Goal: Task Accomplishment & Management: Manage account settings

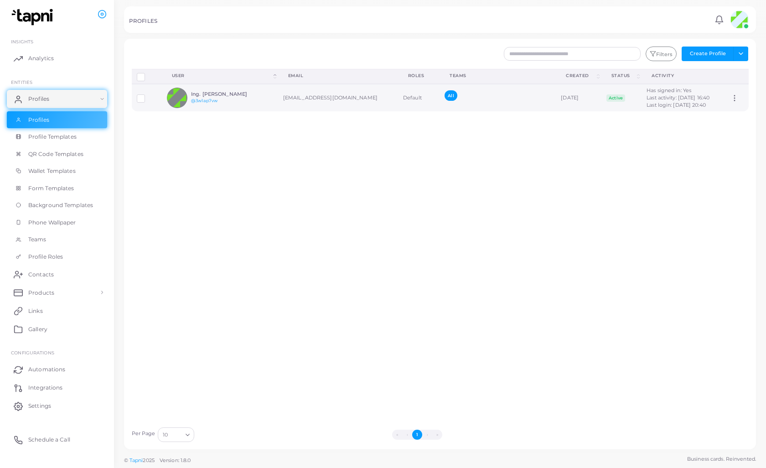
click at [258, 101] on td "Ing. [PERSON_NAME] @3w1ap7vw" at bounding box center [220, 97] width 116 height 27
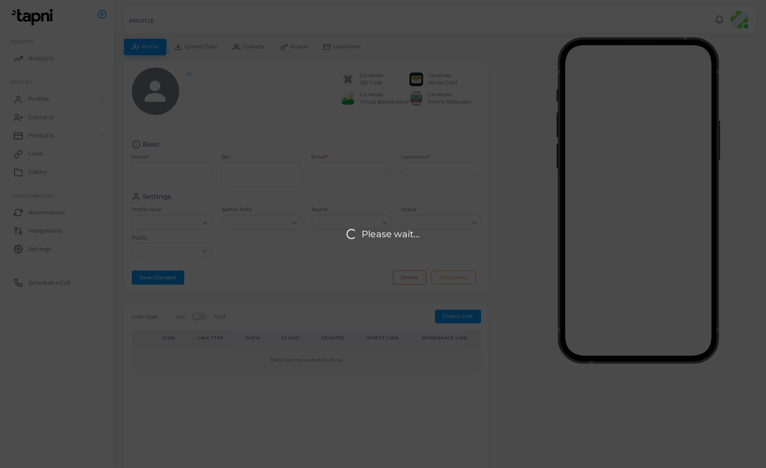
type input "**********"
type input "********"
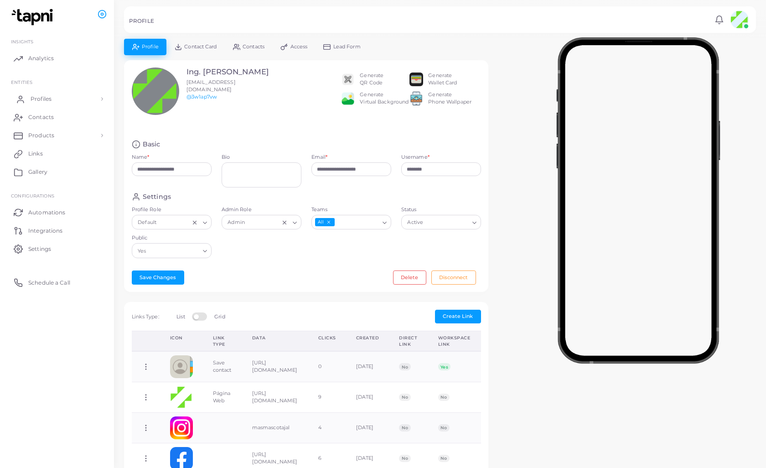
click at [39, 101] on span "Profiles" at bounding box center [41, 99] width 21 height 8
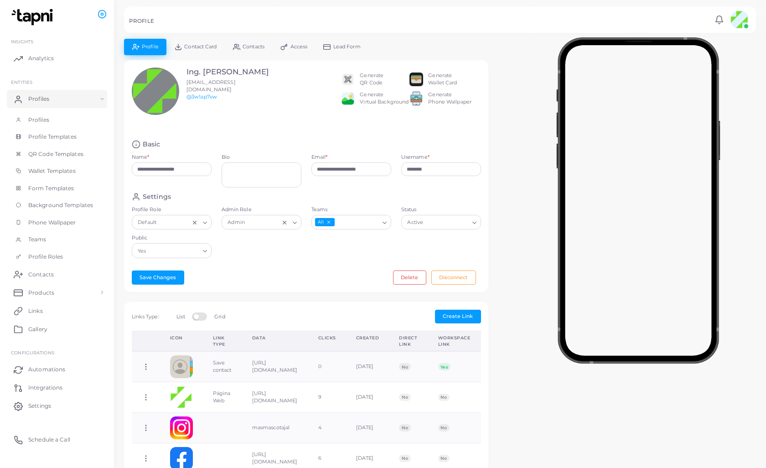
click at [151, 47] on span "Profile" at bounding box center [150, 46] width 17 height 5
click at [135, 47] on link "Profile" at bounding box center [145, 47] width 42 height 16
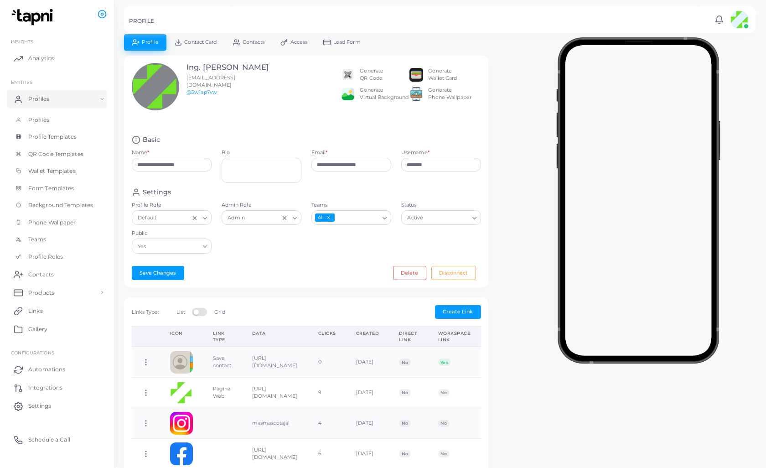
click at [132, 44] on icon at bounding box center [135, 42] width 7 height 7
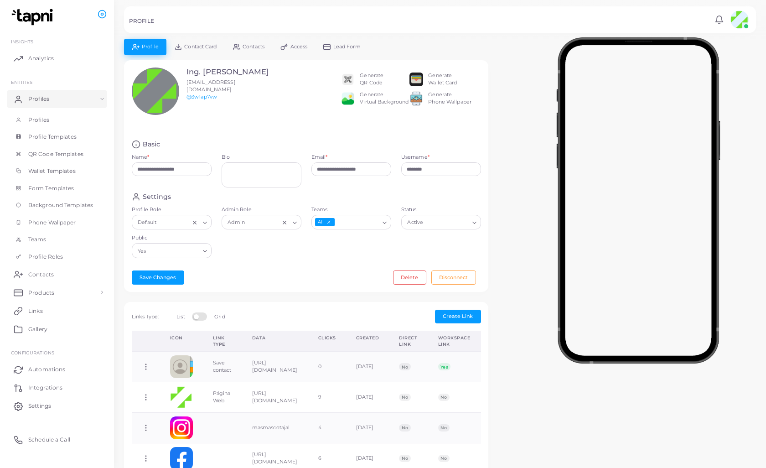
scroll to position [0, 0]
click at [146, 42] on link "Profile" at bounding box center [145, 47] width 42 height 16
click at [130, 46] on link "Profile" at bounding box center [145, 47] width 42 height 16
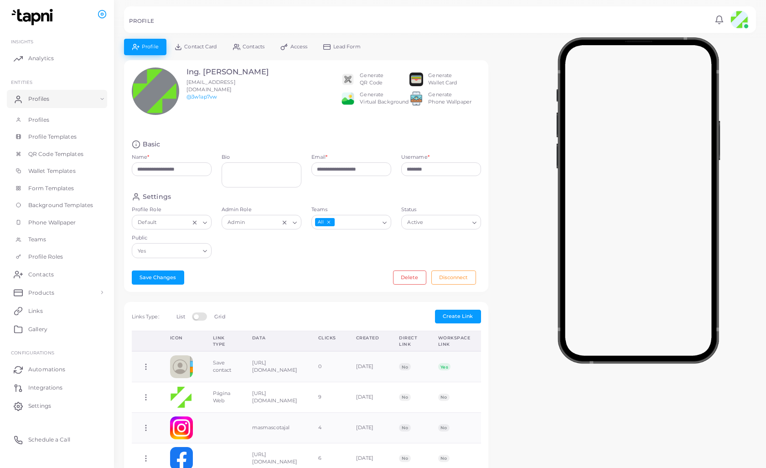
click at [130, 46] on link "Profile" at bounding box center [145, 47] width 42 height 16
click at [138, 47] on line at bounding box center [138, 47] width 2 height 0
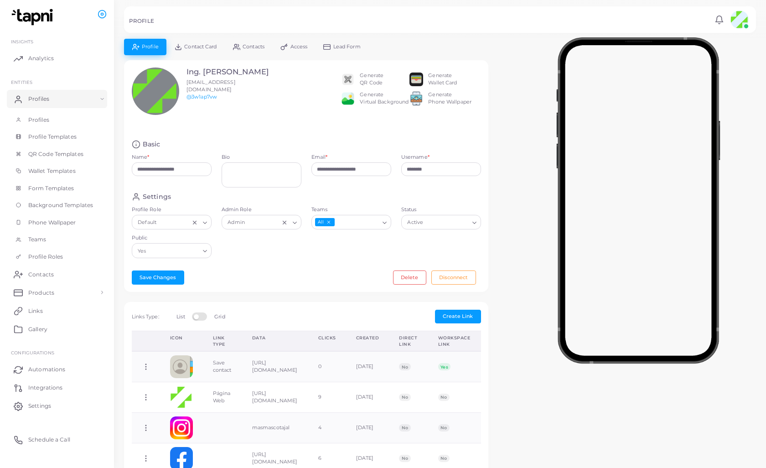
click at [139, 47] on line at bounding box center [138, 47] width 2 height 0
drag, startPoint x: 189, startPoint y: 169, endPoint x: 198, endPoint y: 165, distance: 10.4
click at [223, 283] on div "**********" at bounding box center [306, 176] width 364 height 232
click at [38, 241] on link "Teams" at bounding box center [57, 239] width 100 height 17
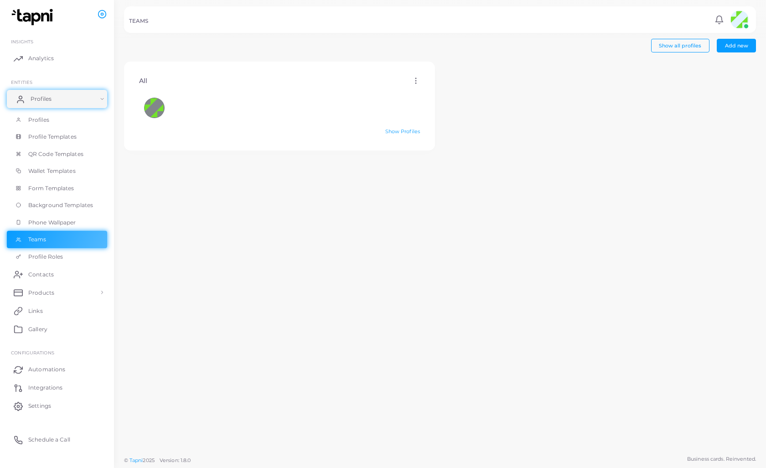
click at [48, 97] on span "Profiles" at bounding box center [41, 99] width 21 height 8
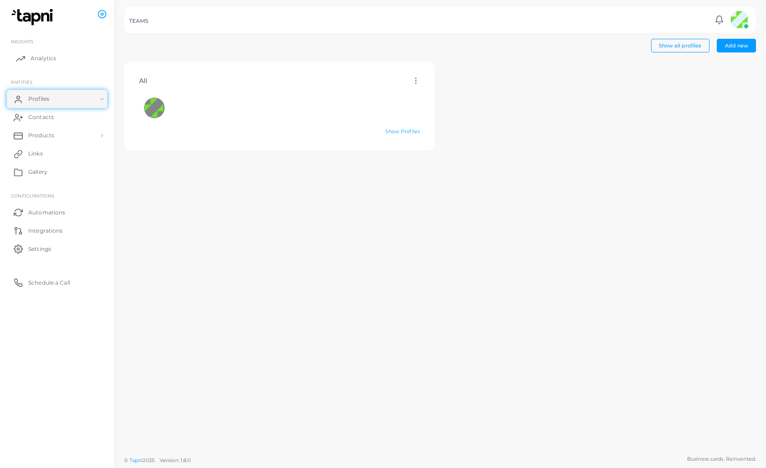
click at [39, 61] on span "Analytics" at bounding box center [44, 58] width 26 height 8
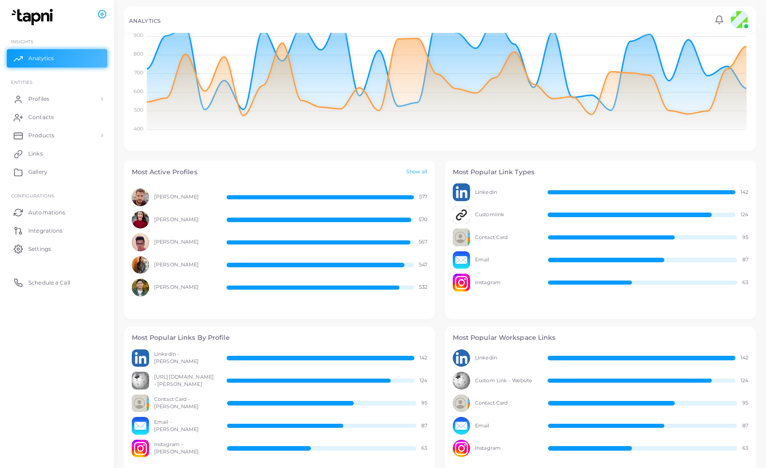
scroll to position [213, 0]
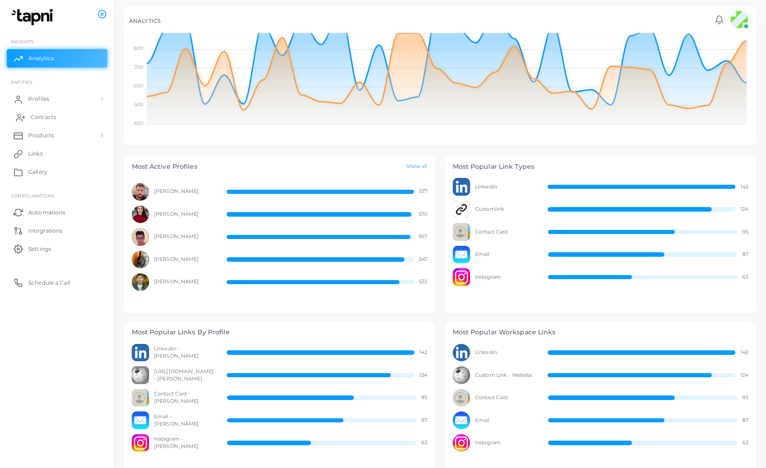
click at [39, 117] on span "Contacts" at bounding box center [44, 117] width 26 height 8
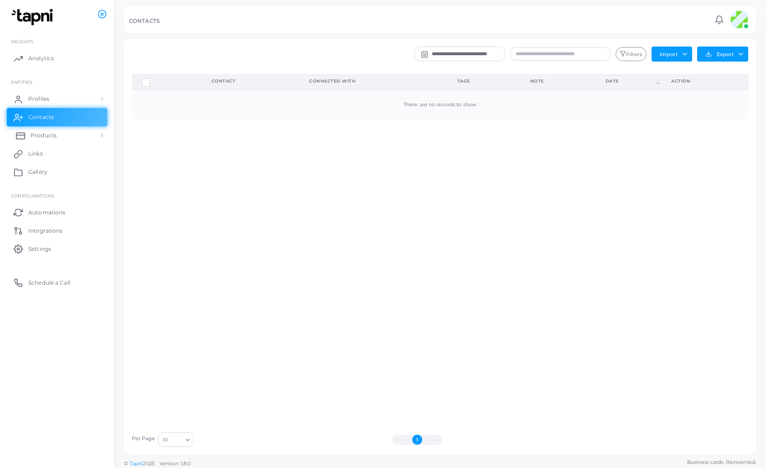
click at [48, 138] on span "Products" at bounding box center [44, 135] width 26 height 8
click at [41, 186] on link "Links" at bounding box center [57, 191] width 100 height 18
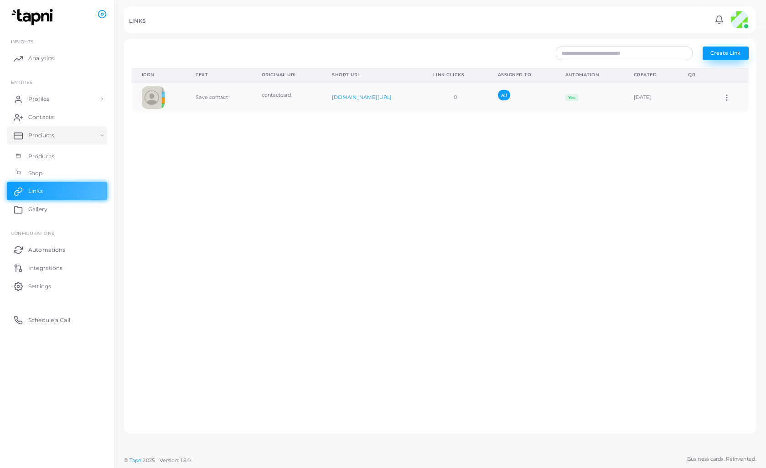
click at [720, 54] on span "Create Link" at bounding box center [726, 53] width 30 height 6
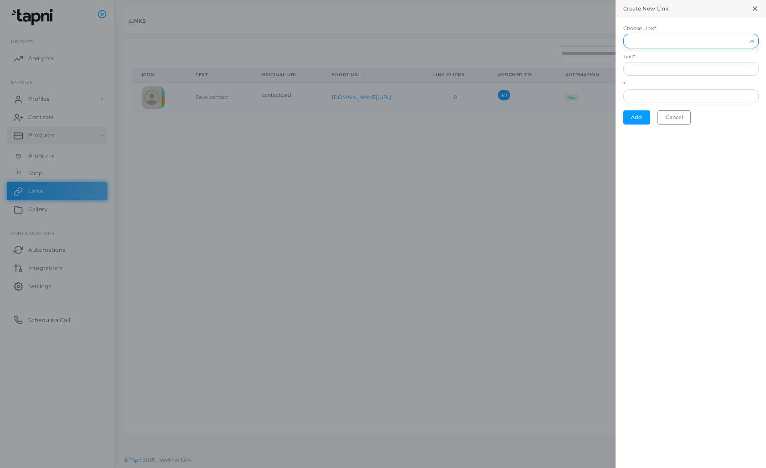
click at [754, 44] on div "Loading..." at bounding box center [752, 40] width 11 height 12
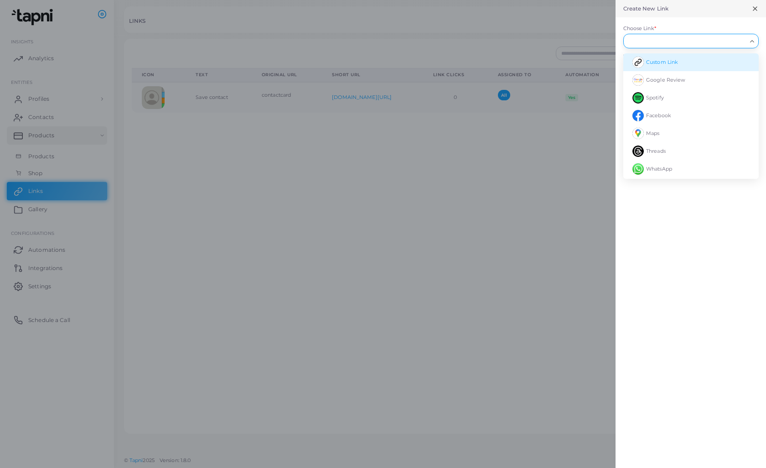
click at [689, 63] on li "Custom Link" at bounding box center [690, 62] width 135 height 18
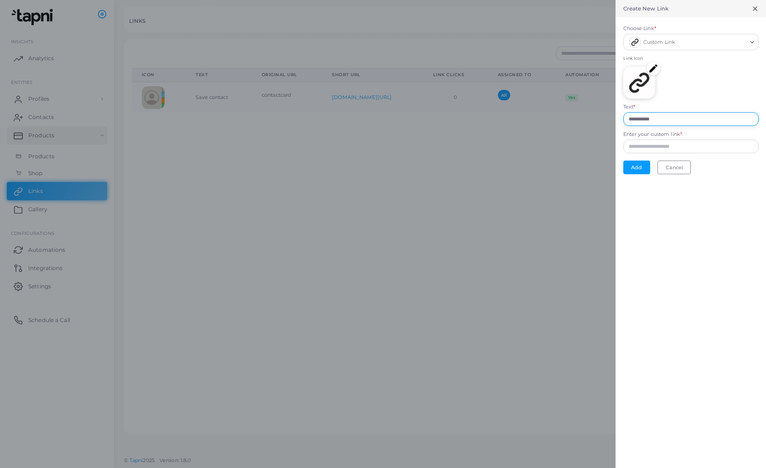
drag, startPoint x: 663, startPoint y: 118, endPoint x: 619, endPoint y: 120, distance: 43.8
click at [620, 120] on form "**********" at bounding box center [691, 99] width 151 height 165
click at [620, 121] on form "Choose Link * Custom Link Loading... Link Icon Text * ** Enter your custom link…" at bounding box center [691, 99] width 151 height 165
click at [647, 121] on input "**" at bounding box center [690, 119] width 135 height 14
type input "**********"
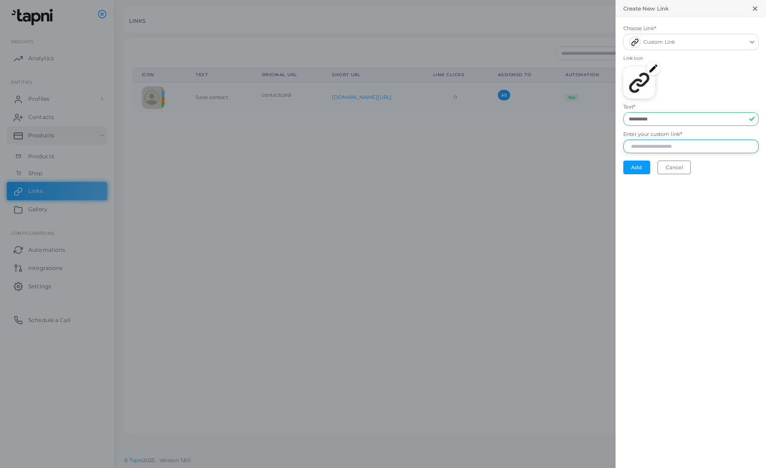
click at [666, 148] on input "Enter your custom link *" at bounding box center [690, 147] width 135 height 14
click at [629, 145] on input "**********" at bounding box center [690, 147] width 135 height 14
type input "**********"
click at [637, 169] on button "Add" at bounding box center [636, 168] width 27 height 14
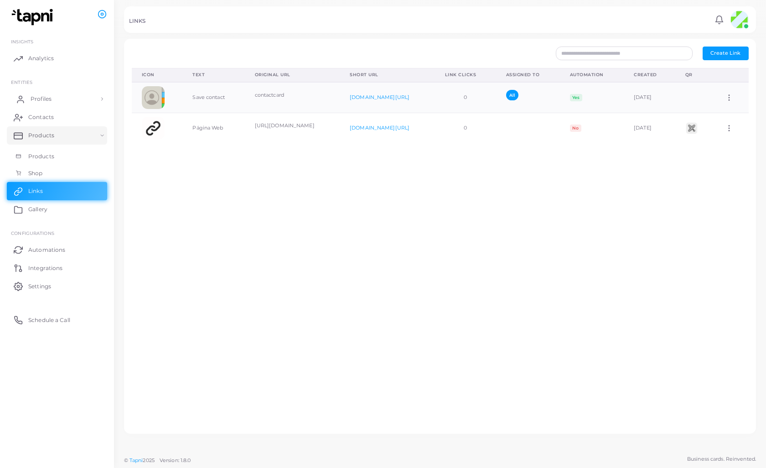
click at [49, 98] on span "Profiles" at bounding box center [41, 99] width 21 height 8
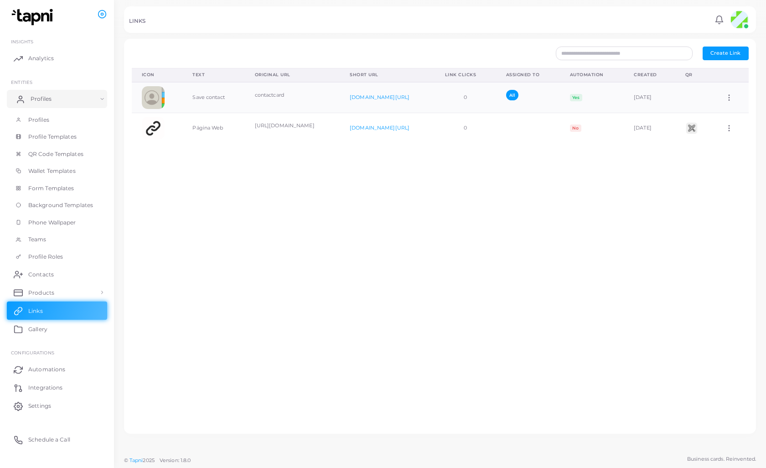
click at [84, 96] on link "Profiles" at bounding box center [57, 99] width 100 height 18
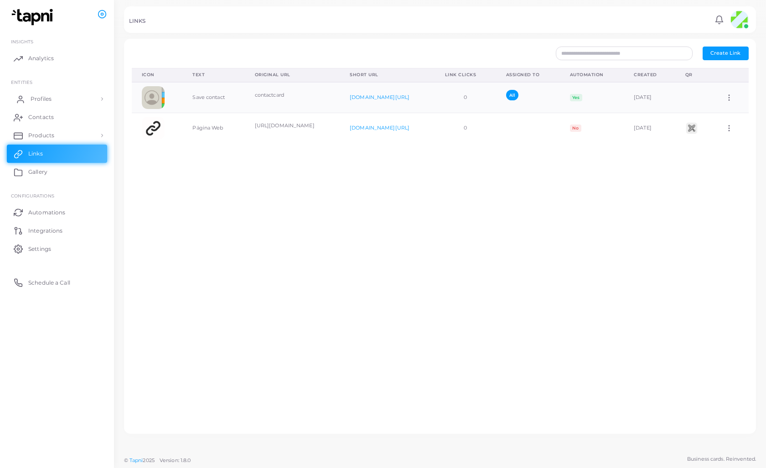
click at [84, 96] on link "Profiles" at bounding box center [57, 99] width 100 height 18
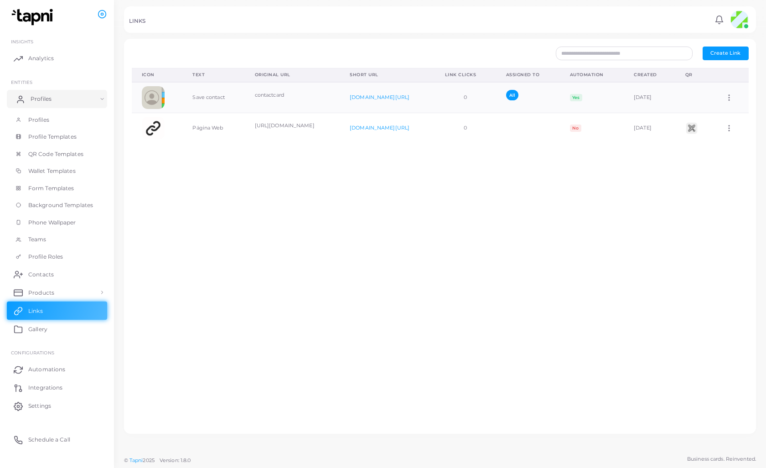
click at [41, 93] on link "Profiles" at bounding box center [57, 99] width 100 height 18
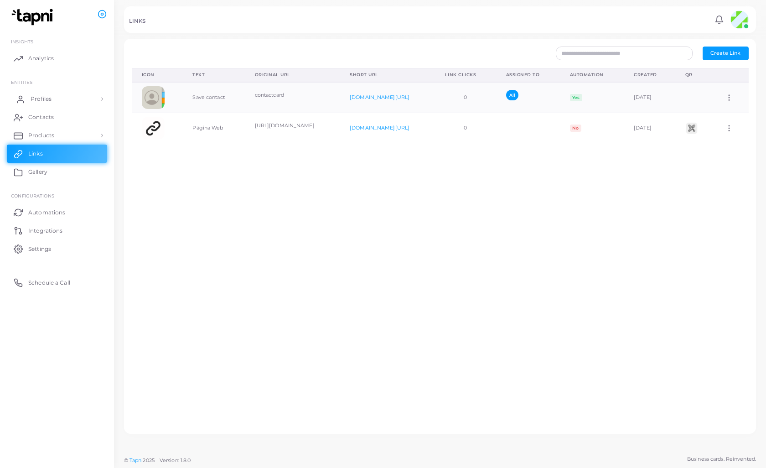
click at [41, 93] on link "Profiles" at bounding box center [57, 99] width 100 height 18
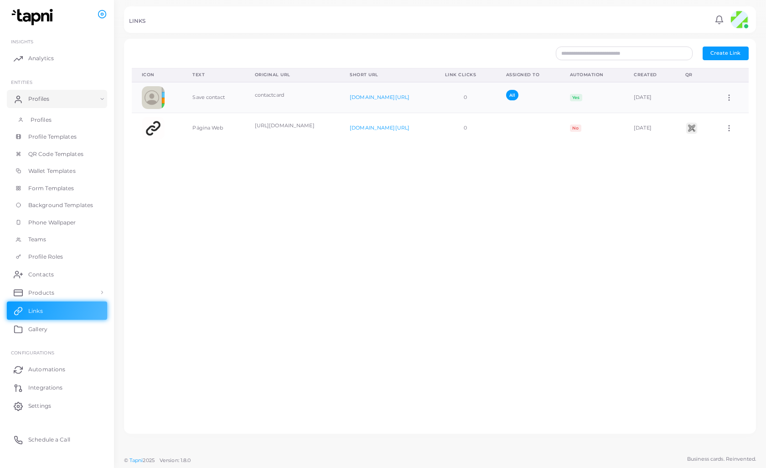
click at [45, 121] on span "Profiles" at bounding box center [41, 120] width 21 height 8
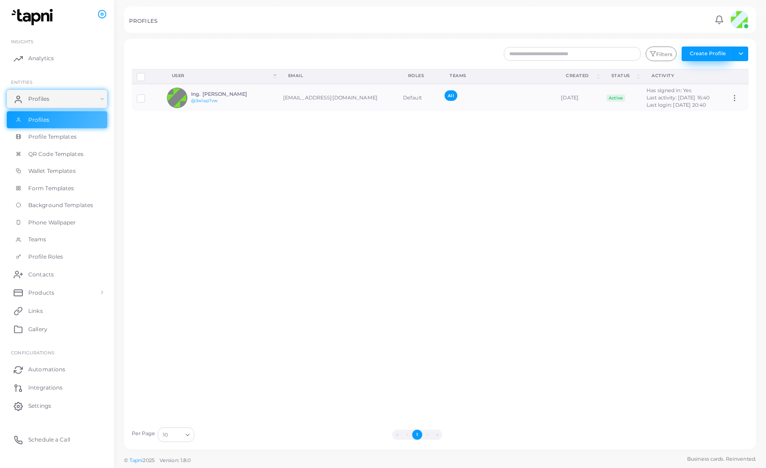
click at [714, 51] on button "Create Profile" at bounding box center [708, 54] width 52 height 15
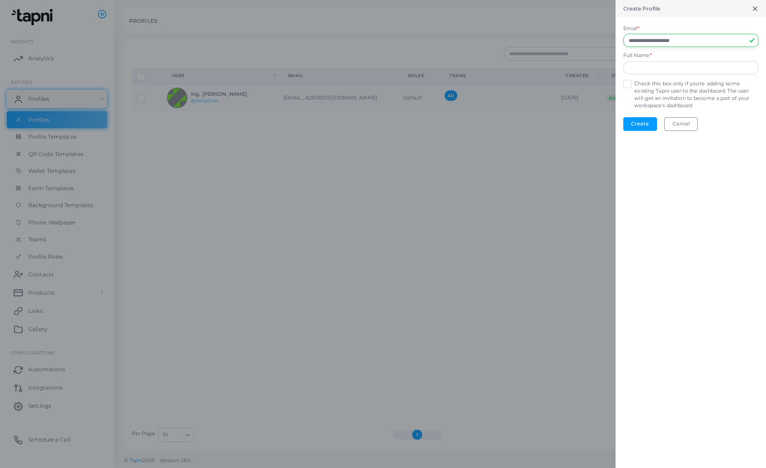
type input "**********"
type input "*"
type input "**********"
click at [638, 125] on button "Create" at bounding box center [640, 124] width 34 height 14
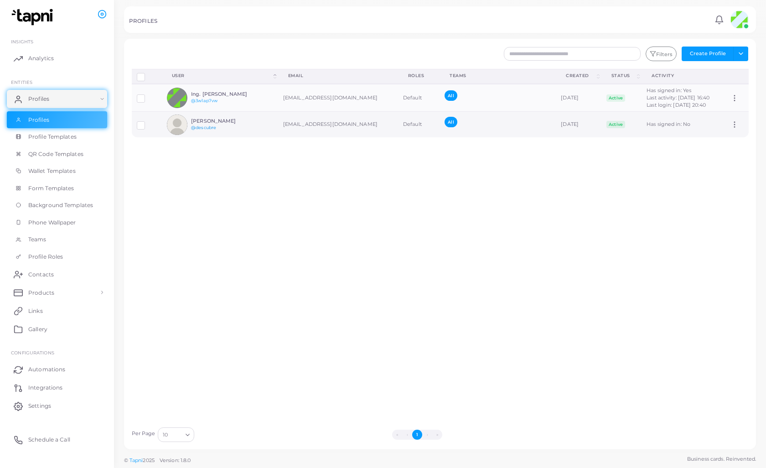
click at [196, 125] on link "@descubre" at bounding box center [203, 127] width 25 height 5
click at [317, 123] on td "[EMAIL_ADDRESS][DOMAIN_NAME]" at bounding box center [338, 125] width 120 height 26
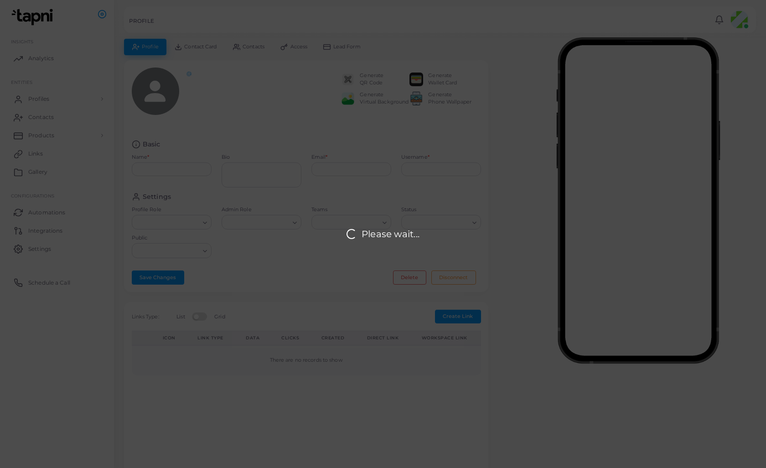
type input "**********"
type input "********"
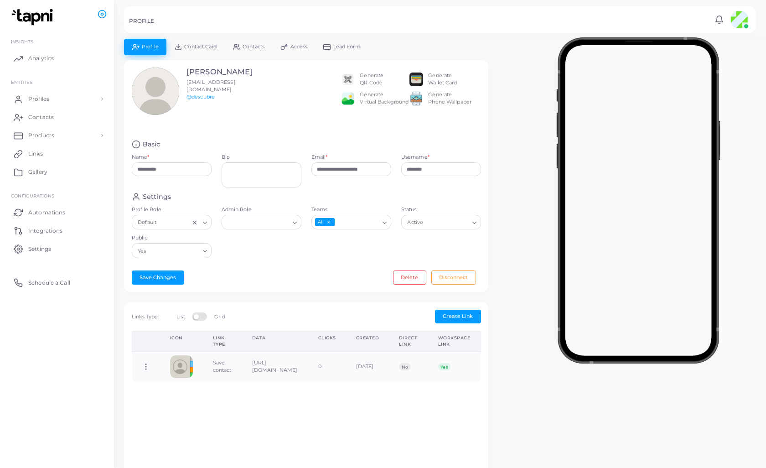
click at [195, 47] on span "Contact Card" at bounding box center [200, 46] width 32 height 5
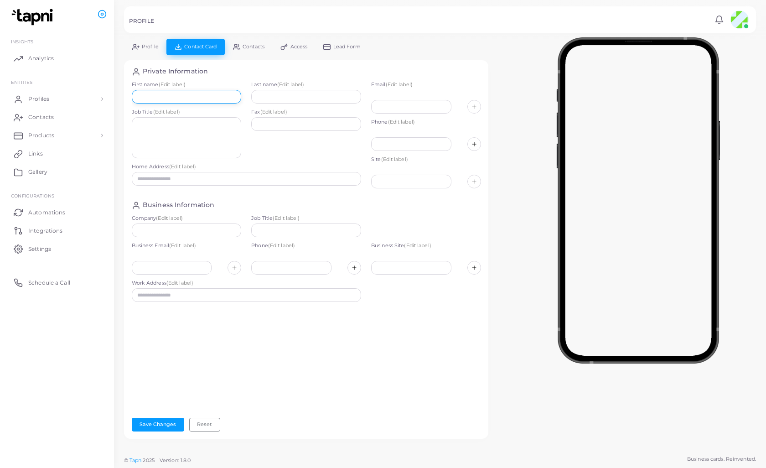
click at [161, 97] on input "text" at bounding box center [187, 97] width 110 height 14
type input "****"
type input "*****"
type input "**********"
click at [169, 140] on textarea at bounding box center [187, 137] width 110 height 41
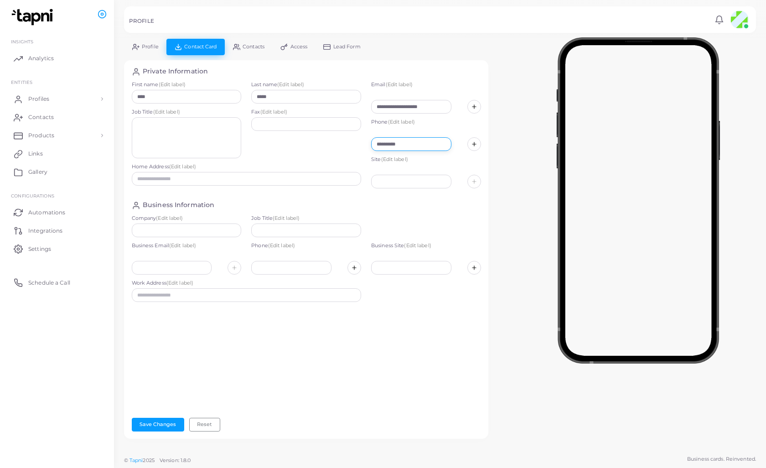
type input "**********"
click at [174, 178] on input "text" at bounding box center [247, 179] width 230 height 14
click at [149, 128] on textarea at bounding box center [187, 137] width 110 height 41
type textarea "**********"
click at [168, 425] on button "Save Changes" at bounding box center [158, 425] width 52 height 14
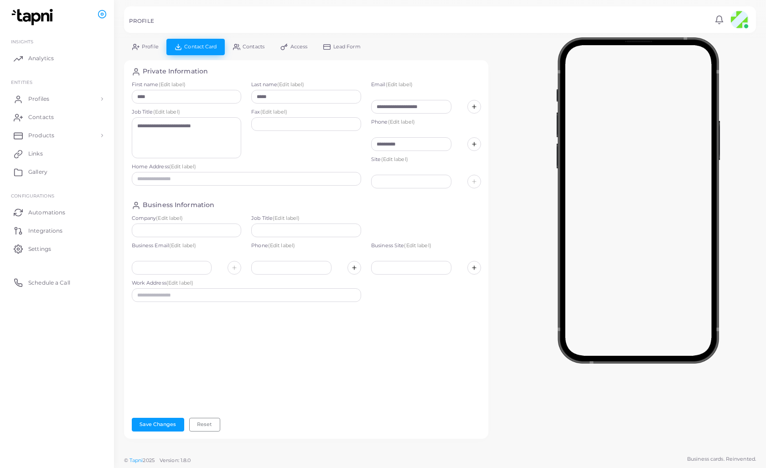
click at [151, 51] on link "Profile" at bounding box center [145, 47] width 42 height 16
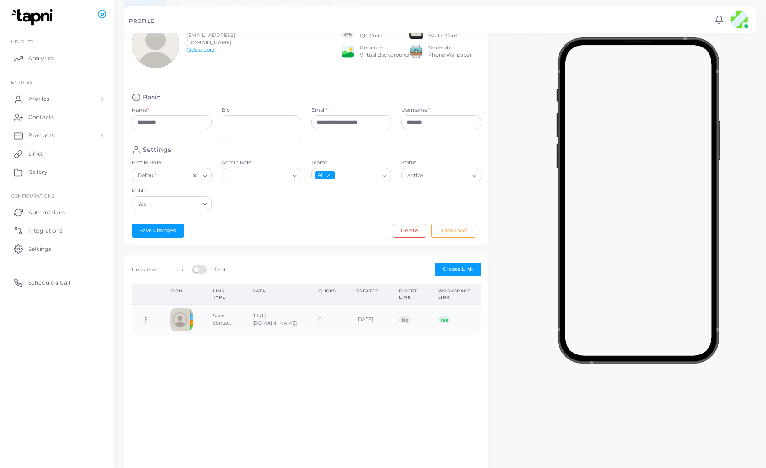
scroll to position [47, 0]
click at [196, 174] on icon "Clear Selected" at bounding box center [195, 175] width 6 height 6
click at [206, 174] on icon "Search for option" at bounding box center [205, 175] width 7 height 7
click at [157, 189] on li "Default" at bounding box center [172, 194] width 80 height 14
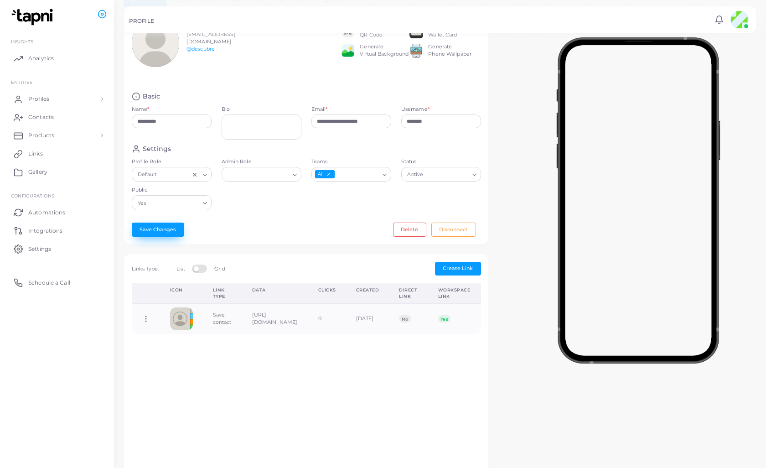
click at [157, 227] on button "Save Changes" at bounding box center [158, 230] width 52 height 14
click at [103, 95] on link "Profiles" at bounding box center [57, 99] width 100 height 18
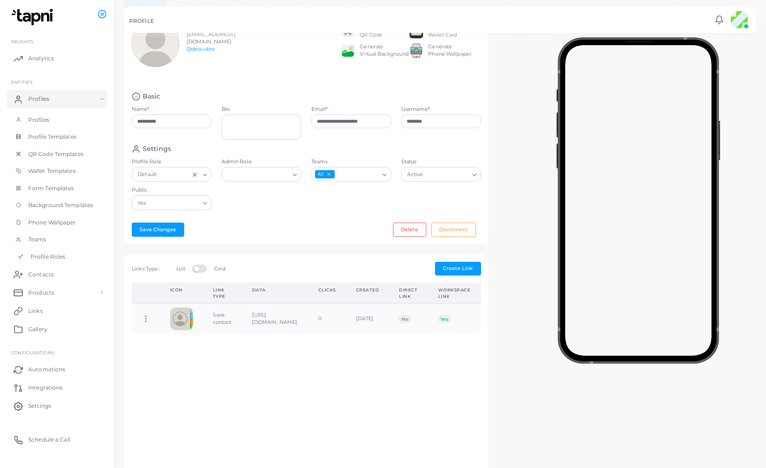
click at [49, 249] on link "Profile Roles" at bounding box center [57, 256] width 100 height 17
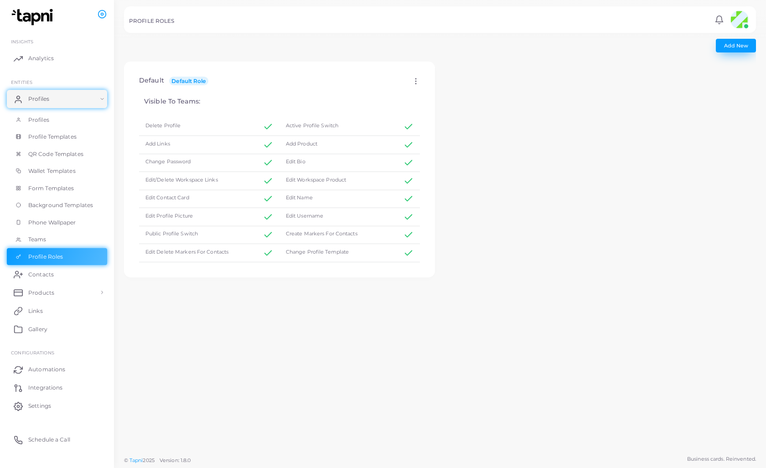
click at [752, 51] on button "Add New" at bounding box center [736, 46] width 40 height 14
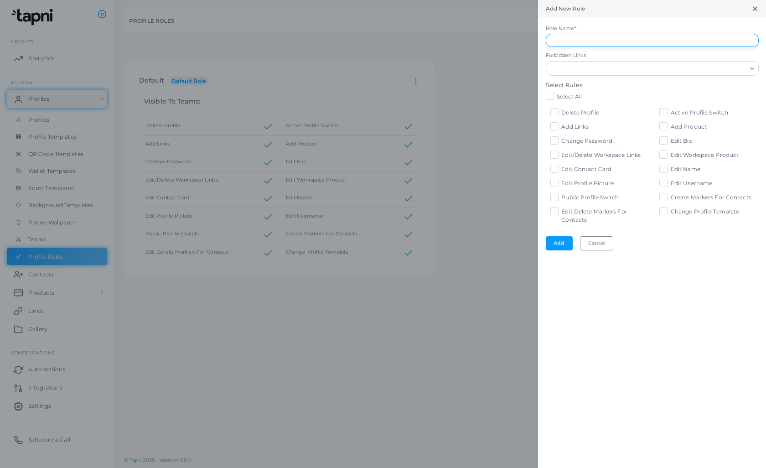
click at [580, 41] on input "Role Name *" at bounding box center [652, 41] width 213 height 14
type input "*"
type input "*********"
click at [581, 68] on input "Forbidden Links" at bounding box center [646, 68] width 199 height 10
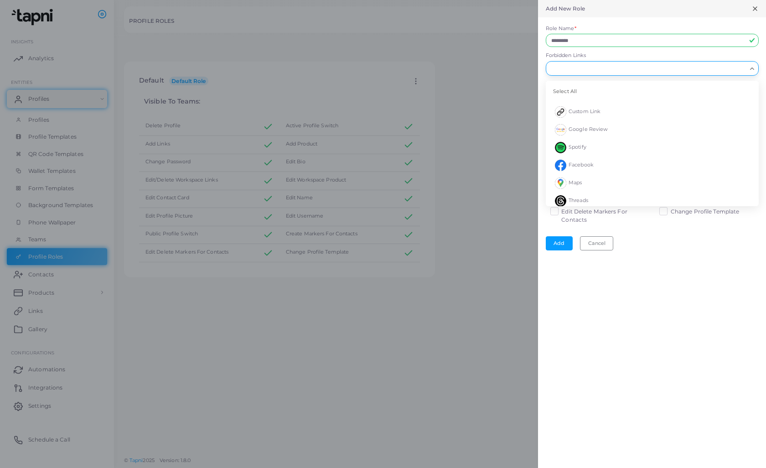
scroll to position [0, 0]
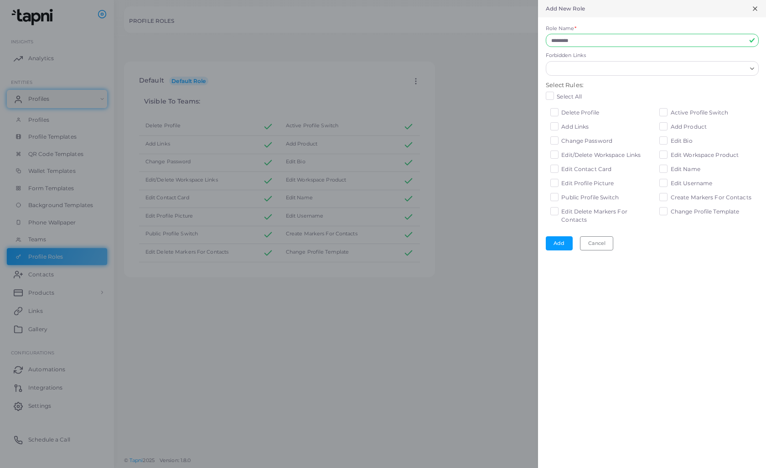
click at [614, 300] on div "Add New Role Role Name * ********* Forbidden Links Loading... Select All Custom…" at bounding box center [652, 234] width 228 height 468
click at [561, 209] on label "Edit Delete Markers For Contacts" at bounding box center [605, 216] width 88 height 16
click at [671, 194] on label "Create Markers For Contacts" at bounding box center [711, 197] width 81 height 8
click at [561, 240] on button "Add" at bounding box center [559, 243] width 27 height 14
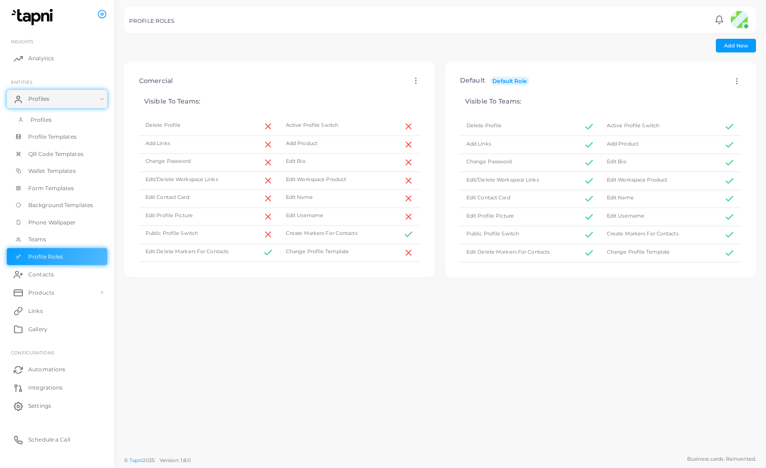
click at [35, 117] on span "Profiles" at bounding box center [41, 120] width 21 height 8
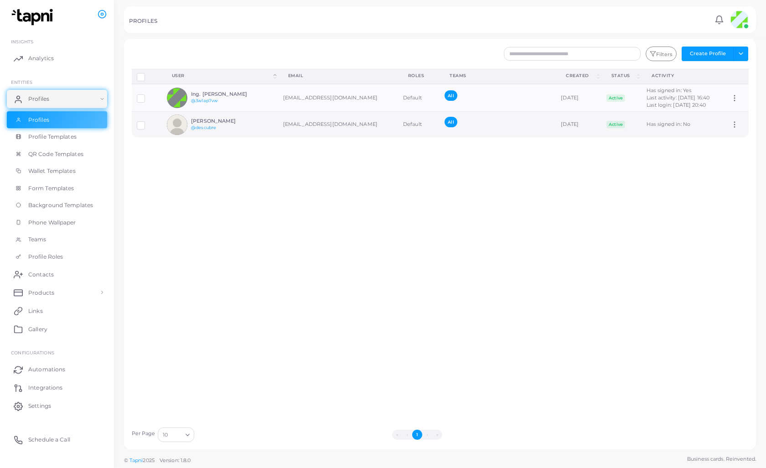
click at [148, 122] on label at bounding box center [148, 122] width 0 height 0
click at [215, 128] on link "@descubre" at bounding box center [203, 127] width 25 height 5
click at [148, 122] on label at bounding box center [148, 122] width 0 height 0
click at [398, 126] on td "Default" at bounding box center [419, 125] width 42 height 26
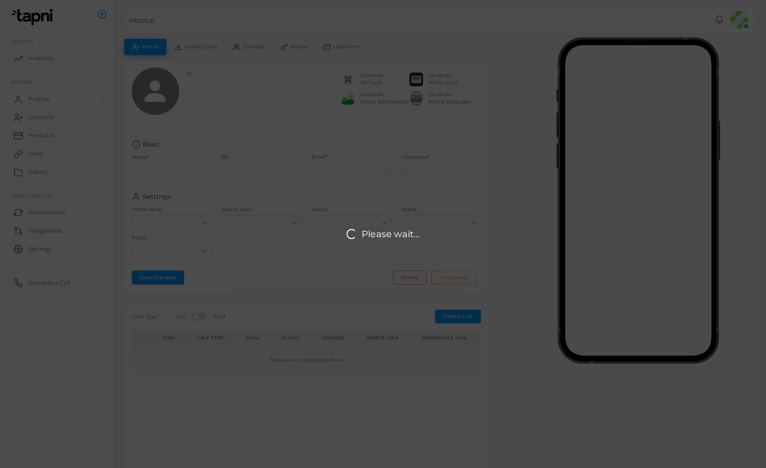
type input "**********"
type input "********"
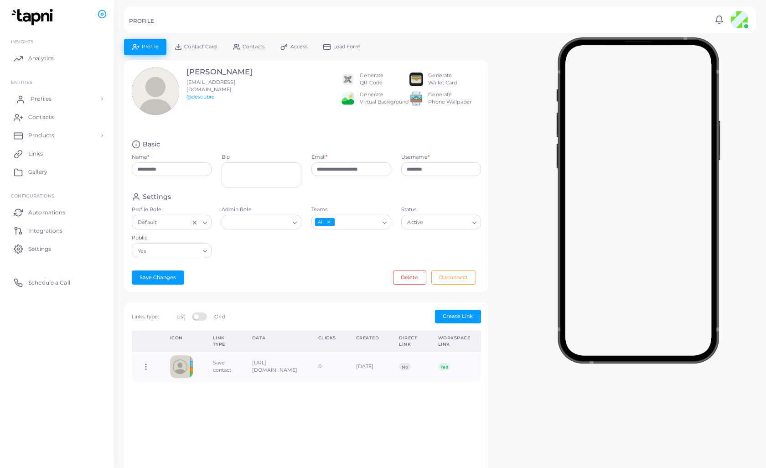
click at [36, 101] on span "Profiles" at bounding box center [41, 99] width 21 height 8
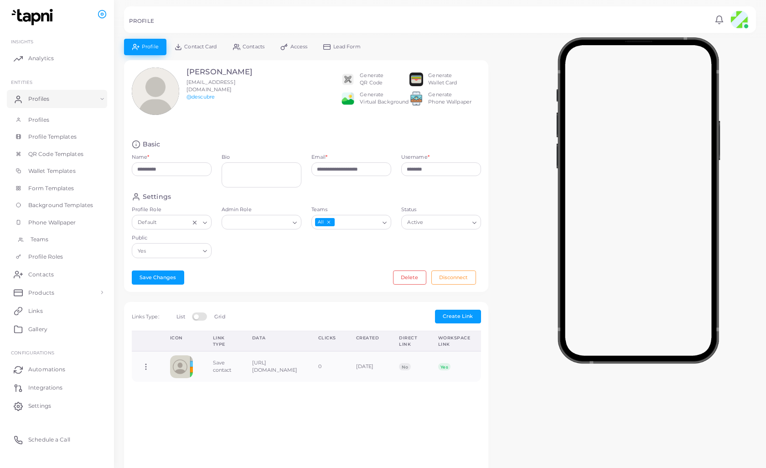
click at [39, 239] on span "Teams" at bounding box center [40, 239] width 18 height 8
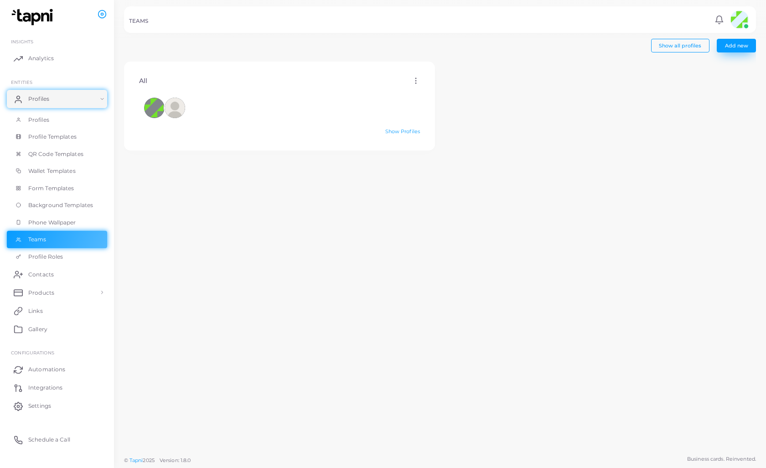
click at [742, 51] on button "Add new" at bounding box center [736, 46] width 39 height 14
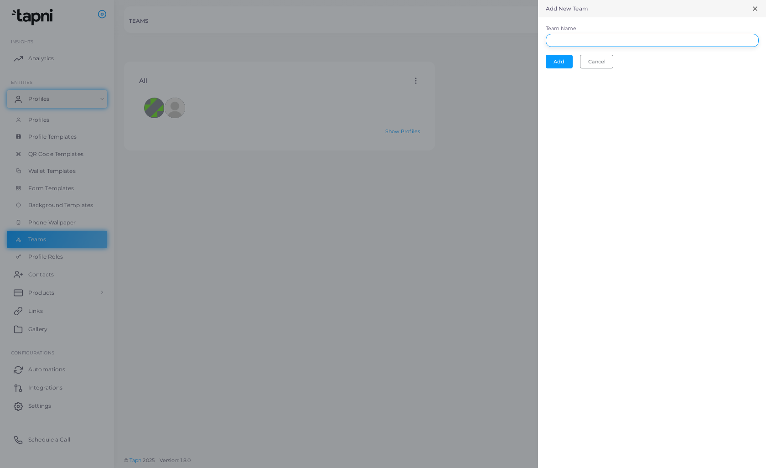
click at [586, 45] on input "Team Name" at bounding box center [652, 41] width 213 height 14
type input "*"
type input "*********"
click at [566, 63] on button "Add" at bounding box center [559, 62] width 27 height 14
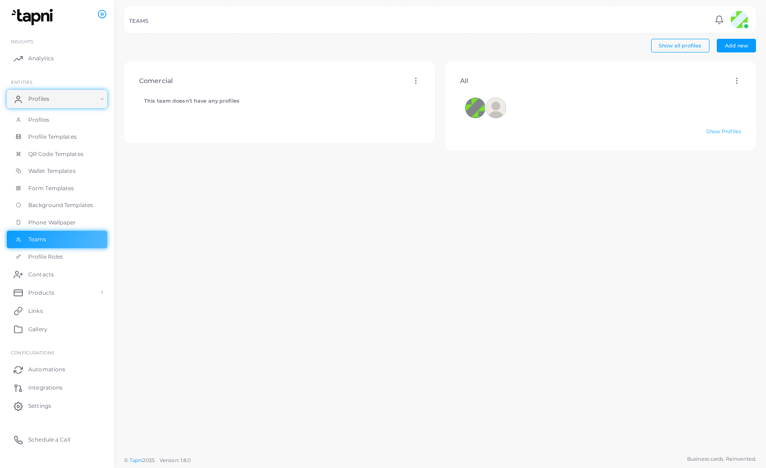
click at [415, 81] on icon at bounding box center [416, 81] width 8 height 8
click at [433, 92] on link "Edit" at bounding box center [439, 92] width 49 height 12
type input "*********"
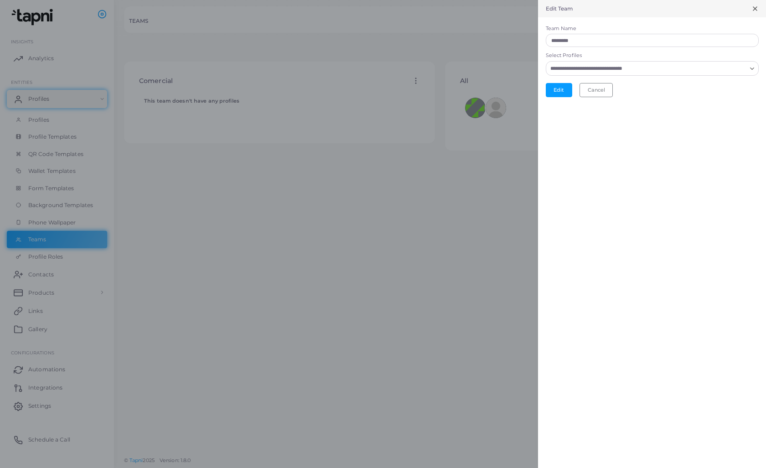
click at [592, 70] on input "Select Profiles" at bounding box center [646, 68] width 199 height 10
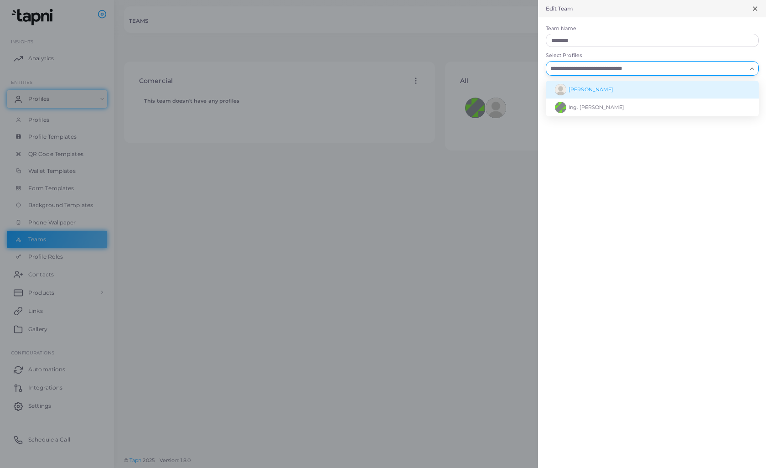
click at [582, 86] on span "[PERSON_NAME]" at bounding box center [591, 89] width 45 height 6
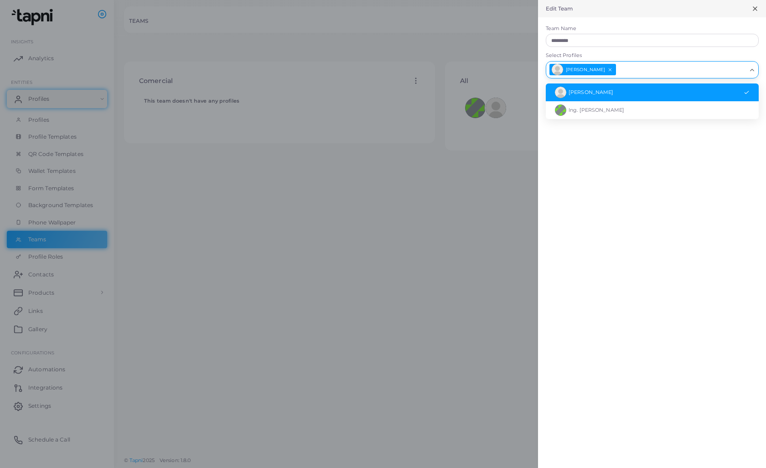
click at [587, 94] on span "[PERSON_NAME]" at bounding box center [591, 92] width 45 height 6
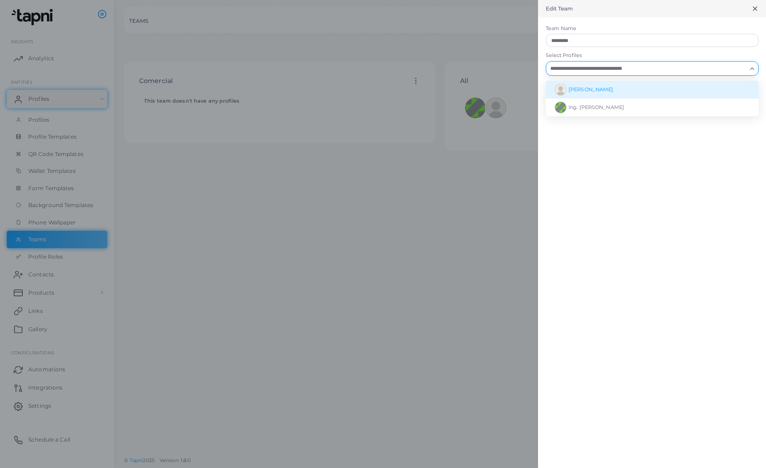
click at [583, 86] on span "[PERSON_NAME]" at bounding box center [591, 89] width 45 height 6
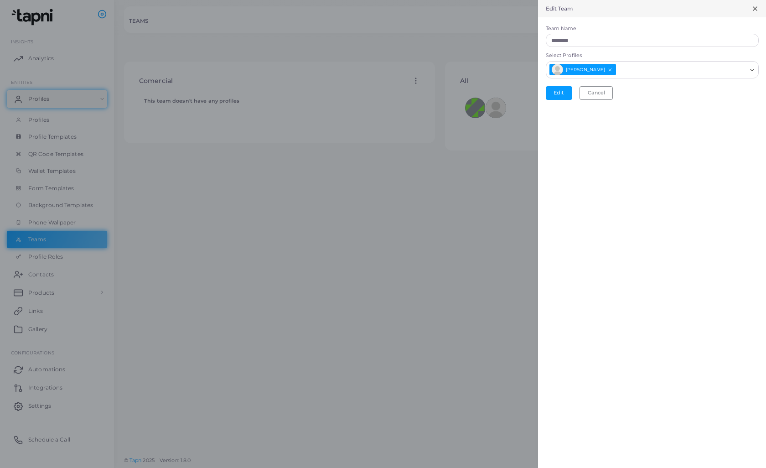
click at [757, 8] on icon at bounding box center [755, 8] width 7 height 7
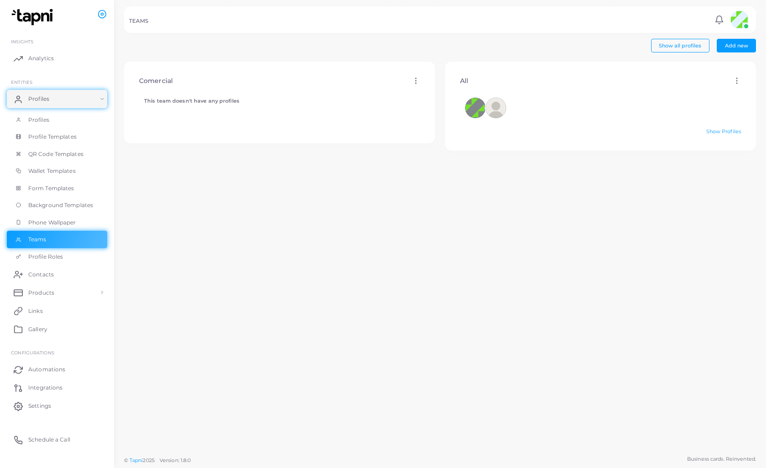
click at [414, 79] on icon at bounding box center [416, 81] width 8 height 8
click at [430, 90] on link "Edit" at bounding box center [438, 90] width 49 height 12
type input "*********"
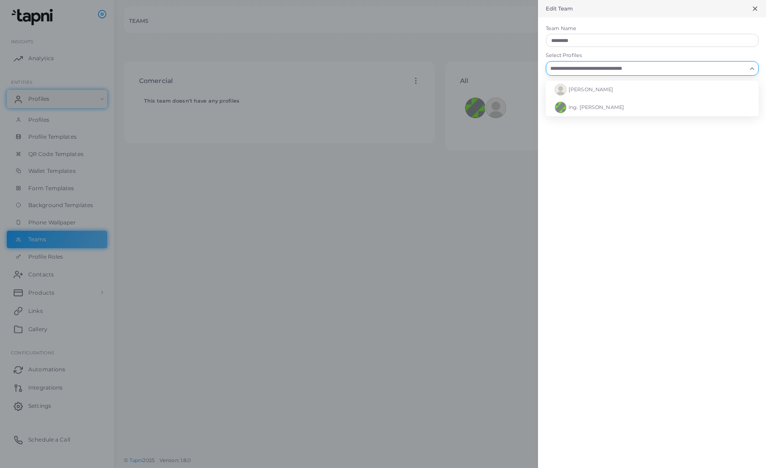
click at [598, 66] on input "Select Profiles" at bounding box center [646, 68] width 199 height 10
click at [573, 89] on span "[PERSON_NAME]" at bounding box center [591, 89] width 45 height 6
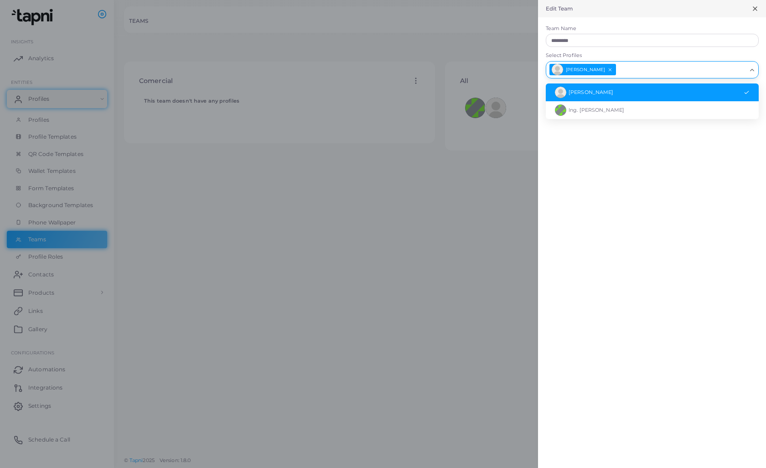
click at [602, 90] on li "[PERSON_NAME]" at bounding box center [652, 92] width 213 height 18
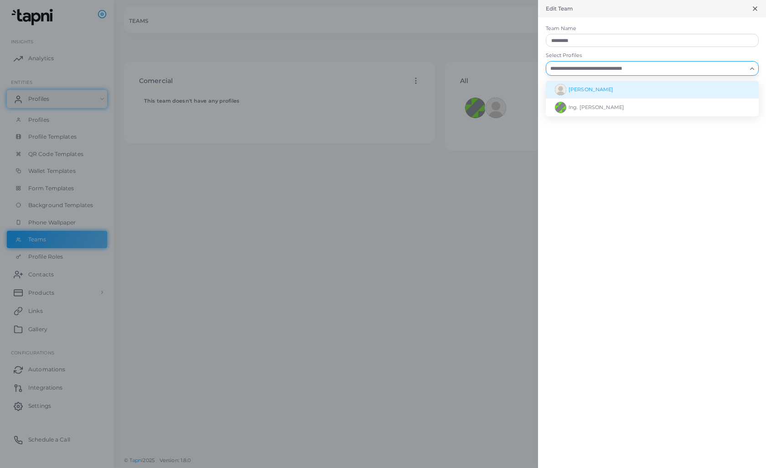
click at [581, 86] on span "[PERSON_NAME]" at bounding box center [591, 89] width 45 height 6
click at [592, 88] on span "[PERSON_NAME]" at bounding box center [591, 89] width 45 height 6
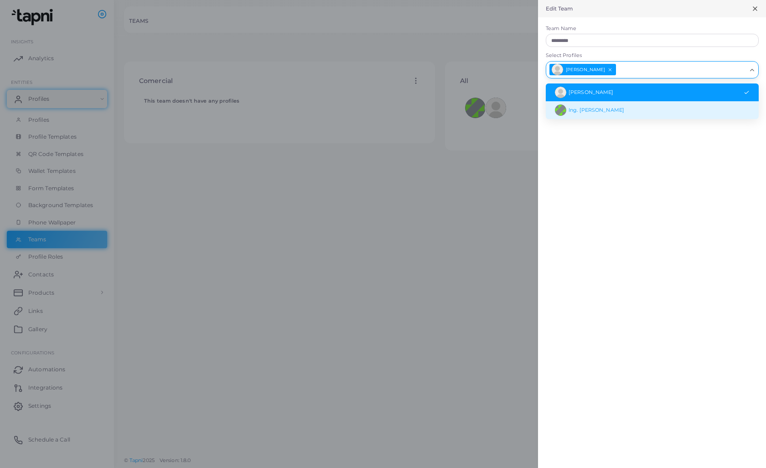
drag, startPoint x: 657, startPoint y: 233, endPoint x: 658, endPoint y: 242, distance: 9.1
click at [658, 238] on div "Edit Team Team Name ********* Select Profiles [PERSON_NAME] Loading... [PERSON_…" at bounding box center [652, 234] width 228 height 468
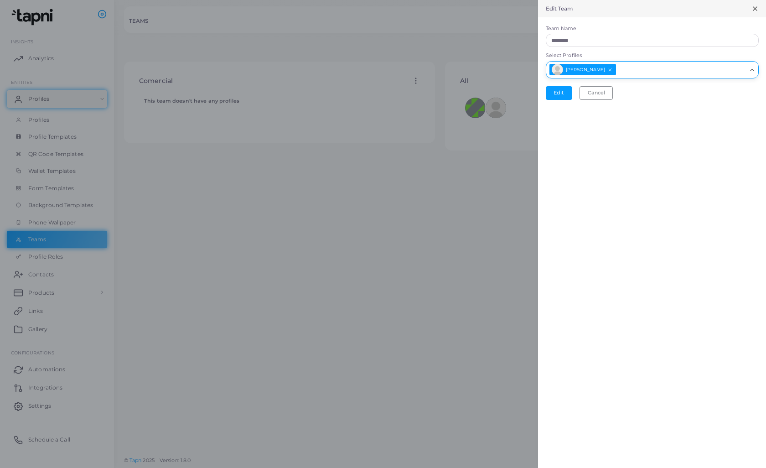
click at [625, 73] on input "Select Profiles" at bounding box center [681, 69] width 129 height 13
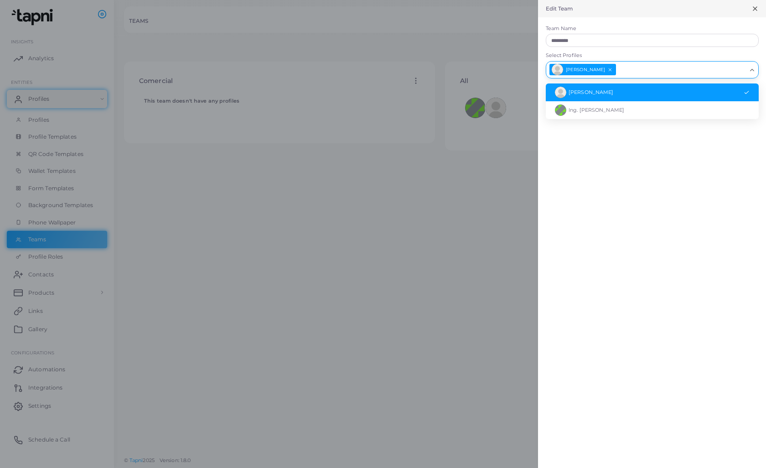
scroll to position [0, 0]
type input "*"
click at [562, 87] on img at bounding box center [560, 92] width 11 height 11
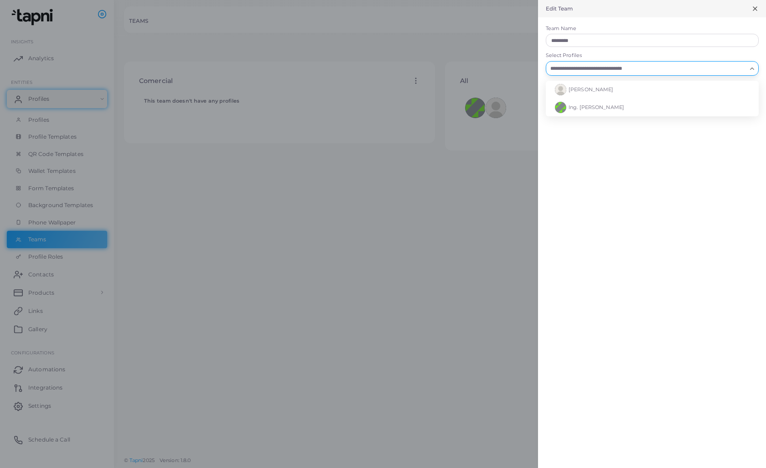
scroll to position [1, 0]
click at [590, 88] on span "[PERSON_NAME]" at bounding box center [591, 89] width 45 height 6
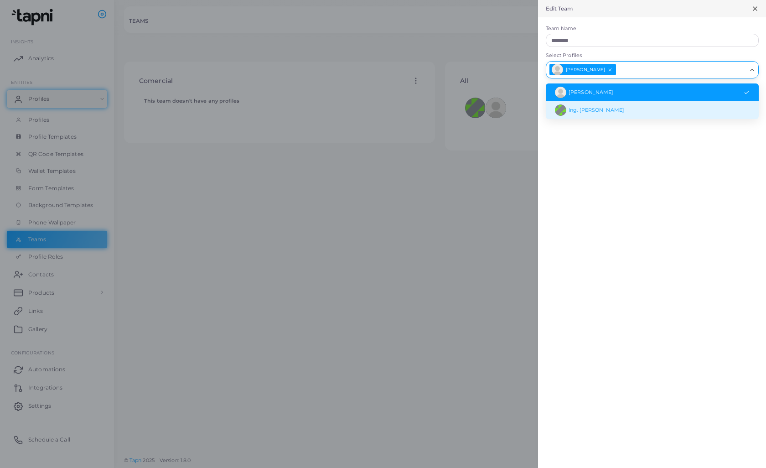
scroll to position [0, 0]
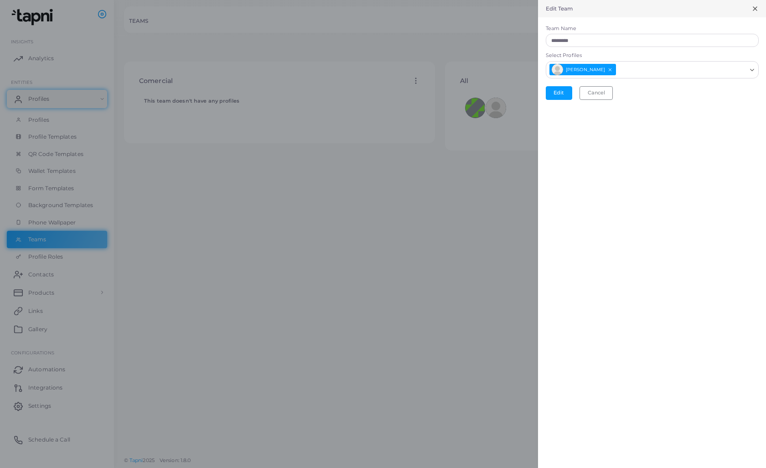
click at [475, 192] on div at bounding box center [383, 234] width 766 height 468
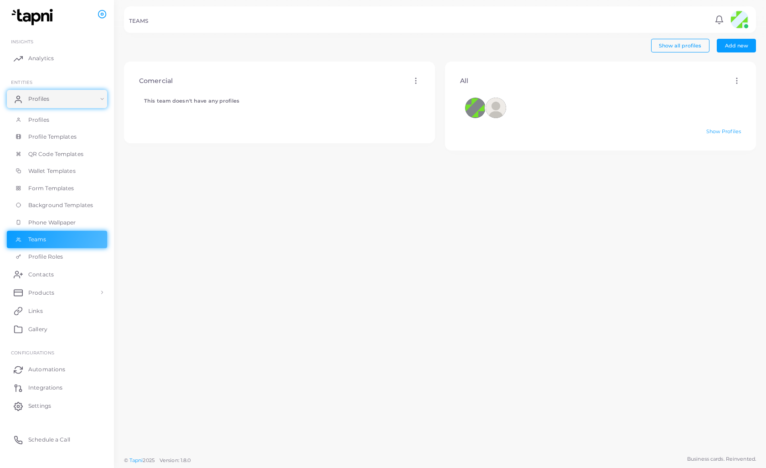
click at [347, 125] on div "This team doesn't have any profiles" at bounding box center [280, 114] width 296 height 43
click at [414, 82] on icon at bounding box center [416, 81] width 8 height 8
click at [428, 95] on icon at bounding box center [424, 93] width 5 height 5
type input "*********"
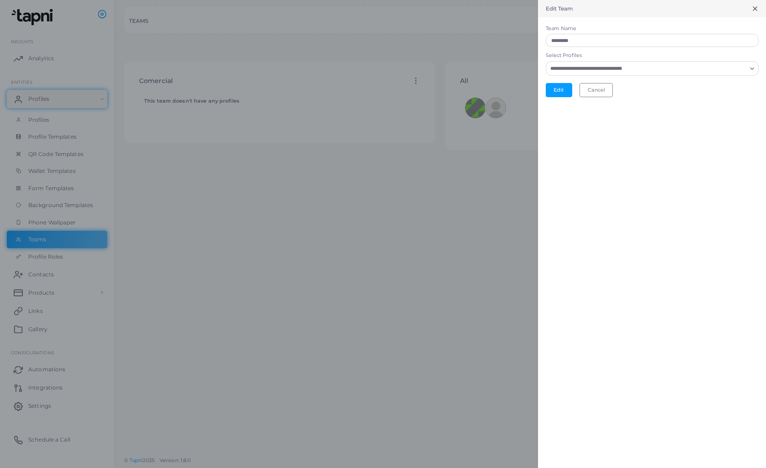
click at [571, 69] on input "Select Profiles" at bounding box center [646, 68] width 199 height 10
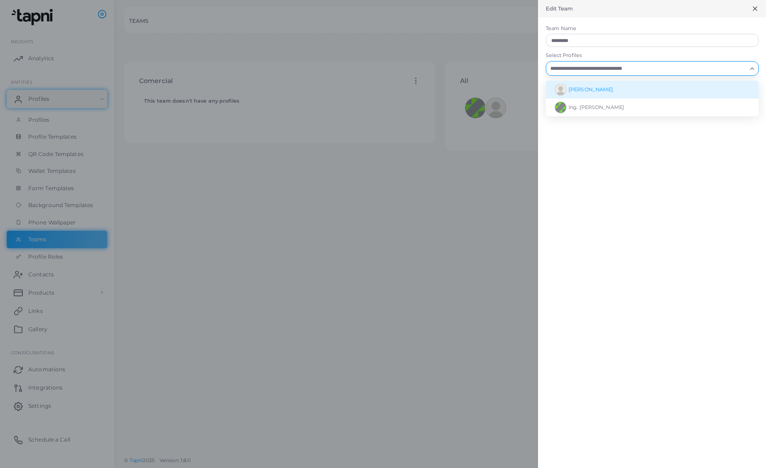
click at [579, 86] on span "[PERSON_NAME]" at bounding box center [591, 89] width 45 height 6
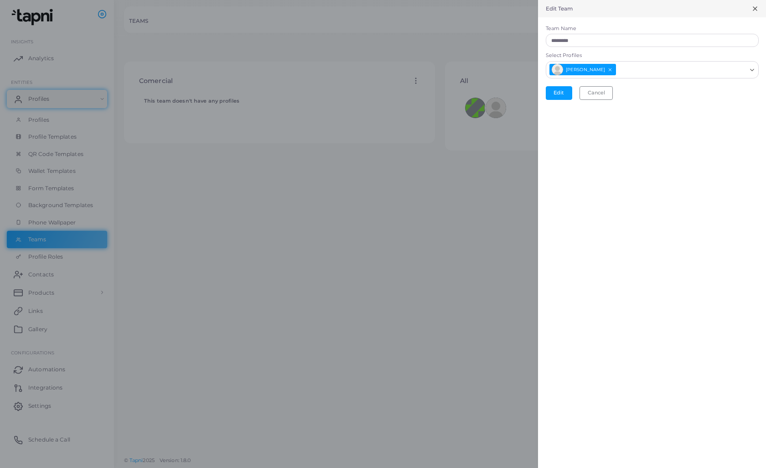
click at [517, 148] on div at bounding box center [383, 234] width 766 height 468
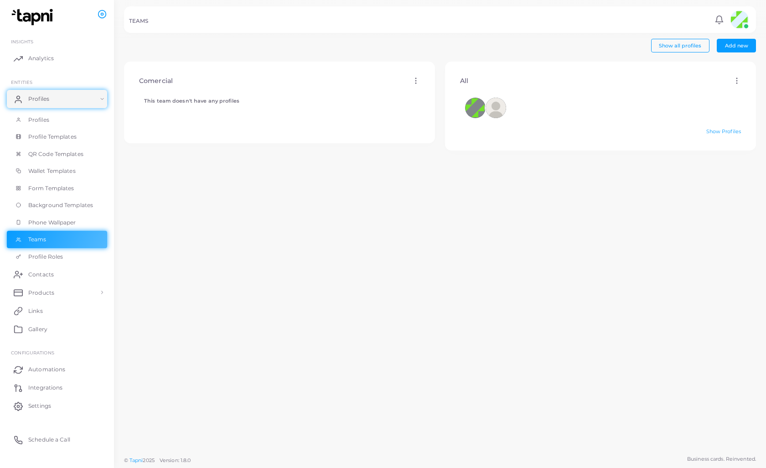
click at [198, 118] on div "This team doesn't have any profiles" at bounding box center [191, 108] width 95 height 21
click at [530, 114] on div at bounding box center [600, 108] width 271 height 21
click at [738, 81] on icon at bounding box center [737, 81] width 8 height 8
click at [733, 91] on span "Edit" at bounding box center [729, 91] width 10 height 7
type input "***"
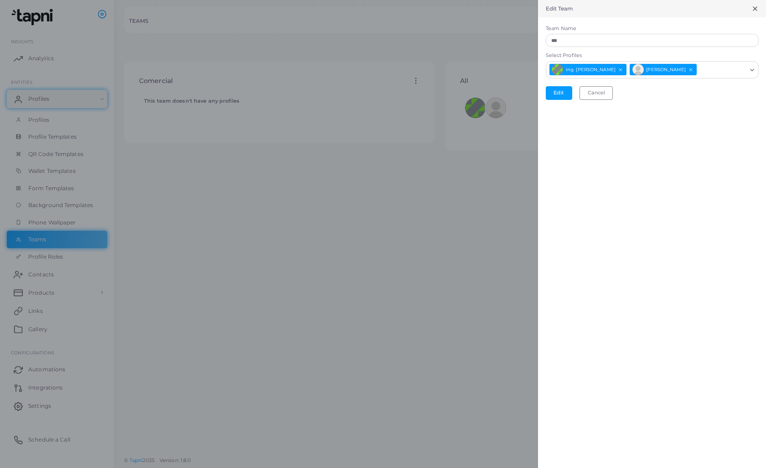
click at [492, 175] on div at bounding box center [383, 234] width 766 height 468
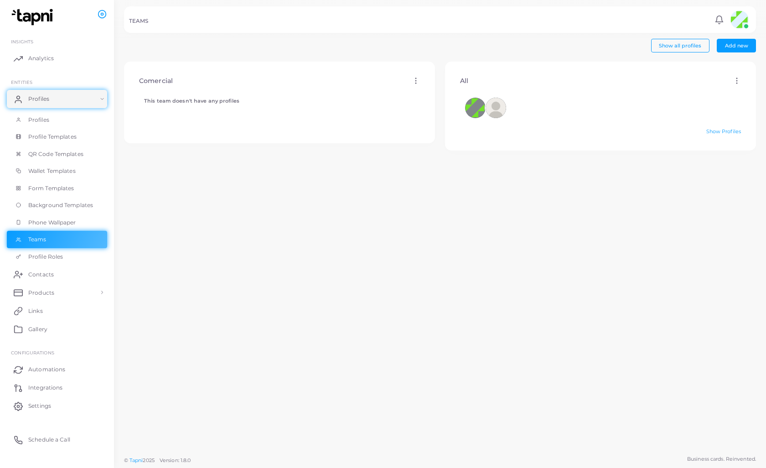
click at [360, 125] on div "This team doesn't have any profiles" at bounding box center [280, 114] width 296 height 43
click at [419, 80] on icon at bounding box center [416, 81] width 8 height 8
click at [437, 92] on link "Edit" at bounding box center [443, 91] width 49 height 12
type input "*********"
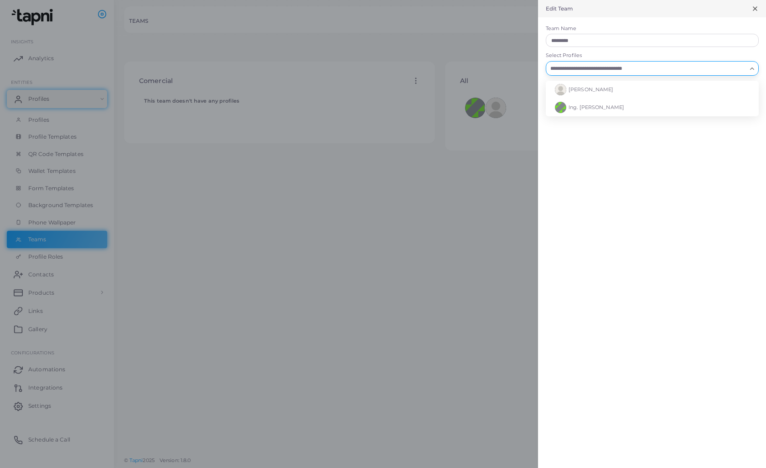
click at [566, 64] on input "Select Profiles" at bounding box center [646, 68] width 199 height 10
click at [560, 94] on img at bounding box center [560, 89] width 11 height 11
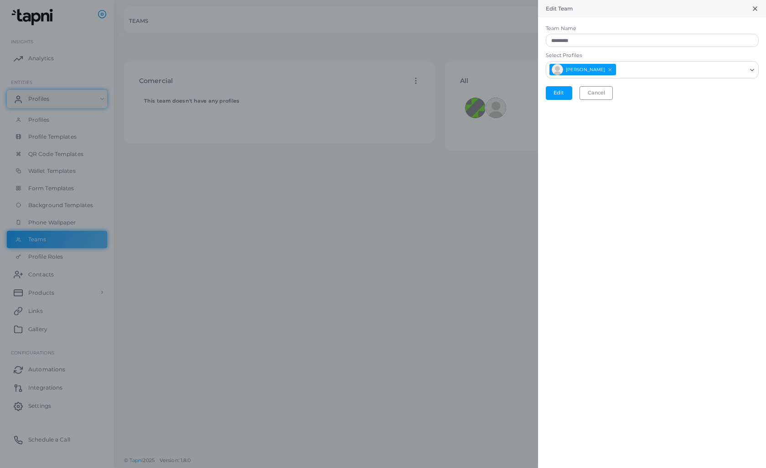
click at [480, 156] on div at bounding box center [383, 234] width 766 height 468
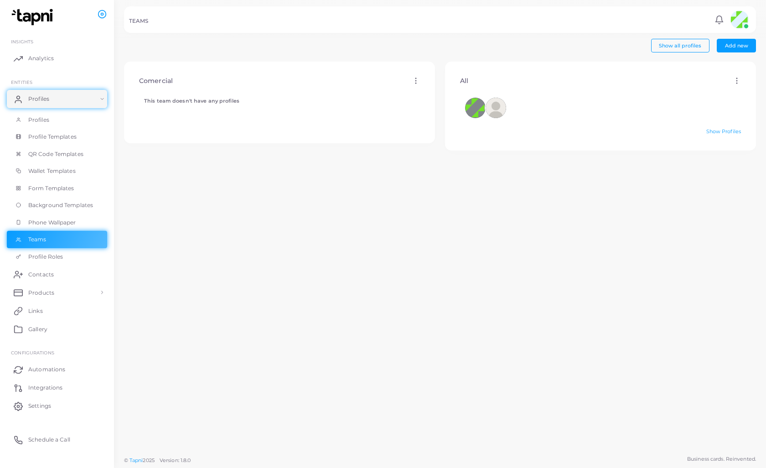
click at [414, 81] on icon at bounding box center [416, 81] width 8 height 8
click at [440, 93] on span "Edit" at bounding box center [438, 92] width 10 height 7
type input "*********"
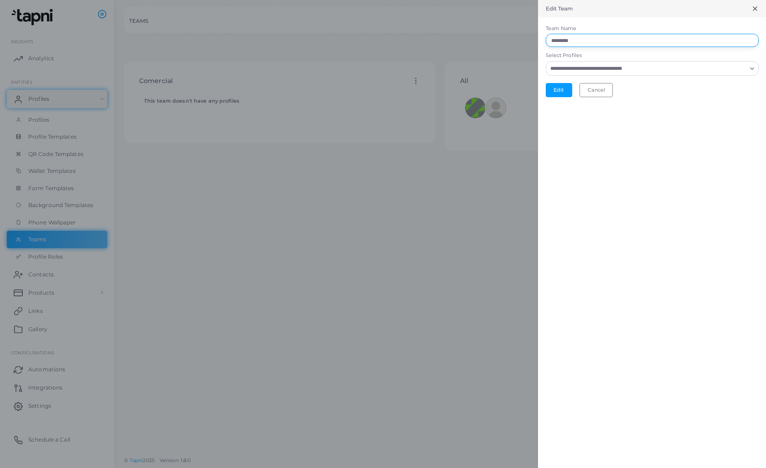
click at [581, 42] on input "*********" at bounding box center [652, 41] width 213 height 14
click at [573, 63] on input "Select Profiles" at bounding box center [646, 68] width 199 height 10
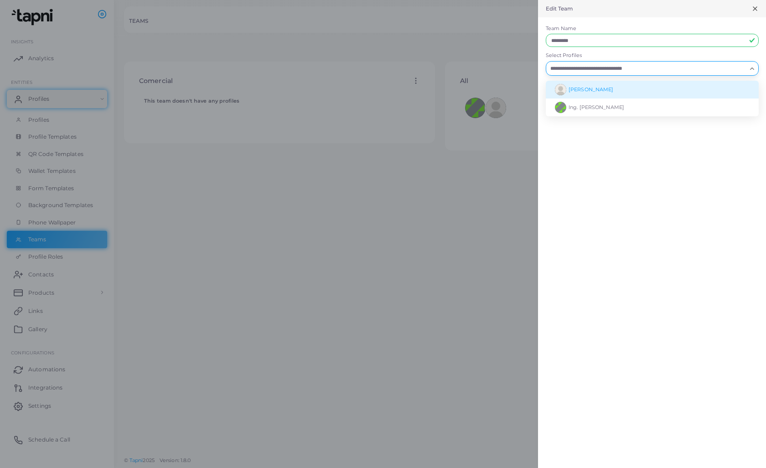
click at [567, 88] on li "[PERSON_NAME]" at bounding box center [652, 90] width 213 height 18
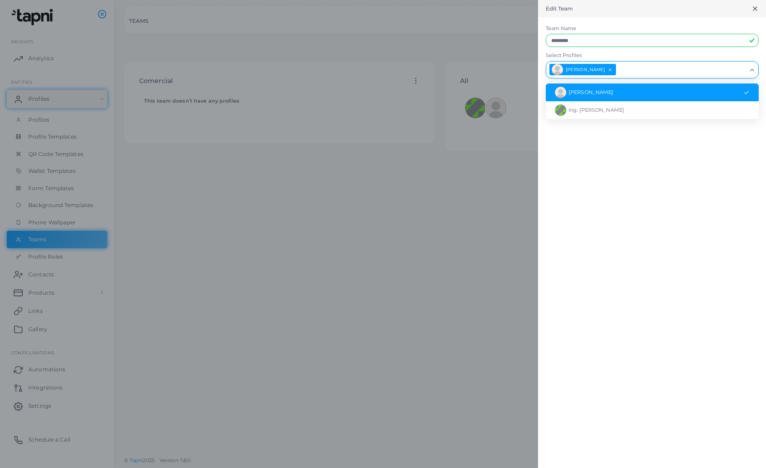
click at [753, 68] on icon "Search for option" at bounding box center [752, 70] width 7 height 7
click at [753, 70] on polyline "Search for option" at bounding box center [752, 70] width 4 height 2
click at [753, 70] on icon "Search for option" at bounding box center [752, 70] width 7 height 7
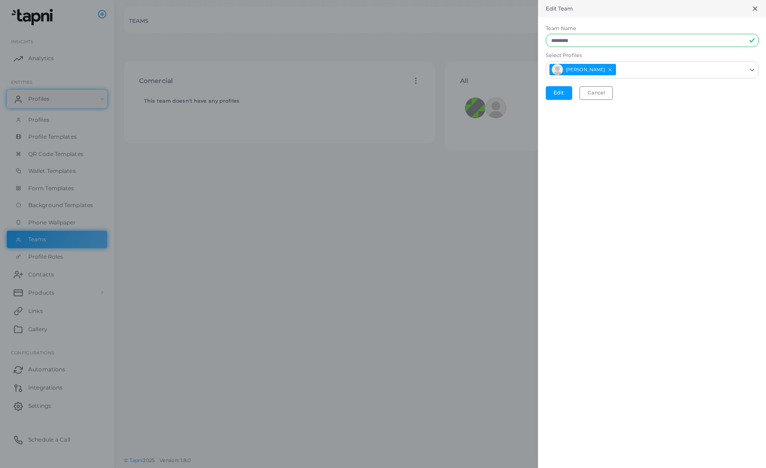
click at [590, 143] on div "Edit Team Team Name ********* Select Profiles [PERSON_NAME] Loading... Edit Can…" at bounding box center [652, 234] width 228 height 468
click at [628, 17] on div "Edit Team" at bounding box center [652, 8] width 228 height 17
click at [610, 7] on div "Edit Team" at bounding box center [652, 8] width 228 height 17
click at [500, 161] on div at bounding box center [383, 234] width 766 height 468
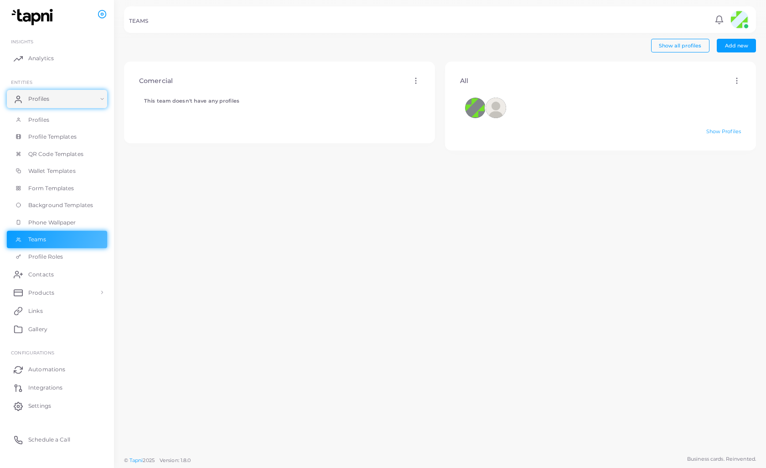
click at [416, 82] on icon at bounding box center [416, 81] width 8 height 8
click at [437, 91] on span "Edit" at bounding box center [441, 92] width 10 height 7
type input "*********"
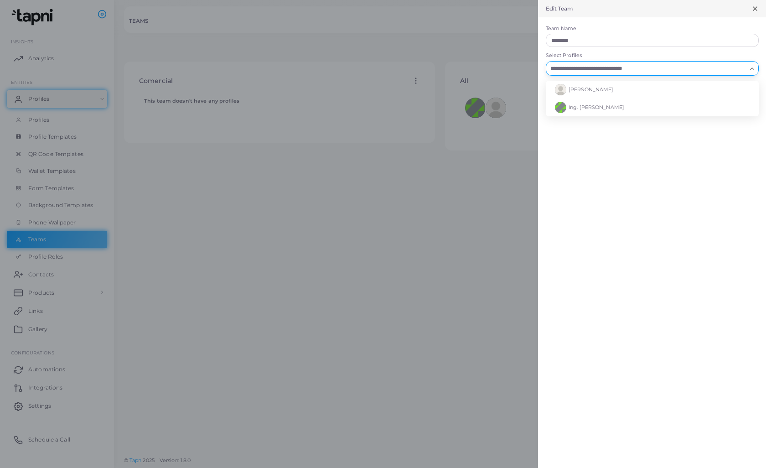
click at [578, 70] on input "Select Profiles" at bounding box center [646, 68] width 199 height 10
click at [578, 87] on span "[PERSON_NAME]" at bounding box center [591, 89] width 45 height 6
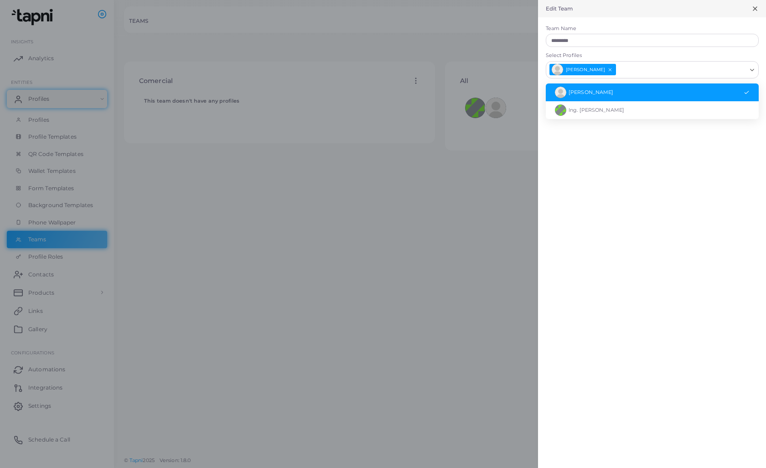
click at [753, 71] on icon "Search for option" at bounding box center [752, 70] width 7 height 7
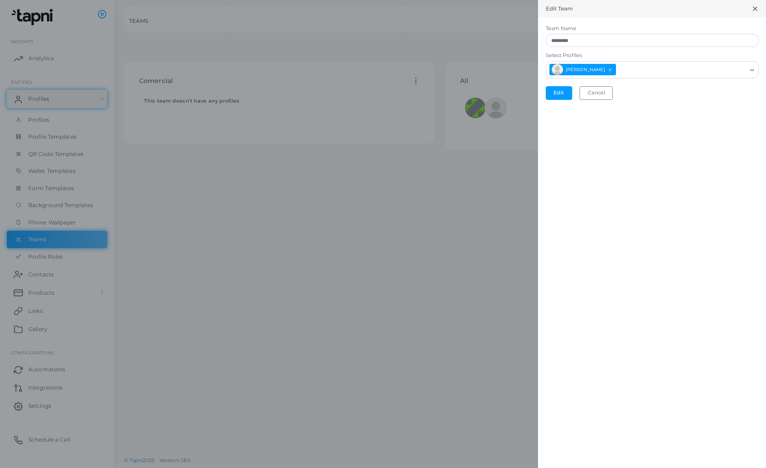
click at [753, 9] on icon at bounding box center [755, 8] width 7 height 7
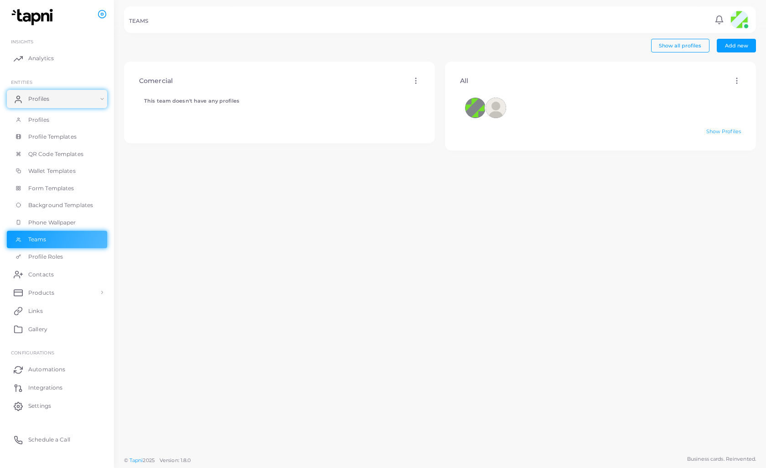
click at [338, 124] on div "This team doesn't have any profiles" at bounding box center [280, 114] width 296 height 43
click at [48, 151] on span "QR Code Templates" at bounding box center [58, 154] width 55 height 8
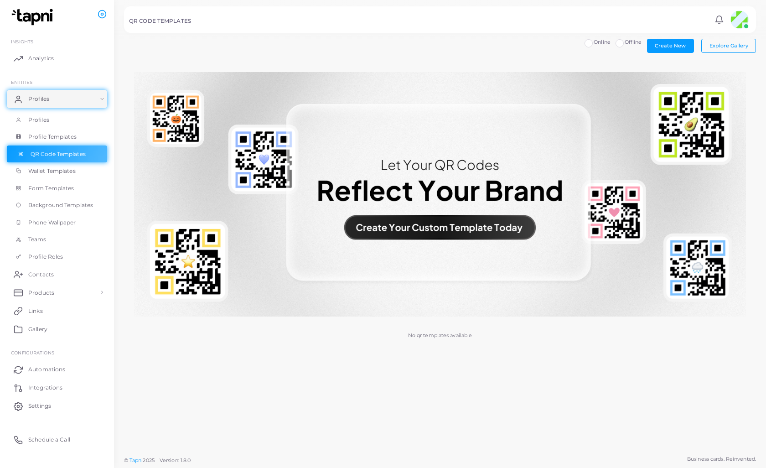
click at [52, 156] on span "QR Code Templates" at bounding box center [58, 154] width 55 height 8
click at [404, 228] on img at bounding box center [440, 194] width 612 height 245
click at [408, 232] on img at bounding box center [440, 194] width 612 height 245
click at [389, 234] on img at bounding box center [440, 194] width 612 height 245
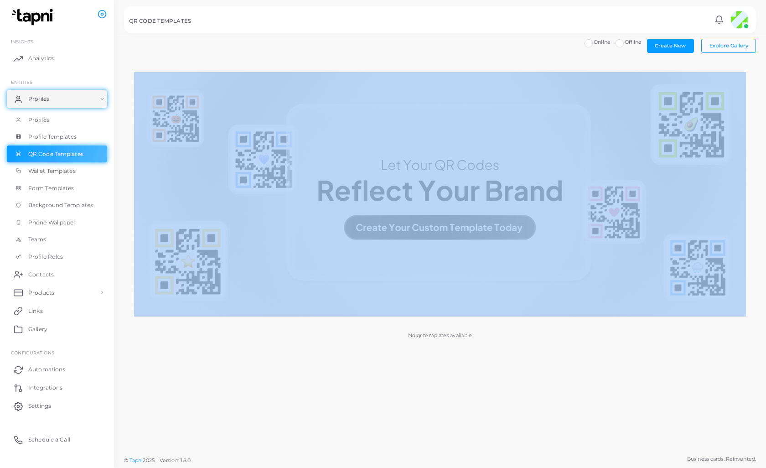
click at [388, 234] on img at bounding box center [440, 194] width 612 height 245
drag, startPoint x: 332, startPoint y: 363, endPoint x: 334, endPoint y: 358, distance: 4.9
click at [332, 363] on div "Create New Explore Gallery Online Offline No qr templates available" at bounding box center [440, 225] width 652 height 451
click at [67, 171] on span "Wallet Templates" at bounding box center [54, 171] width 47 height 8
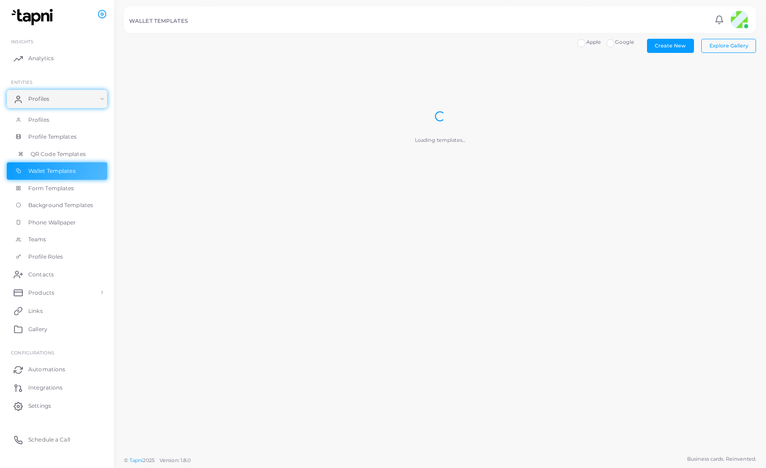
click at [69, 157] on link "QR Code Templates" at bounding box center [57, 153] width 100 height 17
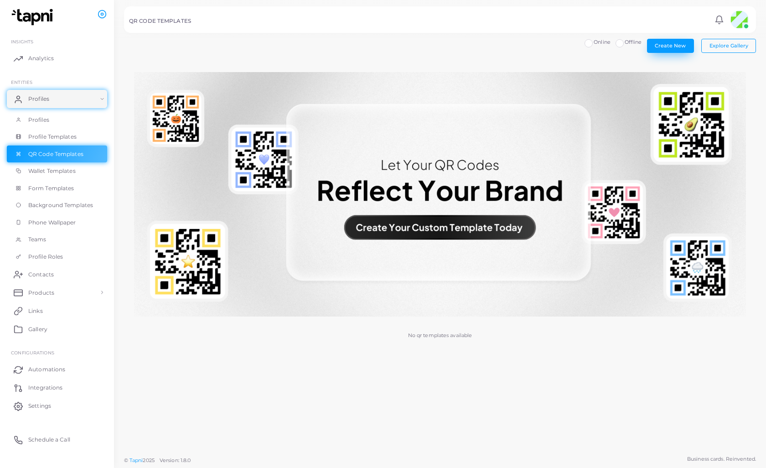
click at [680, 46] on span "Create New" at bounding box center [670, 45] width 31 height 6
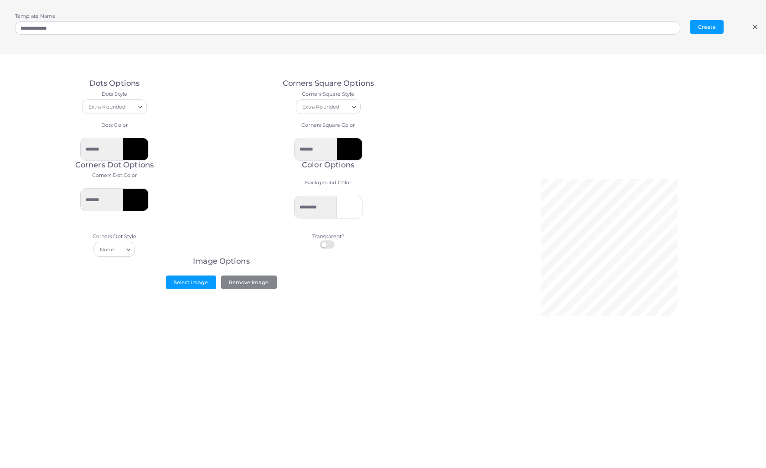
click at [756, 29] on icon at bounding box center [755, 26] width 7 height 7
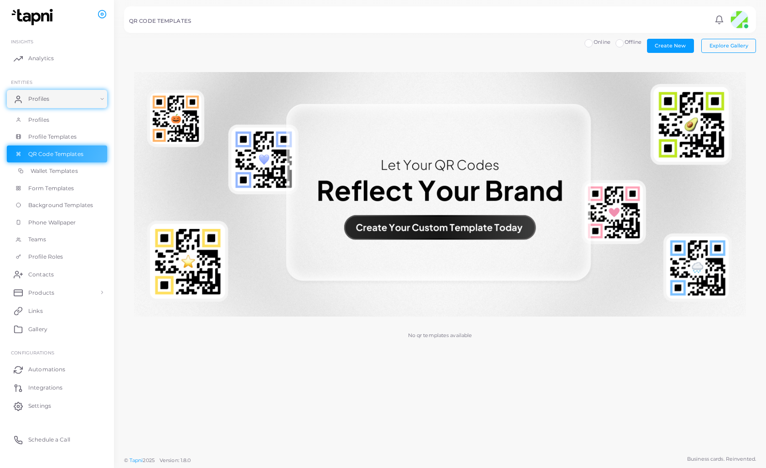
click at [47, 170] on span "Wallet Templates" at bounding box center [54, 171] width 47 height 8
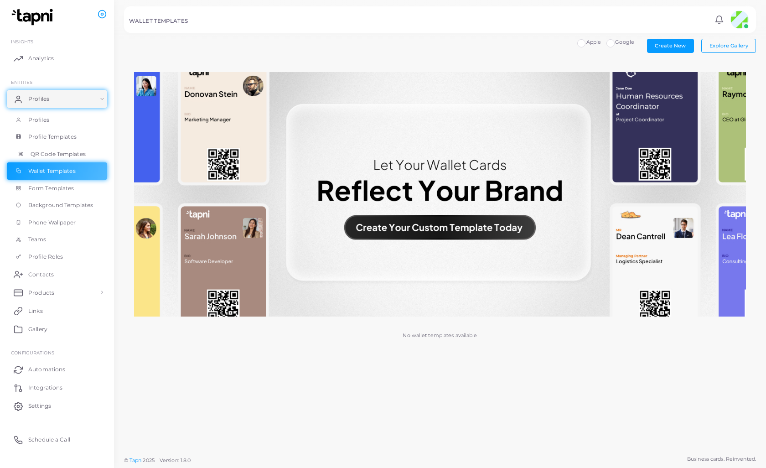
click at [54, 150] on span "QR Code Templates" at bounding box center [58, 154] width 55 height 8
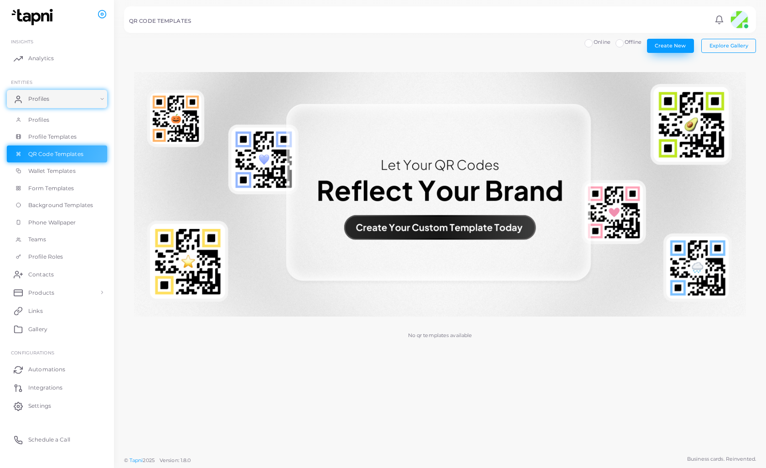
click at [675, 47] on span "Create New" at bounding box center [670, 45] width 31 height 6
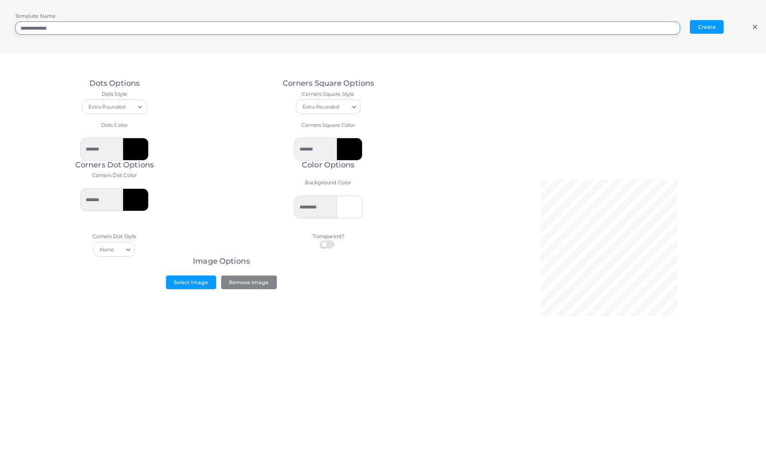
click at [452, 31] on input "**********" at bounding box center [347, 28] width 665 height 14
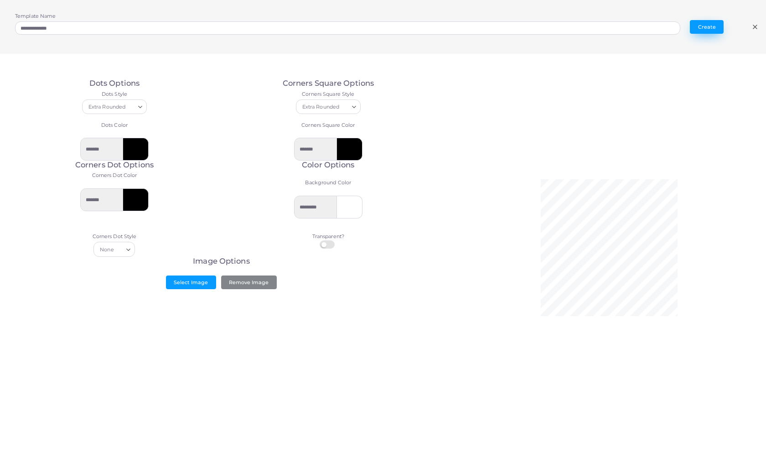
click at [710, 30] on button "Create" at bounding box center [707, 27] width 34 height 14
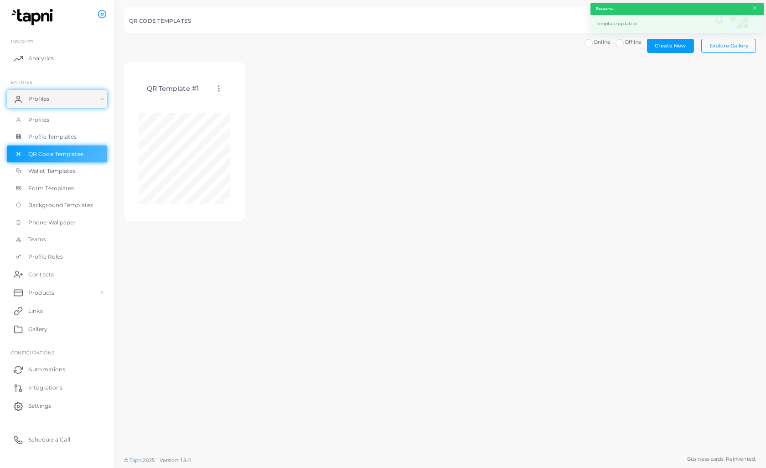
click at [219, 90] on icon at bounding box center [219, 88] width 8 height 8
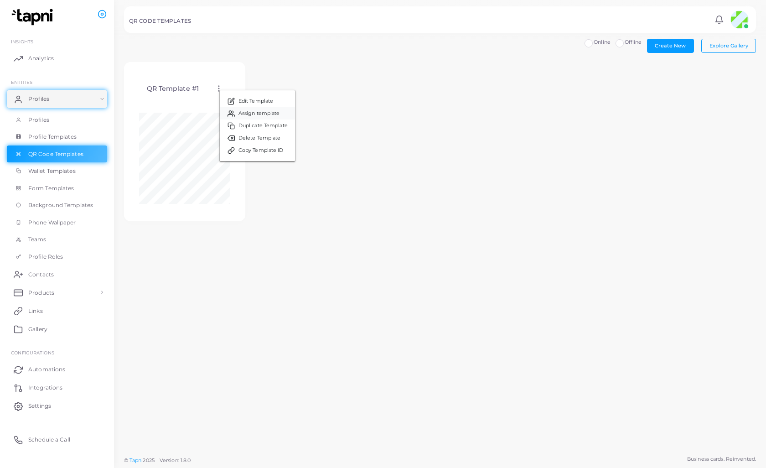
click at [237, 110] on link "Assign template" at bounding box center [257, 113] width 75 height 12
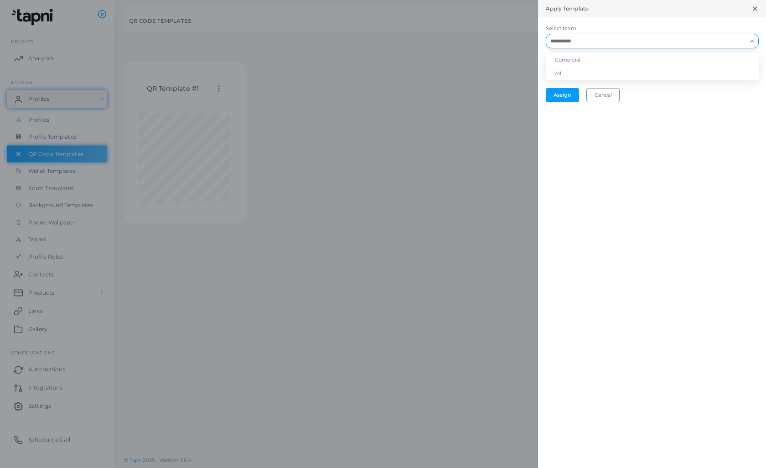
drag, startPoint x: 546, startPoint y: 40, endPoint x: 553, endPoint y: 39, distance: 6.4
click at [546, 40] on div "Search for option" at bounding box center [646, 40] width 201 height 12
click at [510, 65] on div at bounding box center [383, 234] width 766 height 468
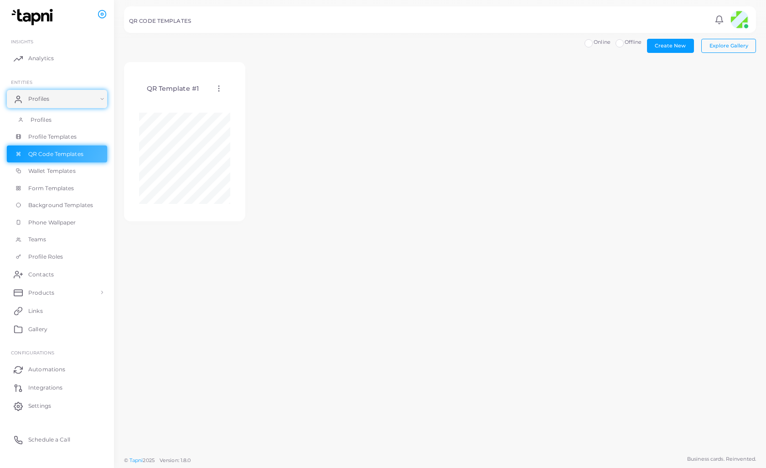
click at [44, 121] on span "Profiles" at bounding box center [41, 120] width 21 height 8
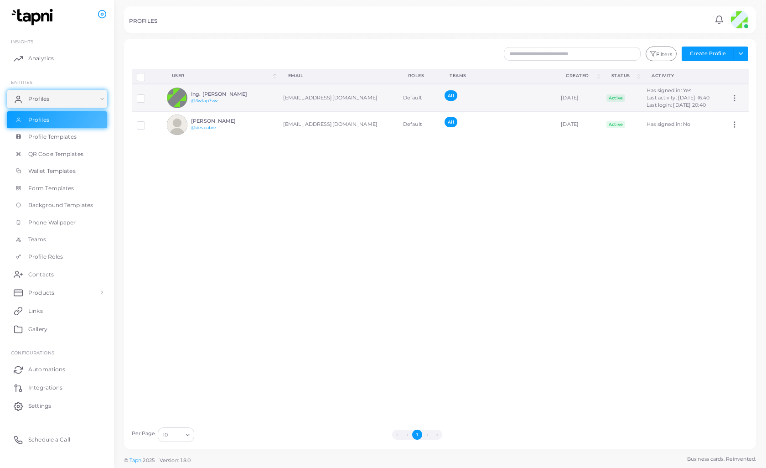
click at [148, 95] on label at bounding box center [148, 95] width 0 height 0
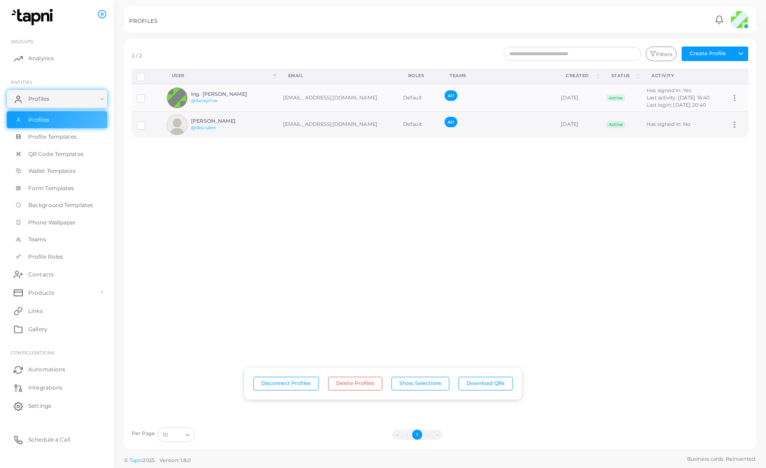
click at [148, 122] on label at bounding box center [148, 122] width 0 height 0
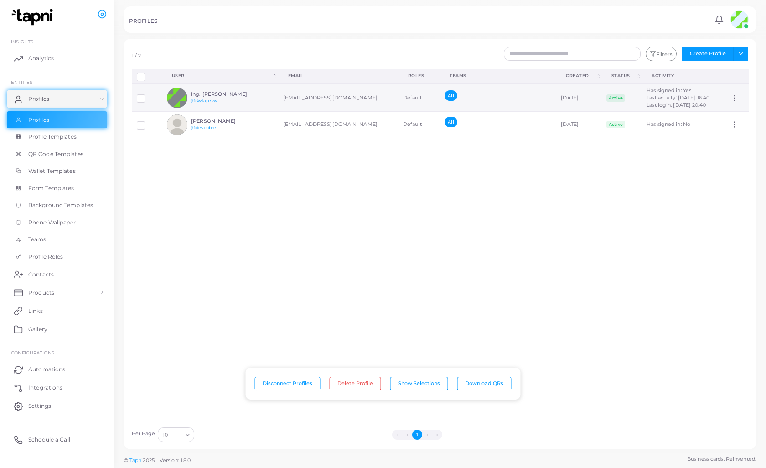
click at [148, 95] on label at bounding box center [148, 95] width 0 height 0
click at [71, 151] on span "QR Code Templates" at bounding box center [58, 154] width 55 height 8
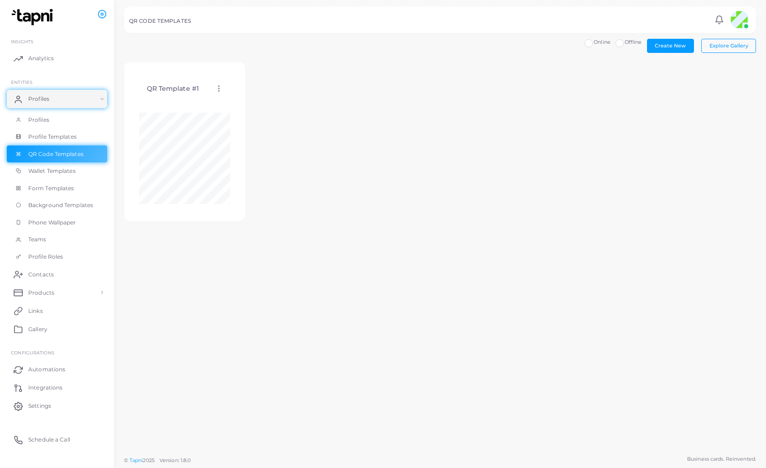
drag, startPoint x: 223, startPoint y: 83, endPoint x: 216, endPoint y: 87, distance: 7.5
click at [222, 83] on div "QR Template #1 Edit Template Assign template Duplicate Template Delete Template…" at bounding box center [184, 91] width 91 height 28
click at [217, 87] on icon at bounding box center [219, 88] width 8 height 8
click at [240, 136] on span "Delete Template" at bounding box center [257, 134] width 42 height 7
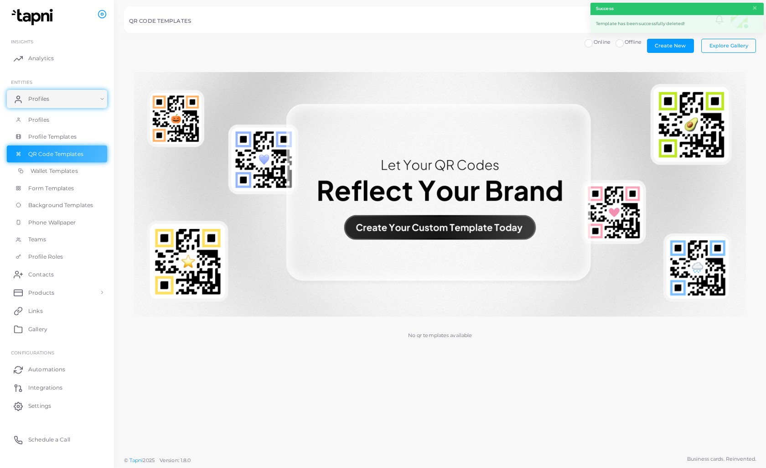
click at [53, 173] on link "Wallet Templates" at bounding box center [57, 170] width 100 height 17
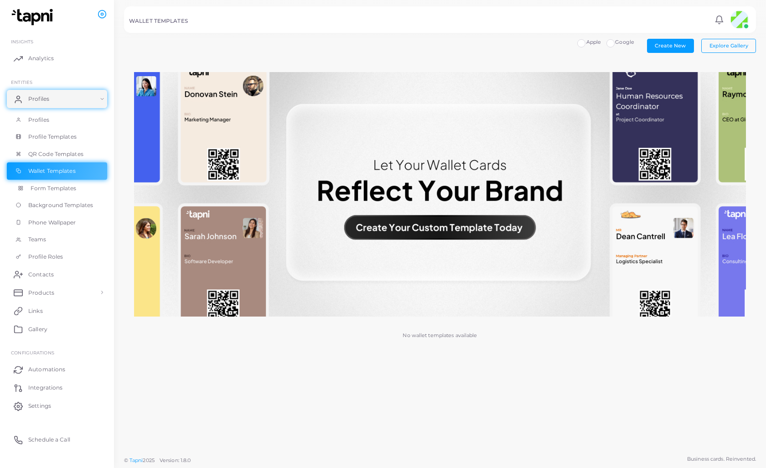
click at [40, 190] on link "Form Templates" at bounding box center [57, 188] width 100 height 17
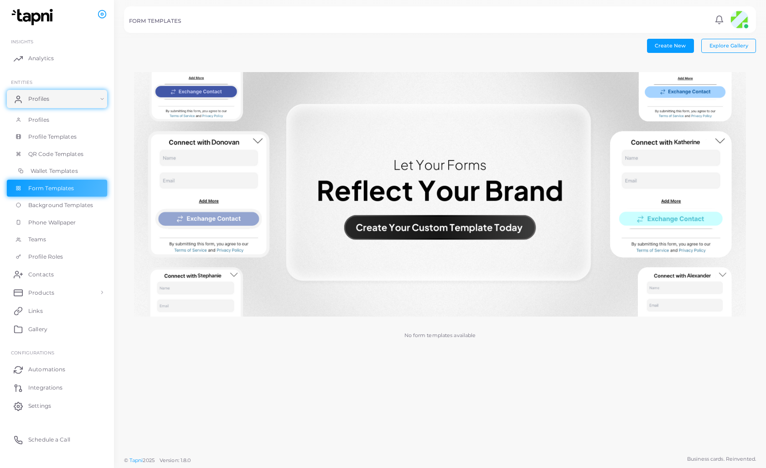
click at [41, 169] on span "Wallet Templates" at bounding box center [54, 171] width 47 height 8
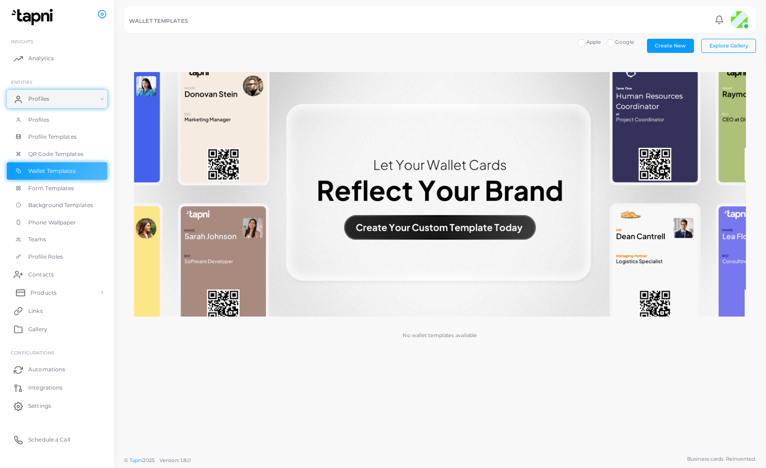
click at [57, 288] on link "Products" at bounding box center [57, 292] width 100 height 18
click at [41, 291] on span "Products" at bounding box center [44, 293] width 26 height 8
click at [42, 289] on span "Products" at bounding box center [44, 293] width 26 height 8
click at [46, 312] on span "Products" at bounding box center [44, 313] width 26 height 8
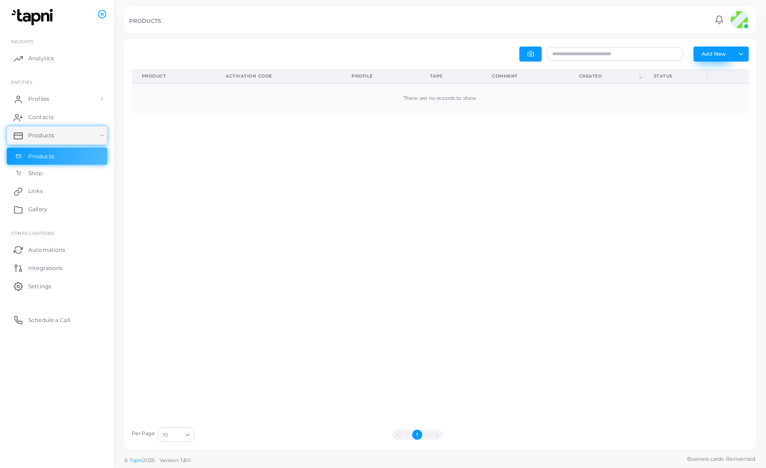
click at [720, 52] on button "Add New" at bounding box center [714, 54] width 40 height 15
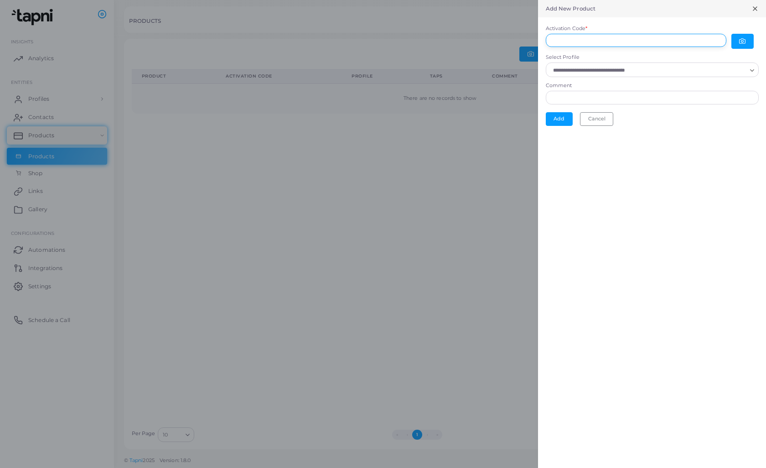
click at [568, 45] on input "Activation Code *" at bounding box center [636, 41] width 181 height 14
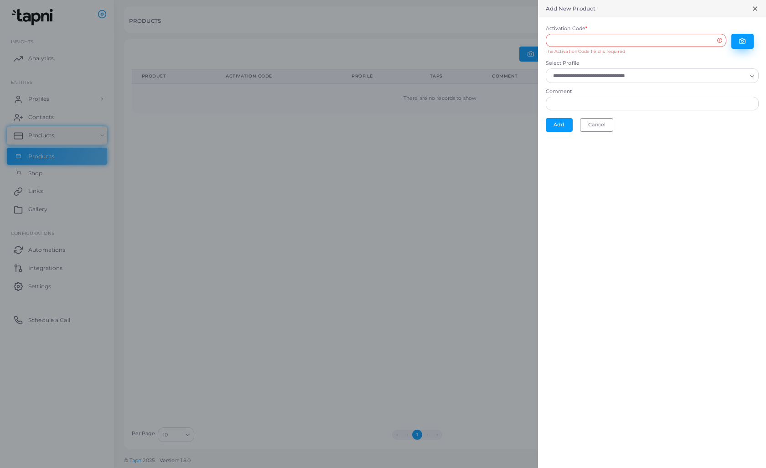
click at [748, 44] on button "button" at bounding box center [743, 41] width 22 height 15
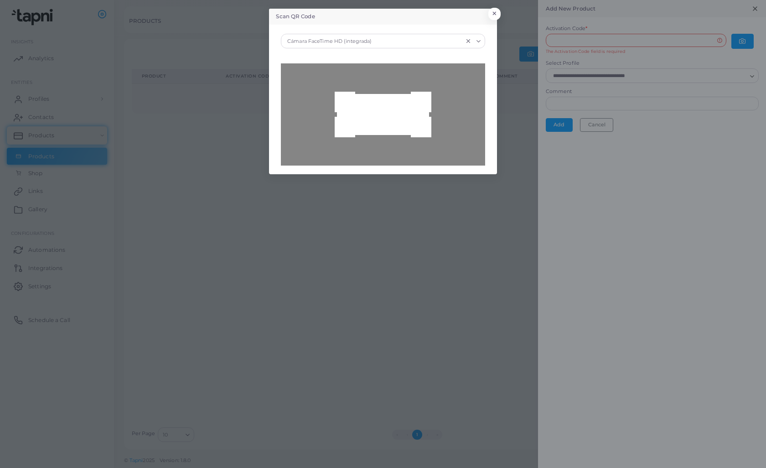
type input "**********"
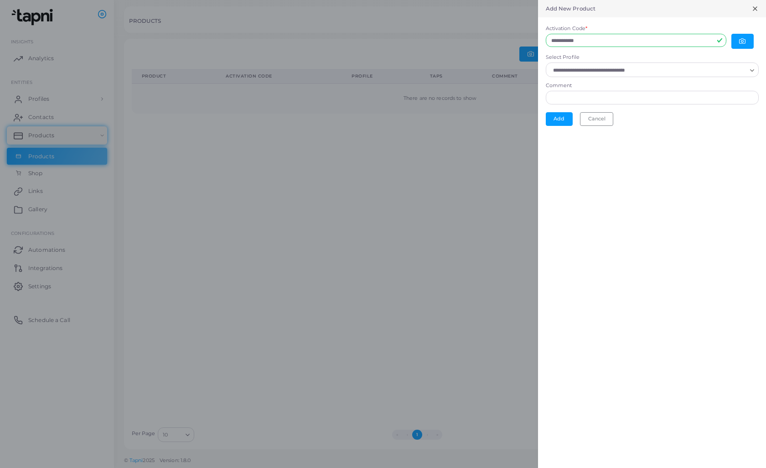
click at [618, 68] on input "Select Profile" at bounding box center [648, 70] width 197 height 10
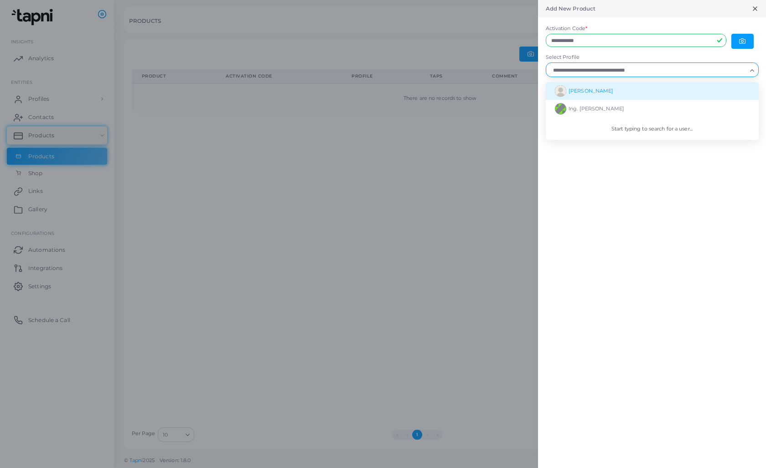
click at [594, 90] on span "[PERSON_NAME]" at bounding box center [591, 91] width 45 height 6
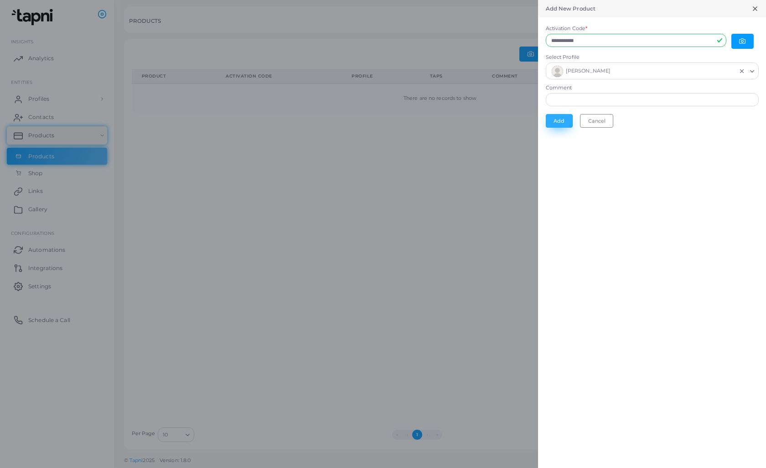
click at [567, 117] on button "Add" at bounding box center [559, 121] width 27 height 14
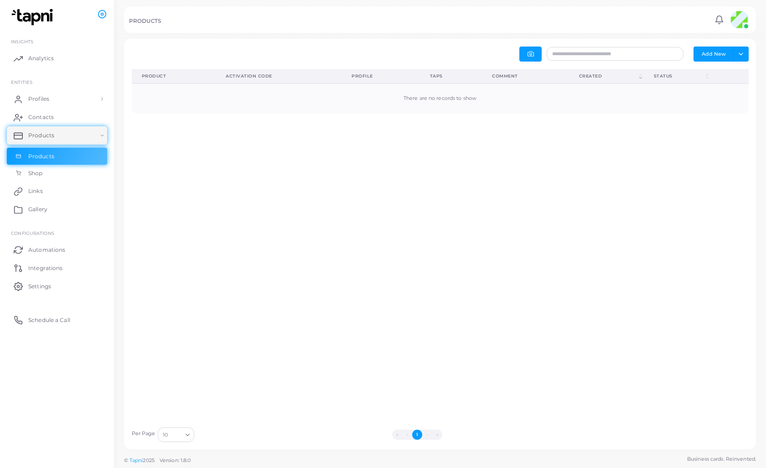
click at [230, 101] on div "There are no records to show" at bounding box center [440, 98] width 597 height 7
click at [728, 56] on button "Add New" at bounding box center [714, 54] width 40 height 15
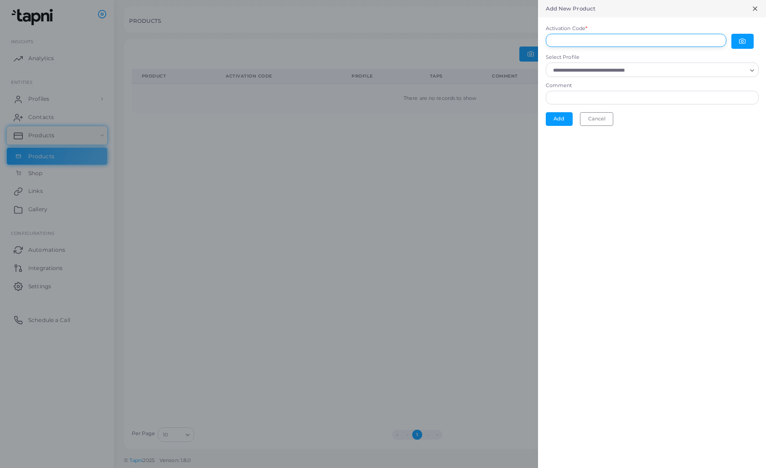
click at [595, 45] on input "Activation Code *" at bounding box center [636, 41] width 181 height 14
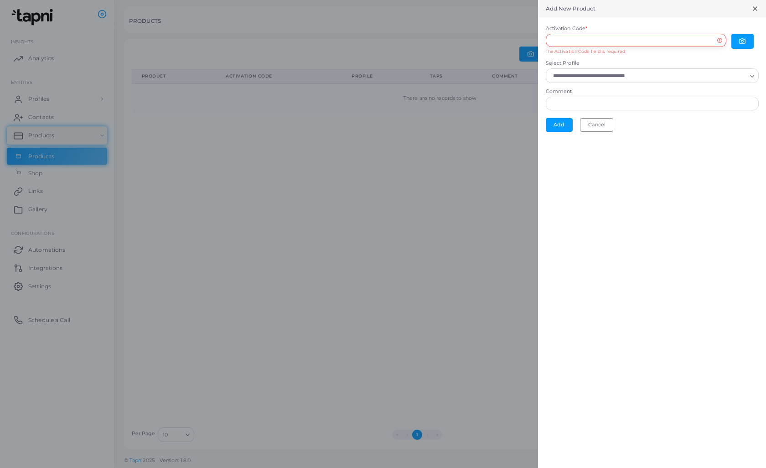
paste input "**********"
type input "**********"
click at [557, 119] on button "Add" at bounding box center [559, 119] width 27 height 14
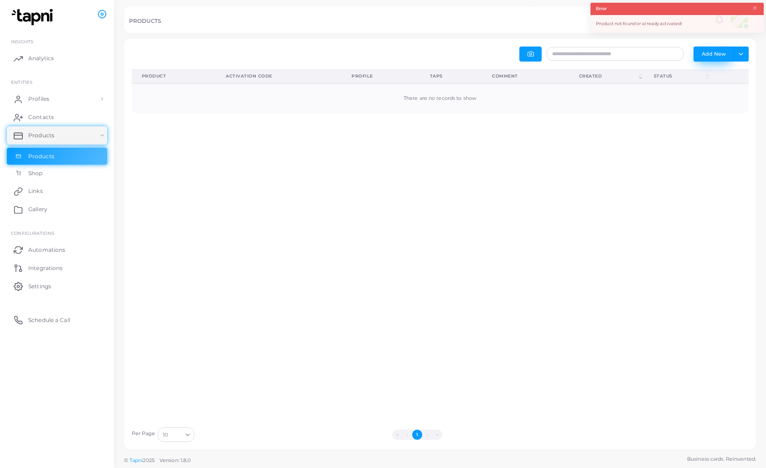
click at [721, 52] on button "Add New" at bounding box center [714, 54] width 40 height 15
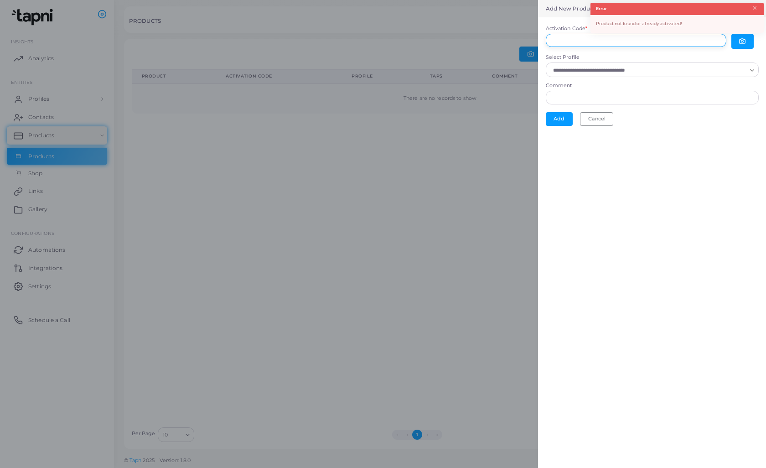
click at [577, 39] on input "Activation Code *" at bounding box center [636, 41] width 181 height 14
paste input "**********"
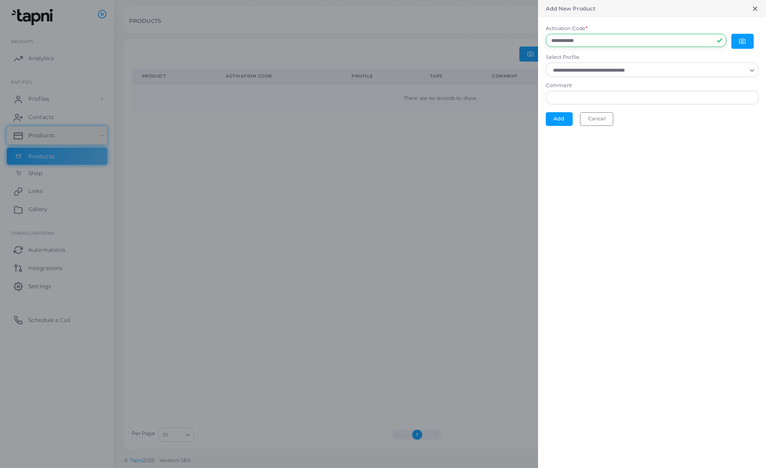
type input "**********"
click at [577, 73] on input "Select Profile" at bounding box center [648, 70] width 197 height 10
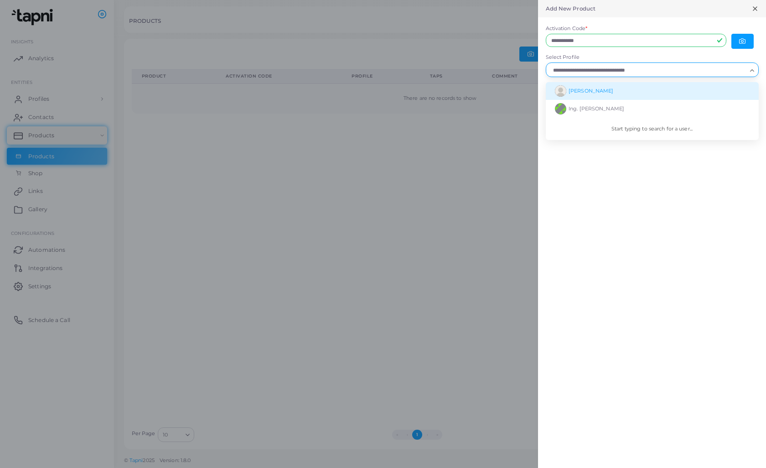
click at [571, 91] on span "[PERSON_NAME]" at bounding box center [591, 91] width 45 height 6
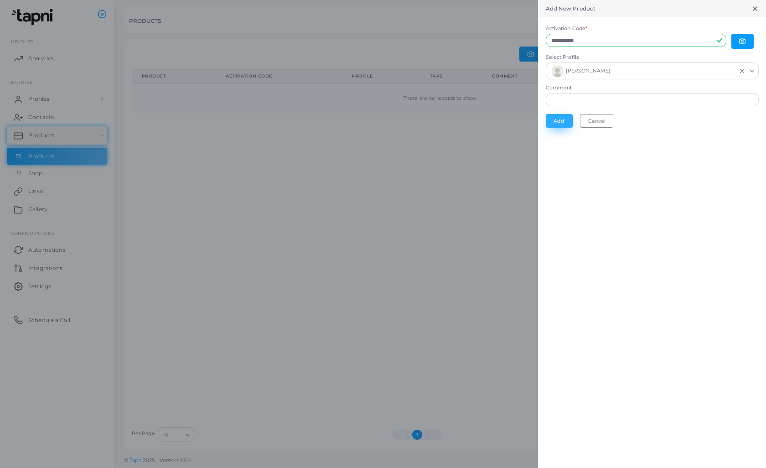
click at [558, 118] on button "Add" at bounding box center [559, 121] width 27 height 14
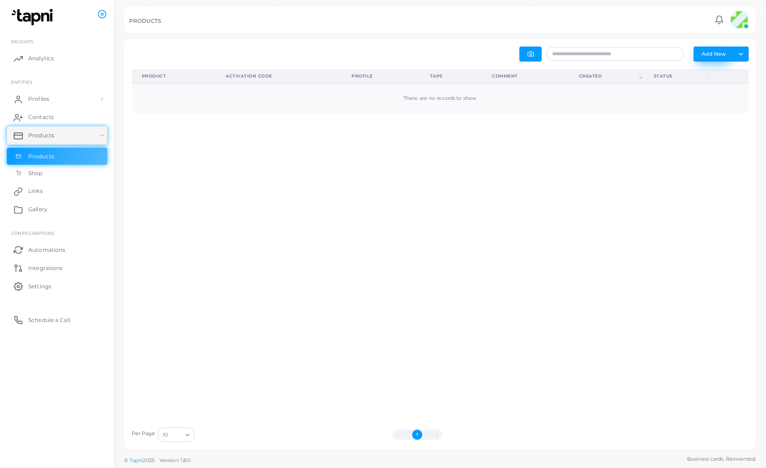
click at [711, 57] on button "Add New" at bounding box center [714, 54] width 40 height 15
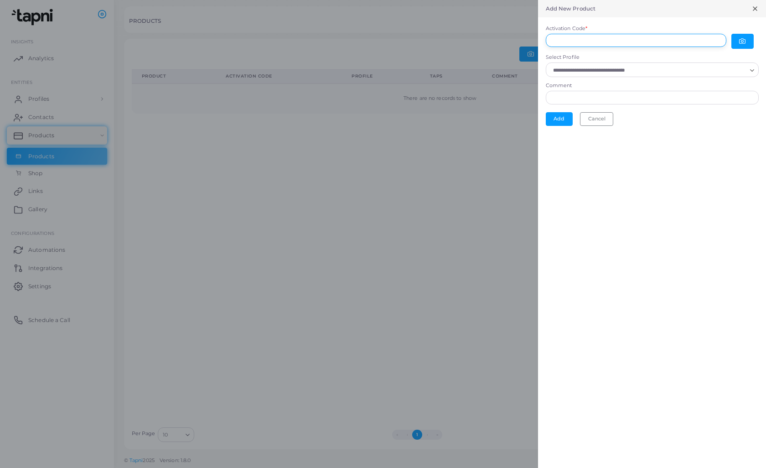
click at [582, 41] on input "Activation Code *" at bounding box center [636, 41] width 181 height 14
paste input "**********"
type input "**********"
click at [595, 91] on input "Comment" at bounding box center [652, 98] width 213 height 14
click at [596, 75] on div "Loading..." at bounding box center [652, 69] width 213 height 15
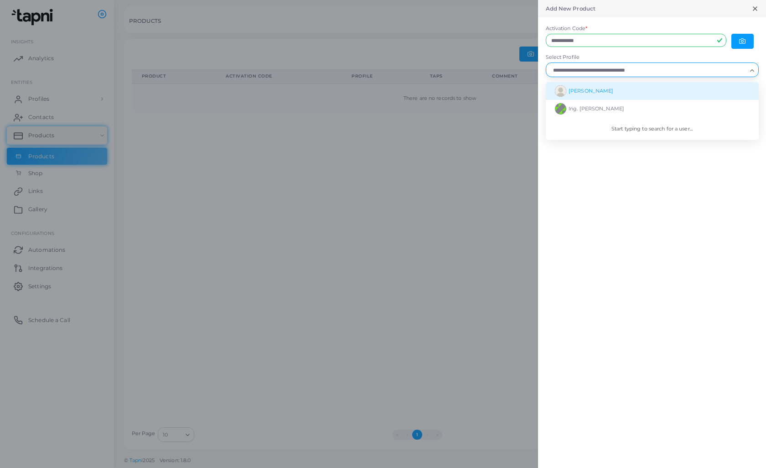
click at [583, 86] on li "[PERSON_NAME]" at bounding box center [652, 91] width 213 height 18
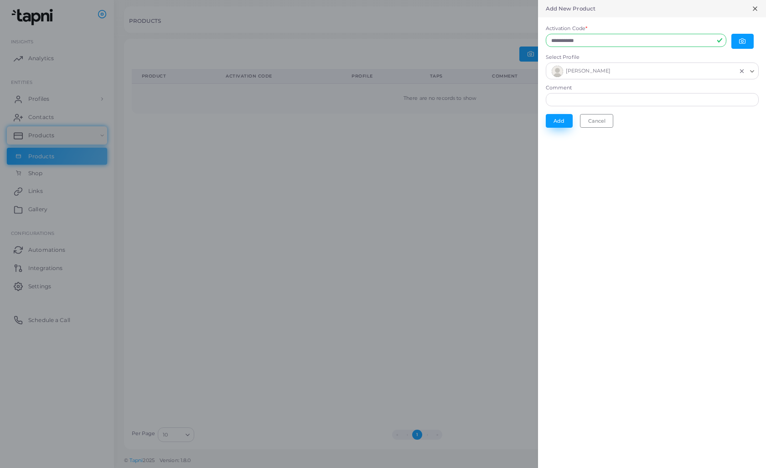
click at [566, 117] on button "Add" at bounding box center [559, 121] width 27 height 14
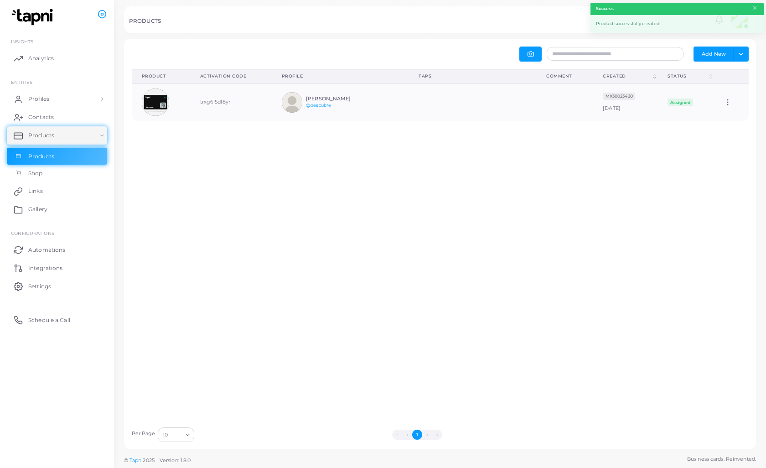
scroll to position [0, 0]
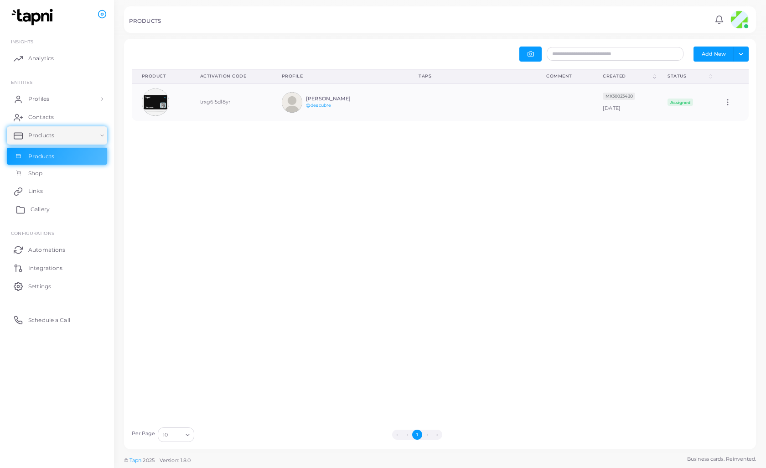
click at [29, 205] on link "Gallery" at bounding box center [57, 209] width 100 height 18
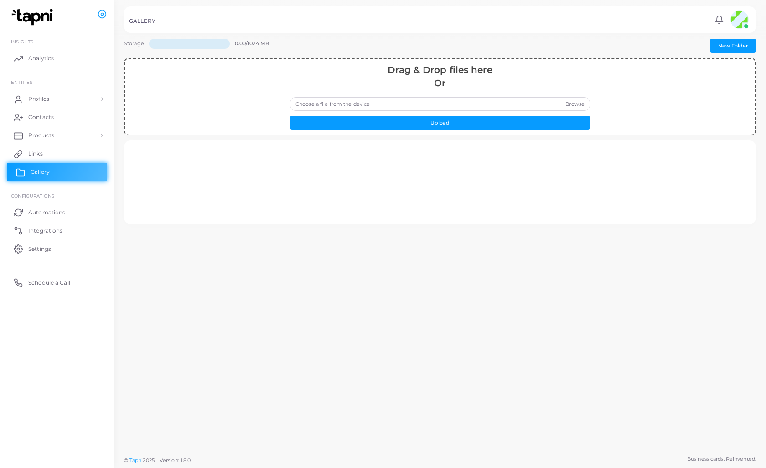
click at [51, 170] on link "Gallery" at bounding box center [57, 172] width 100 height 18
click at [566, 107] on label "Choose a file from the device" at bounding box center [440, 104] width 300 height 14
click at [566, 107] on input "Choose a file from the device" at bounding box center [440, 104] width 300 height 14
type input "**********"
click at [424, 125] on button "Upload" at bounding box center [440, 123] width 300 height 14
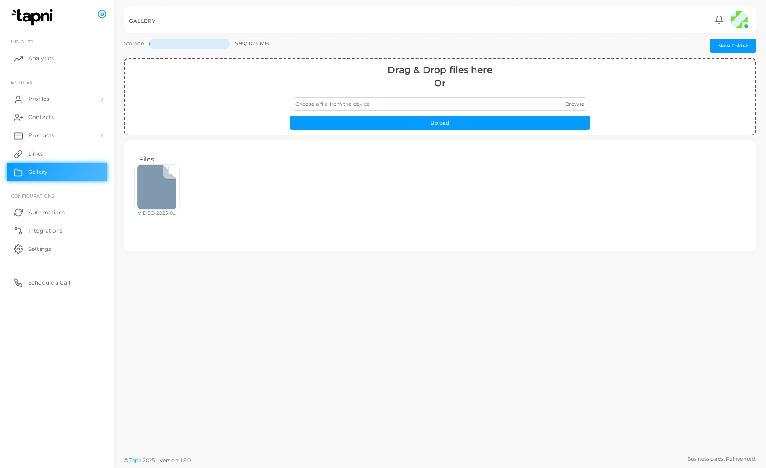
click at [155, 204] on div at bounding box center [157, 187] width 46 height 46
click at [156, 203] on div at bounding box center [157, 187] width 46 height 46
click at [156, 182] on div at bounding box center [157, 187] width 46 height 46
click at [180, 166] on label at bounding box center [180, 166] width 0 height 0
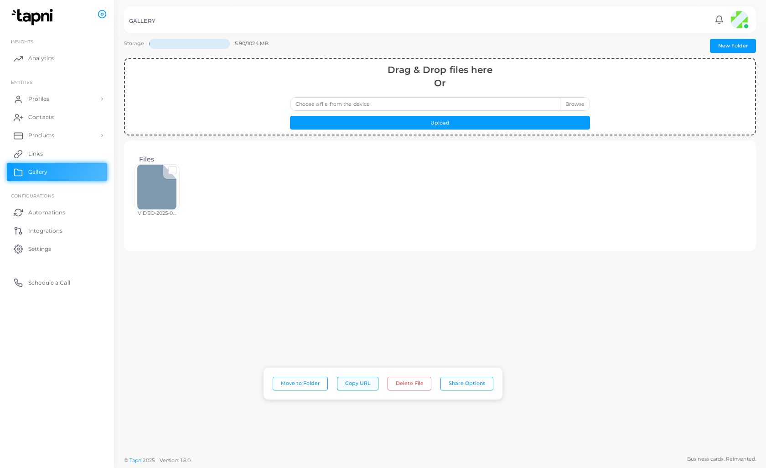
click at [354, 385] on button "Copy URL" at bounding box center [358, 384] width 42 height 14
click at [36, 154] on span "Links" at bounding box center [38, 154] width 15 height 8
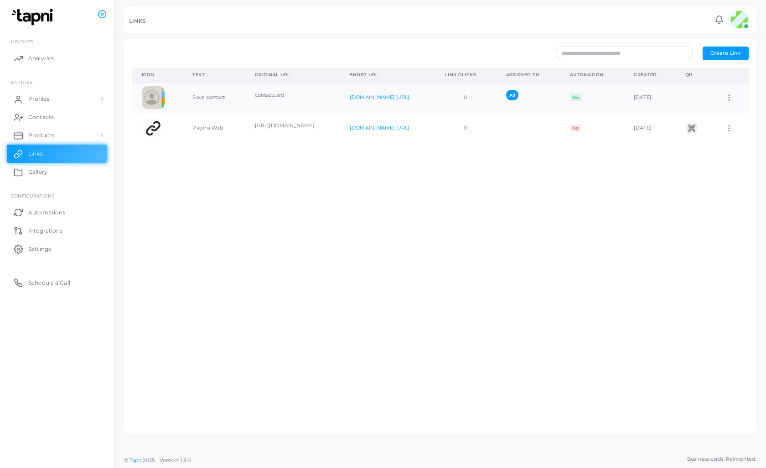
click at [729, 50] on span "Create Link" at bounding box center [726, 53] width 30 height 6
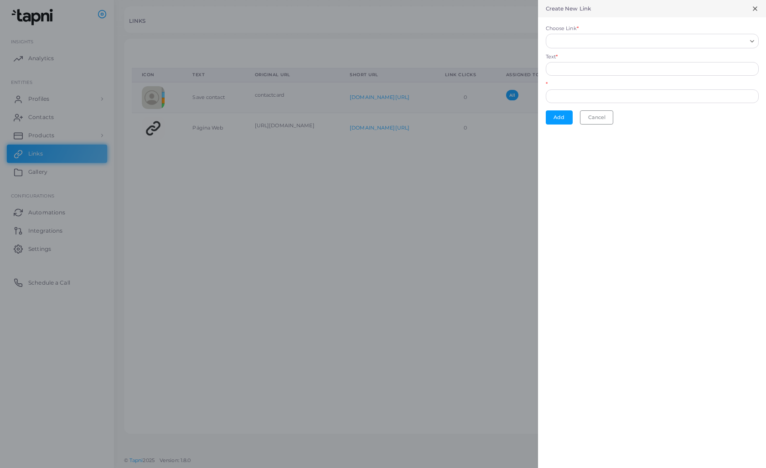
click at [569, 44] on input "Choose Link *" at bounding box center [648, 41] width 197 height 10
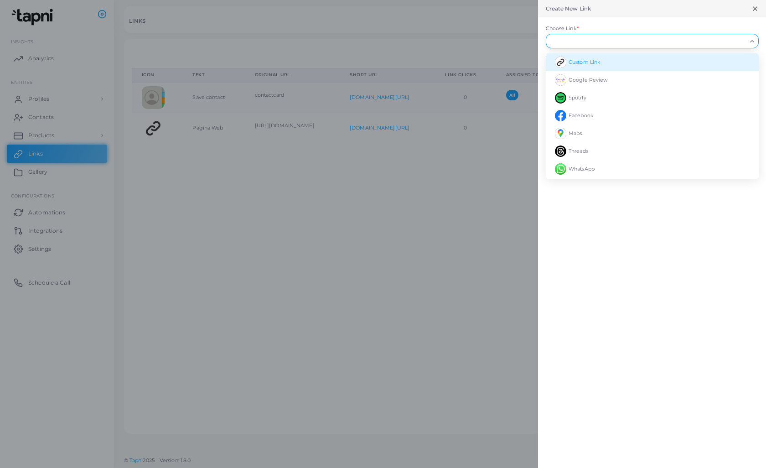
click at [580, 59] on span "Custom Link" at bounding box center [585, 62] width 32 height 6
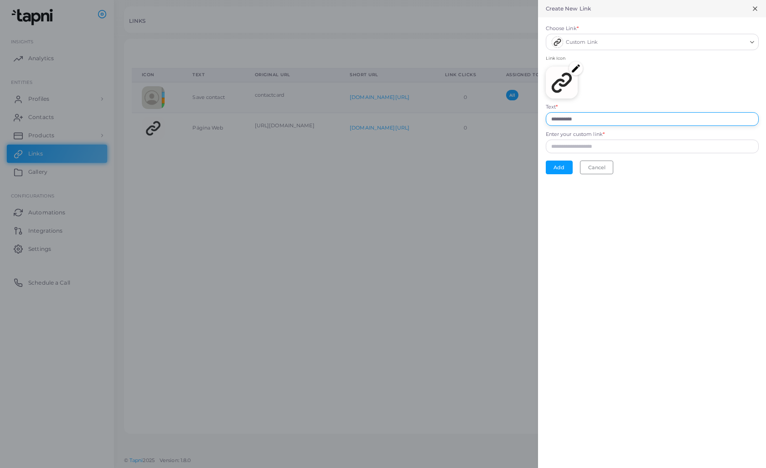
drag, startPoint x: 590, startPoint y: 119, endPoint x: 543, endPoint y: 117, distance: 47.0
click at [543, 117] on form "**********" at bounding box center [652, 99] width 228 height 165
click at [583, 114] on input "**********" at bounding box center [652, 119] width 213 height 14
drag, startPoint x: 583, startPoint y: 116, endPoint x: 546, endPoint y: 114, distance: 37.4
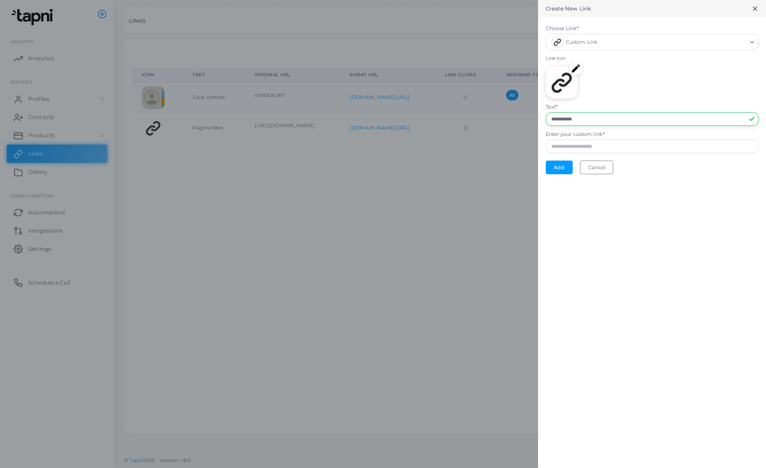
click at [546, 114] on input "**********" at bounding box center [652, 119] width 213 height 14
type input "**********"
click at [557, 149] on input "Enter your custom link *" at bounding box center [652, 147] width 213 height 14
paste input "**********"
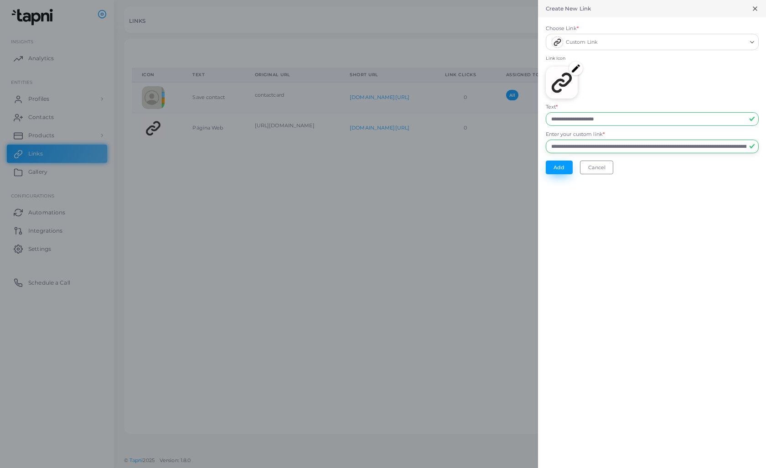
type input "**********"
click at [560, 171] on button "Add" at bounding box center [559, 168] width 27 height 14
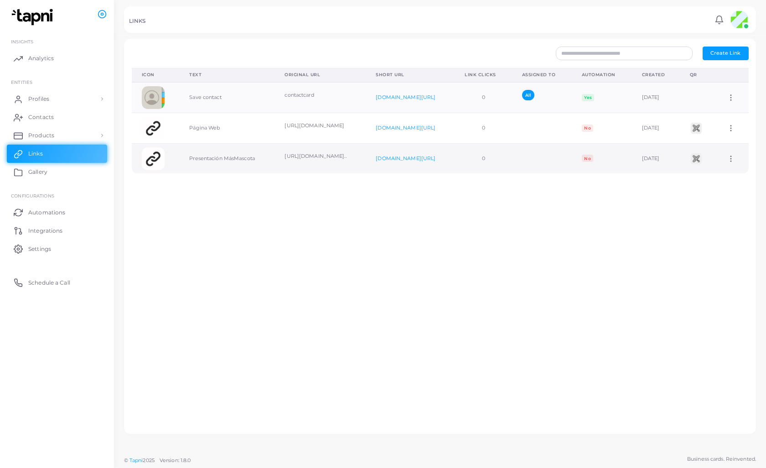
click at [740, 162] on td "Assign to Team Edit Link Delete Link" at bounding box center [732, 158] width 31 height 30
click at [732, 161] on circle at bounding box center [731, 161] width 1 height 1
click at [734, 170] on span "Assign to Team" at bounding box center [727, 171] width 39 height 7
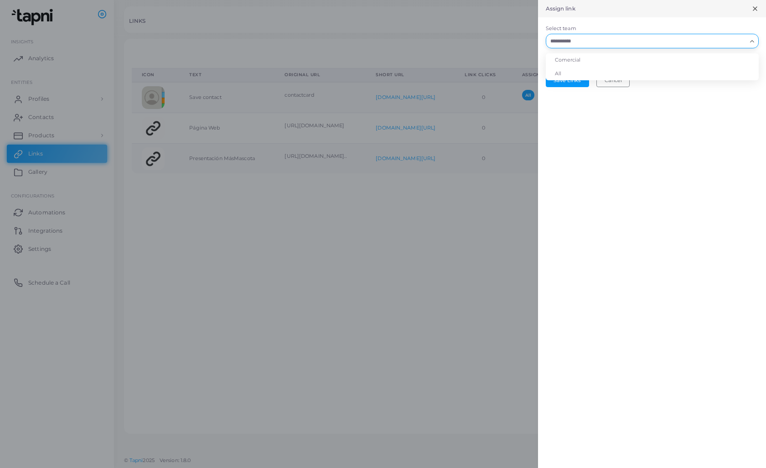
click at [618, 42] on input "Select team" at bounding box center [646, 41] width 199 height 10
click at [549, 74] on li "All" at bounding box center [652, 74] width 213 height 14
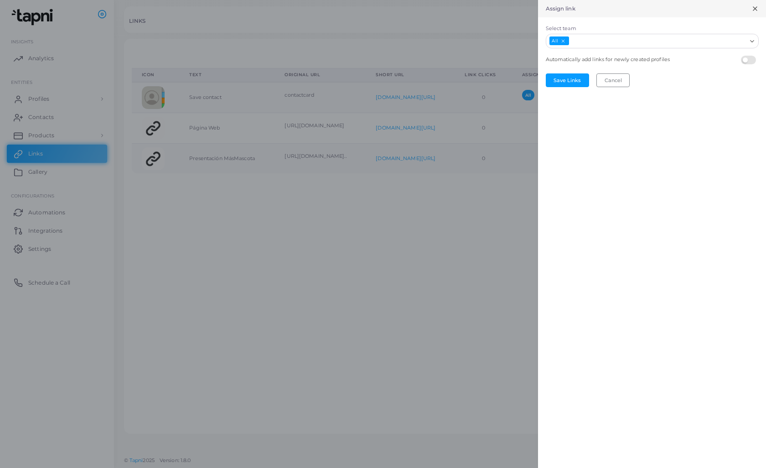
click at [748, 56] on label at bounding box center [750, 56] width 18 height 0
click at [747, 56] on label at bounding box center [750, 56] width 18 height 0
click at [558, 83] on button "Save Links" at bounding box center [567, 80] width 43 height 14
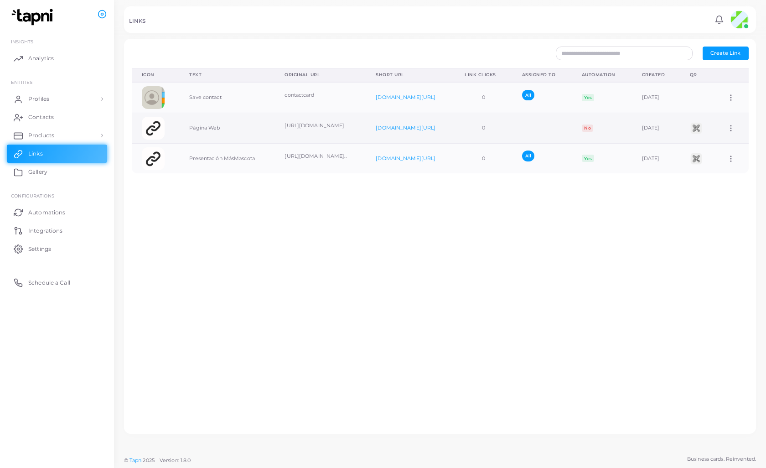
click at [593, 128] on span "No" at bounding box center [587, 128] width 11 height 7
click at [735, 127] on icon at bounding box center [731, 128] width 8 height 8
click at [725, 137] on span "Assign to Team" at bounding box center [727, 138] width 39 height 7
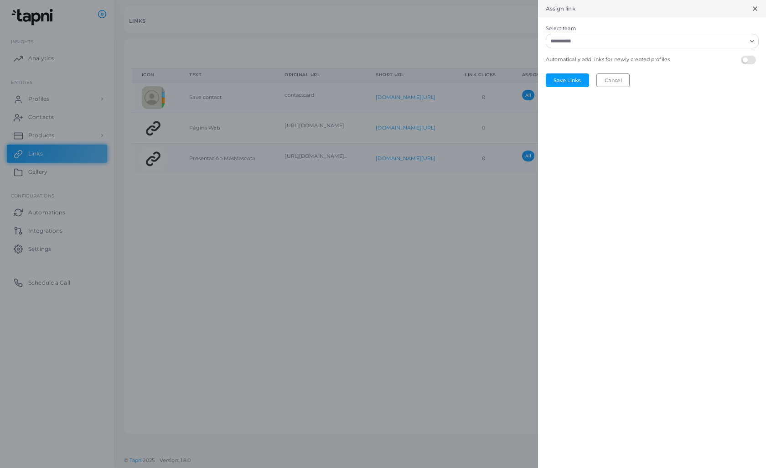
click at [744, 56] on label at bounding box center [750, 56] width 18 height 0
click at [696, 42] on input "Select team" at bounding box center [646, 41] width 199 height 10
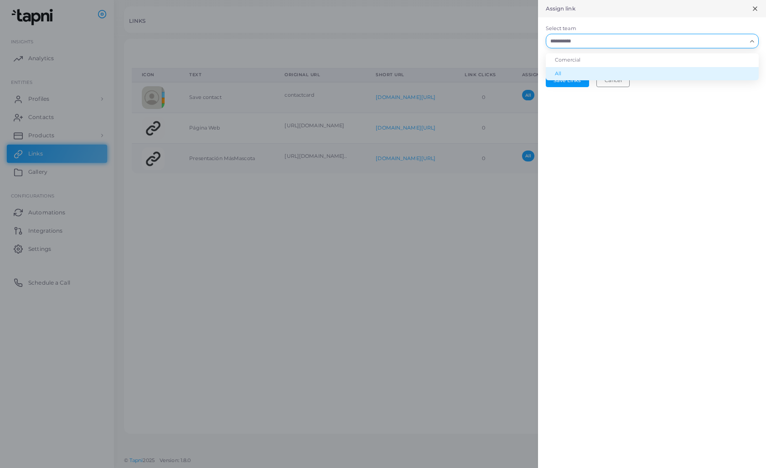
click at [579, 70] on li "All" at bounding box center [652, 74] width 213 height 14
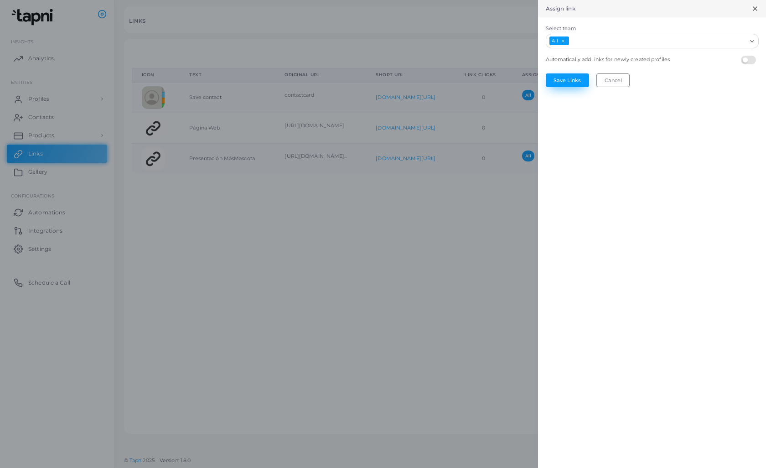
click at [561, 80] on button "Save Links" at bounding box center [567, 80] width 43 height 14
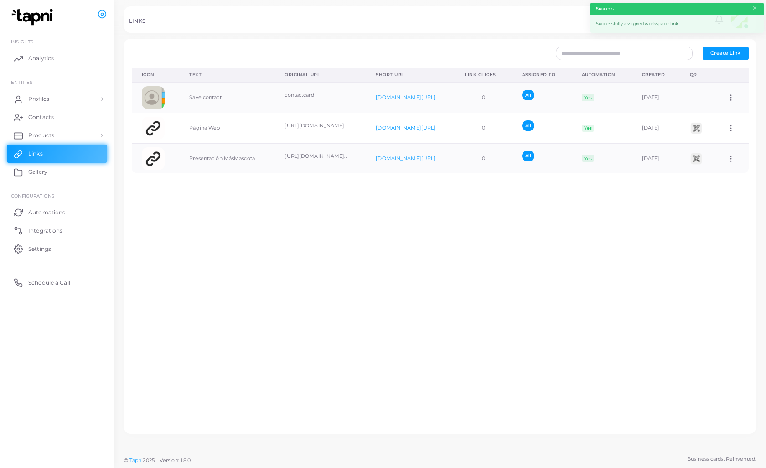
click at [447, 227] on div "Icon Text Original URL Short URL Link Clicks Assigned To Automation Created QR …" at bounding box center [440, 247] width 627 height 358
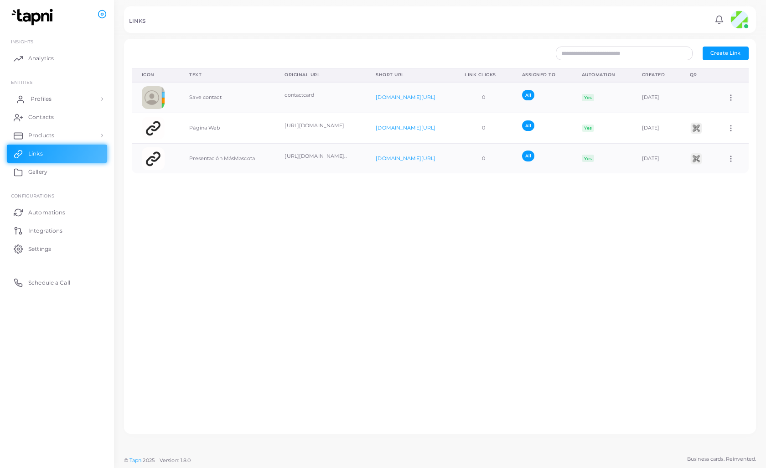
click at [51, 104] on link "Profiles" at bounding box center [57, 99] width 100 height 18
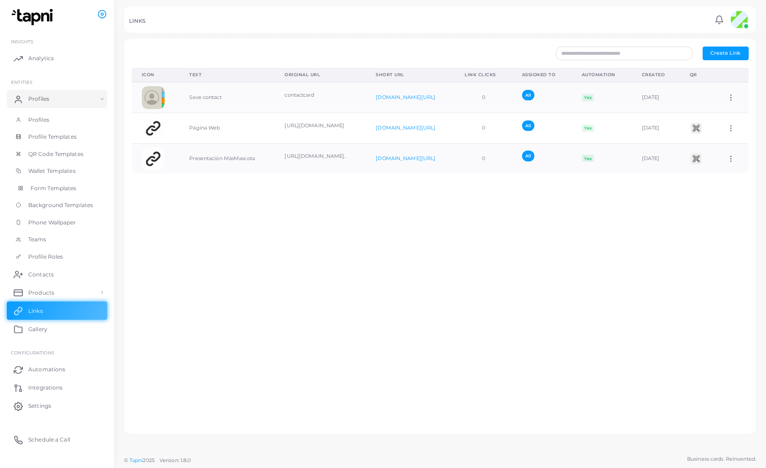
click at [52, 188] on span "Form Templates" at bounding box center [54, 188] width 46 height 8
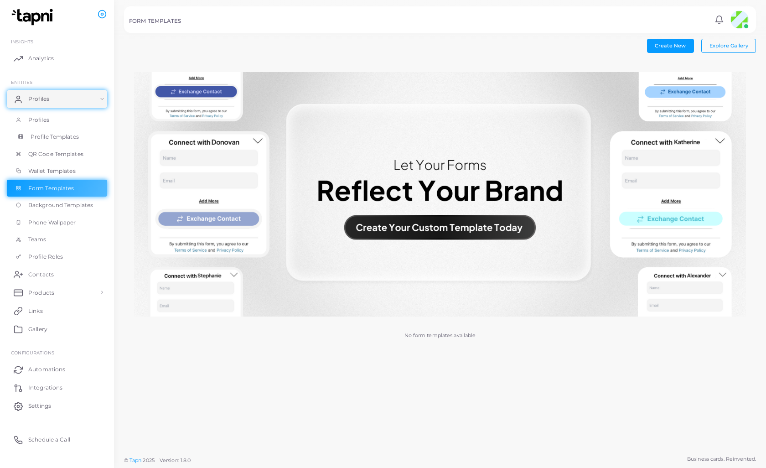
click at [53, 140] on link "Profile Templates" at bounding box center [57, 136] width 100 height 17
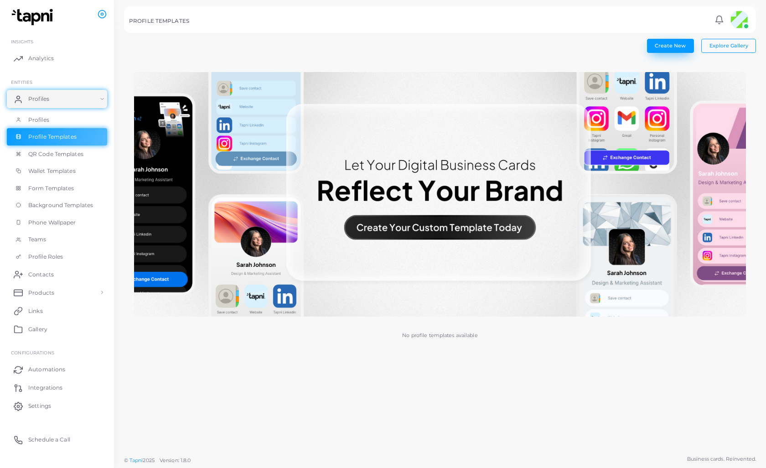
click at [684, 44] on span "Create New" at bounding box center [670, 45] width 31 height 6
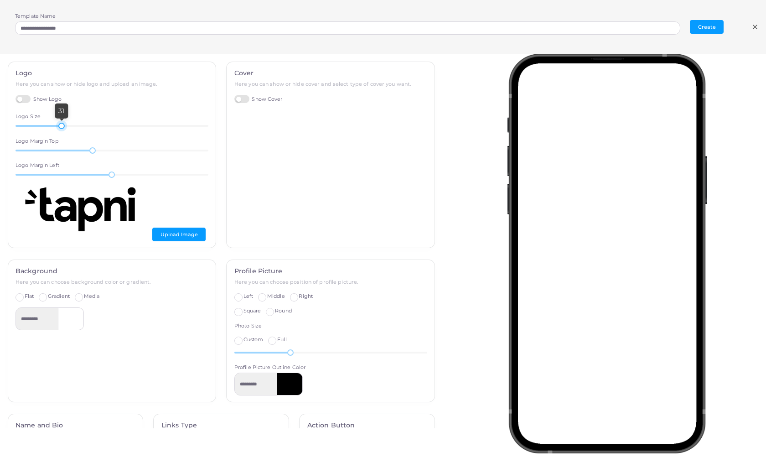
drag, startPoint x: 80, startPoint y: 126, endPoint x: 77, endPoint y: 139, distance: 13.7
click at [61, 126] on div at bounding box center [61, 126] width 6 height 6
drag, startPoint x: 95, startPoint y: 150, endPoint x: 108, endPoint y: 153, distance: 13.5
click at [108, 153] on div "22" at bounding box center [112, 150] width 193 height 8
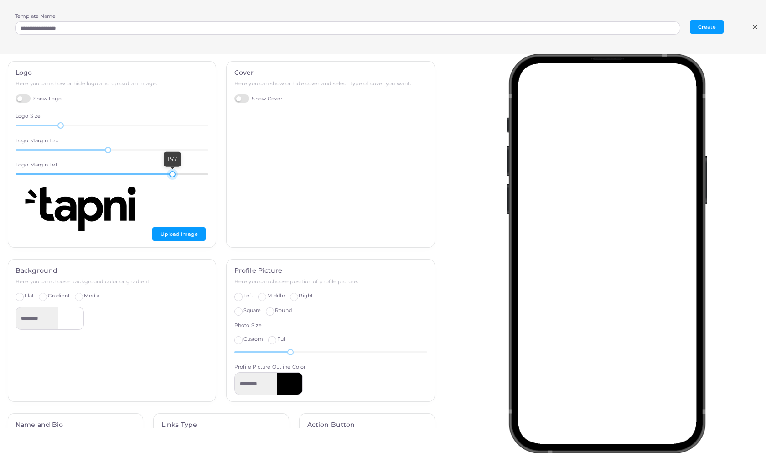
drag, startPoint x: 112, startPoint y: 173, endPoint x: 172, endPoint y: 174, distance: 60.2
click at [172, 174] on div at bounding box center [172, 174] width 6 height 6
click at [127, 207] on img at bounding box center [84, 209] width 137 height 46
click at [167, 230] on button "Upload Image" at bounding box center [178, 234] width 53 height 14
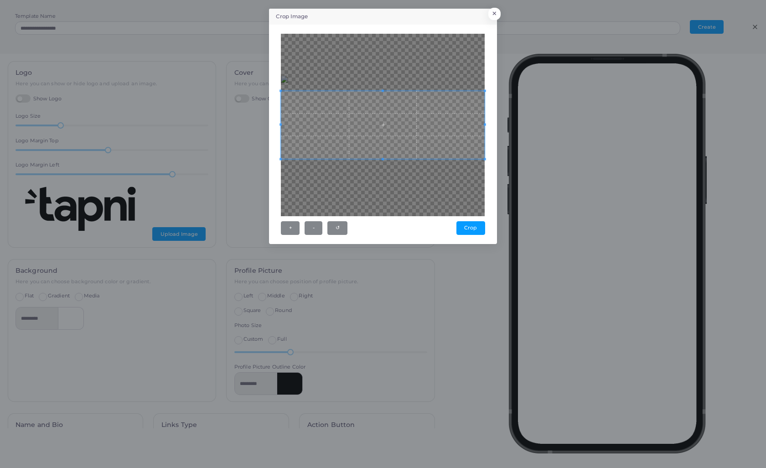
click at [488, 179] on div "+ - ↺ [GEOGRAPHIC_DATA]" at bounding box center [383, 134] width 218 height 209
click at [288, 228] on button "+" at bounding box center [290, 228] width 19 height 14
click at [312, 229] on button "-" at bounding box center [314, 228] width 18 height 14
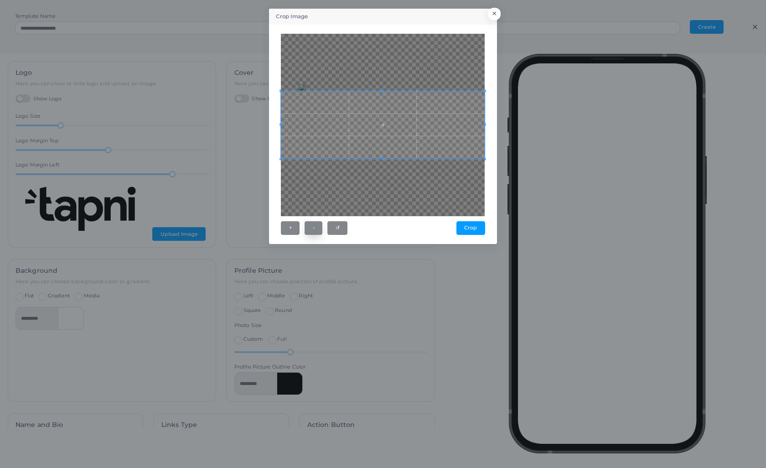
click at [312, 229] on button "-" at bounding box center [314, 228] width 18 height 14
click at [340, 231] on button "↺" at bounding box center [337, 228] width 20 height 14
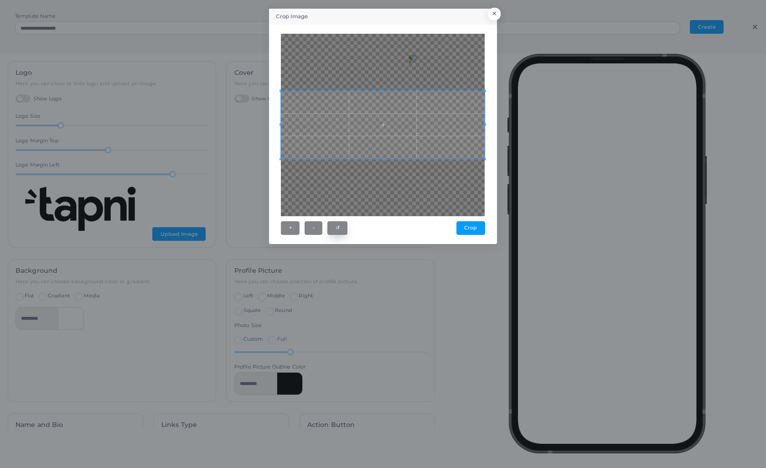
click at [340, 231] on button "↺" at bounding box center [337, 228] width 20 height 14
click at [467, 227] on button "Crop" at bounding box center [471, 228] width 29 height 14
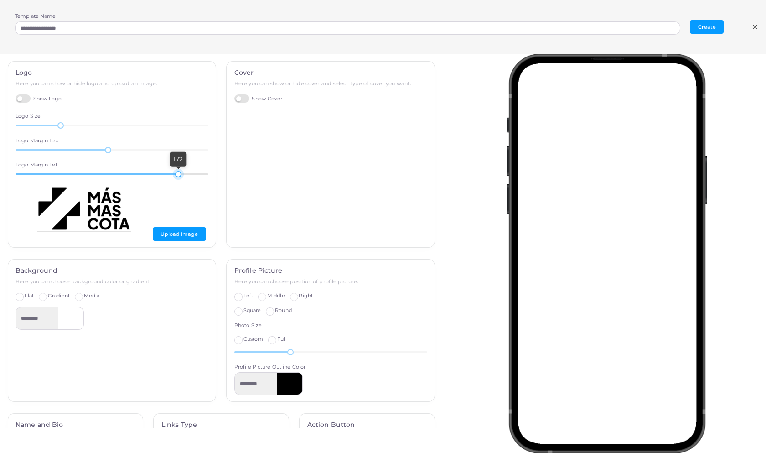
drag, startPoint x: 174, startPoint y: 173, endPoint x: 178, endPoint y: 172, distance: 4.7
click at [178, 172] on div at bounding box center [178, 174] width 6 height 6
drag, startPoint x: 108, startPoint y: 150, endPoint x: 135, endPoint y: 151, distance: 26.5
click at [135, 151] on div at bounding box center [134, 150] width 6 height 6
drag, startPoint x: 61, startPoint y: 125, endPoint x: 80, endPoint y: 125, distance: 19.2
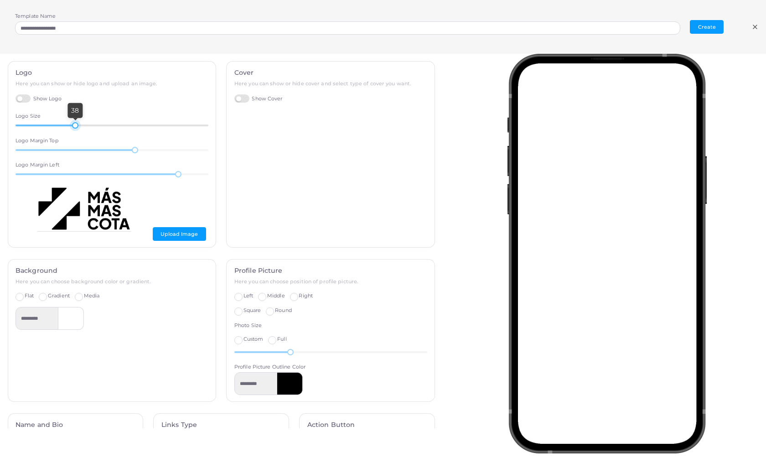
click at [75, 124] on div at bounding box center [75, 125] width 6 height 6
drag, startPoint x: 135, startPoint y: 147, endPoint x: 142, endPoint y: 141, distance: 9.8
click at [142, 147] on div "49" at bounding box center [142, 150] width 6 height 6
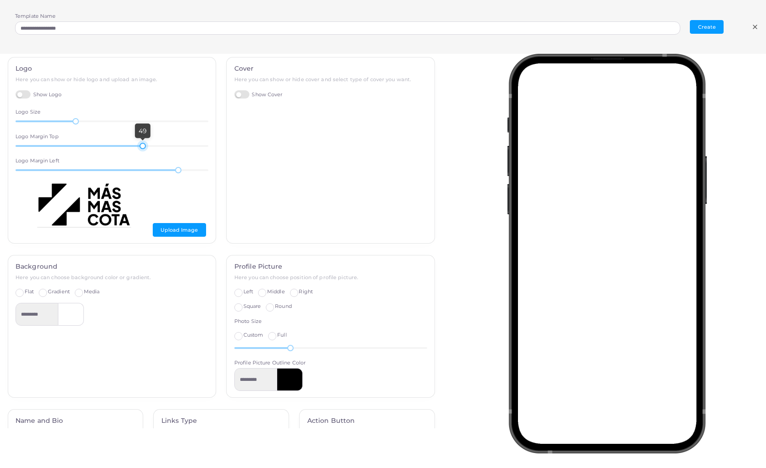
click at [48, 291] on label "Gradient" at bounding box center [59, 291] width 22 height 7
click at [84, 291] on div "Media" at bounding box center [87, 291] width 25 height 7
click at [84, 290] on label "Media" at bounding box center [92, 291] width 16 height 7
click at [48, 289] on label "Gradient" at bounding box center [59, 291] width 22 height 7
click at [48, 311] on input "*********" at bounding box center [37, 314] width 43 height 23
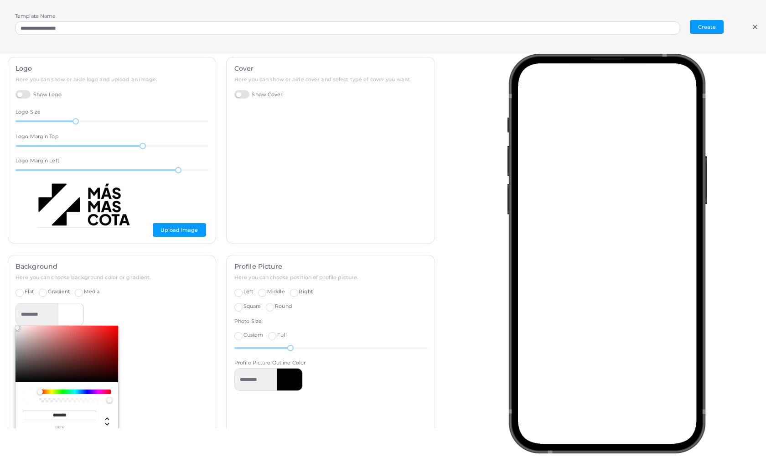
click at [126, 317] on div "********* ******* hex *** r *** g *** b * a * h ** s **** l * a" at bounding box center [112, 369] width 193 height 133
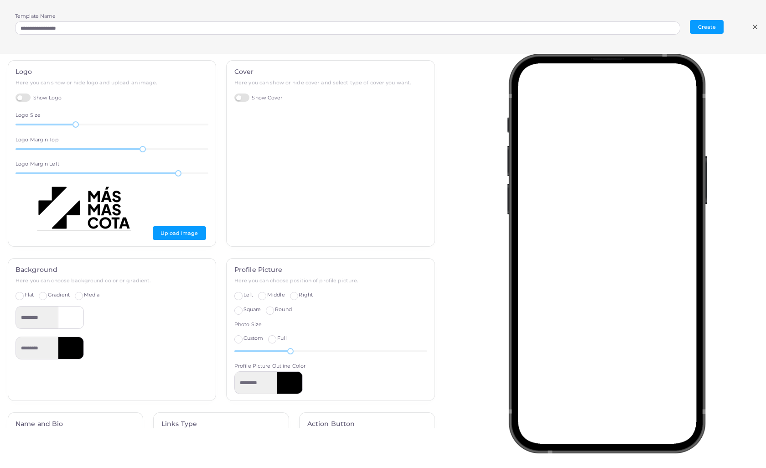
click at [245, 97] on label "Show Cover" at bounding box center [258, 97] width 48 height 9
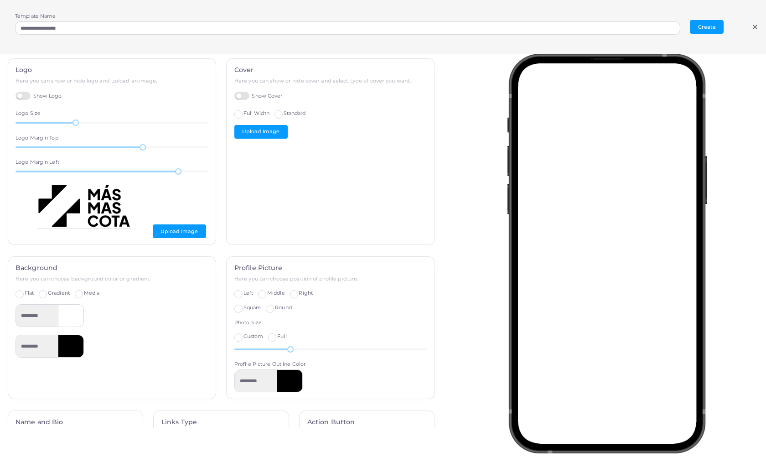
click at [284, 113] on span "Standard" at bounding box center [295, 113] width 22 height 6
click at [244, 112] on label "Full Width" at bounding box center [257, 113] width 26 height 7
click at [284, 113] on label "Standard" at bounding box center [295, 113] width 22 height 7
click at [244, 114] on label "Full Width" at bounding box center [257, 113] width 26 height 7
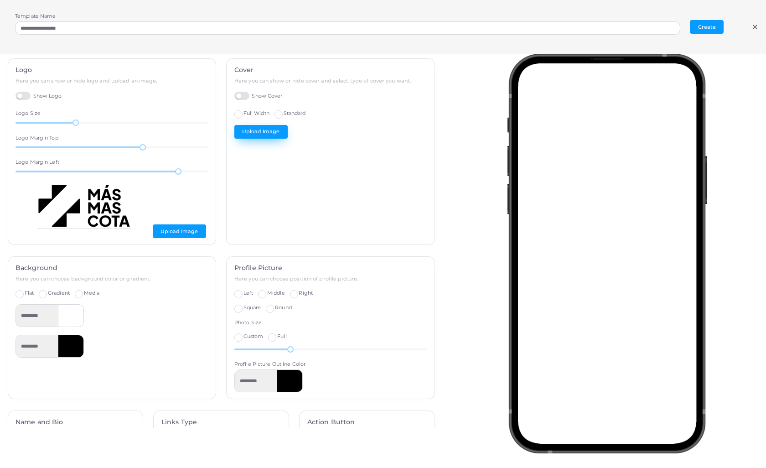
click at [280, 129] on button "Upload Image" at bounding box center [260, 132] width 53 height 14
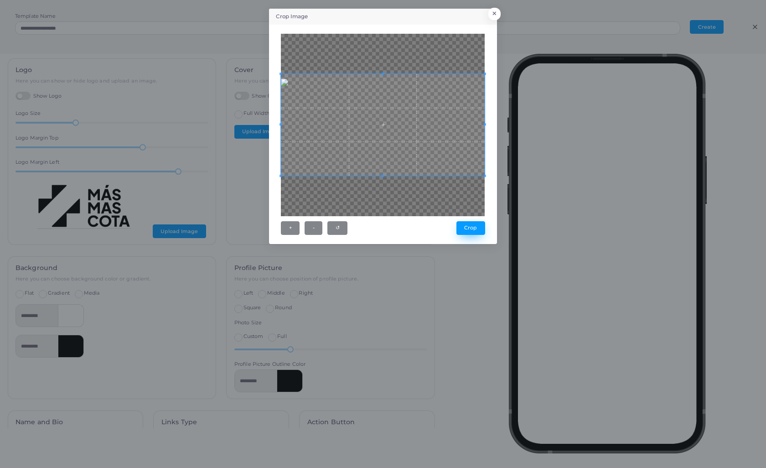
click at [467, 223] on button "Crop" at bounding box center [471, 228] width 29 height 14
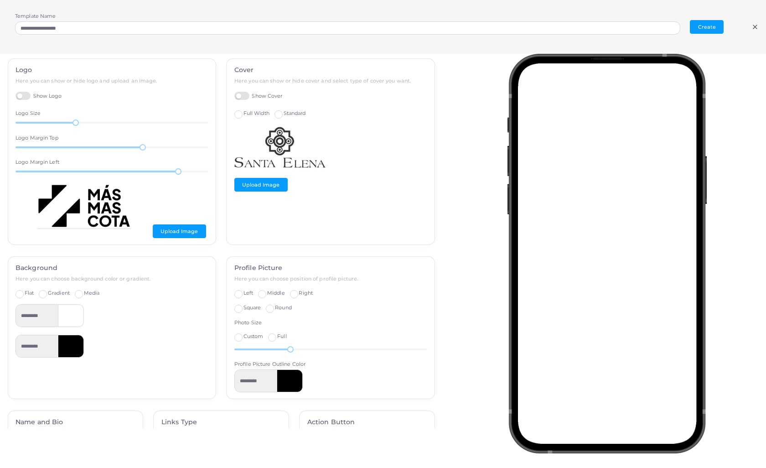
scroll to position [0, 0]
click at [282, 151] on img at bounding box center [279, 148] width 91 height 46
click at [248, 96] on label "Show Cover" at bounding box center [258, 96] width 48 height 9
click at [236, 95] on label "Show Cover" at bounding box center [258, 96] width 48 height 9
click at [303, 145] on img at bounding box center [279, 148] width 91 height 46
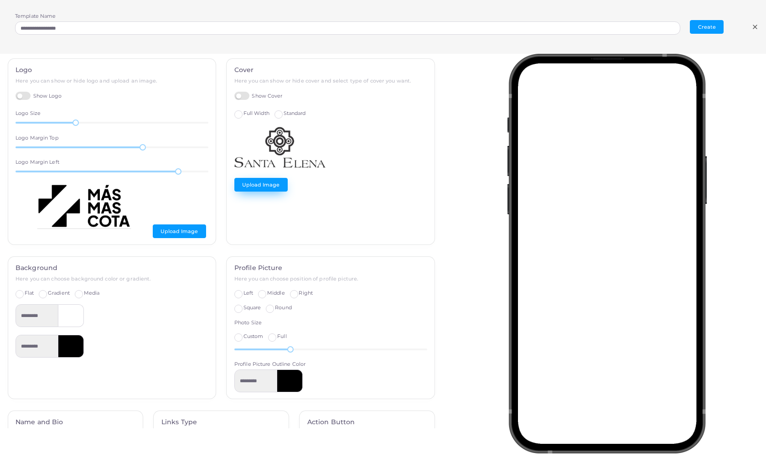
click at [257, 185] on button "Upload Image" at bounding box center [260, 185] width 53 height 14
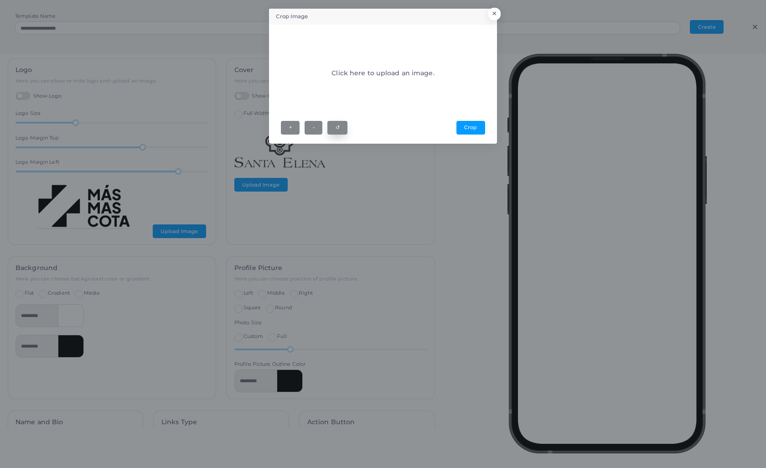
click at [339, 128] on button "↺" at bounding box center [337, 128] width 20 height 14
click at [496, 11] on button "×" at bounding box center [493, 16] width 12 height 12
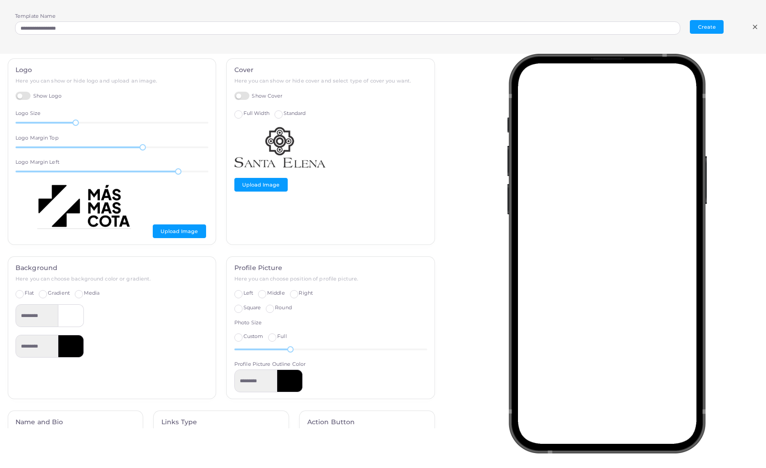
click at [285, 156] on img at bounding box center [279, 148] width 91 height 46
click at [244, 94] on label "Show Cover" at bounding box center [258, 96] width 48 height 9
click at [276, 185] on button "Upload Image" at bounding box center [260, 185] width 53 height 14
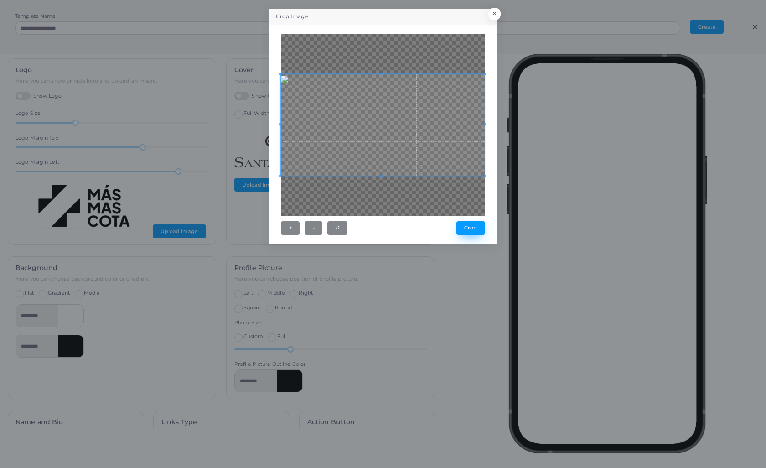
click at [467, 226] on button "Crop" at bounding box center [471, 228] width 29 height 14
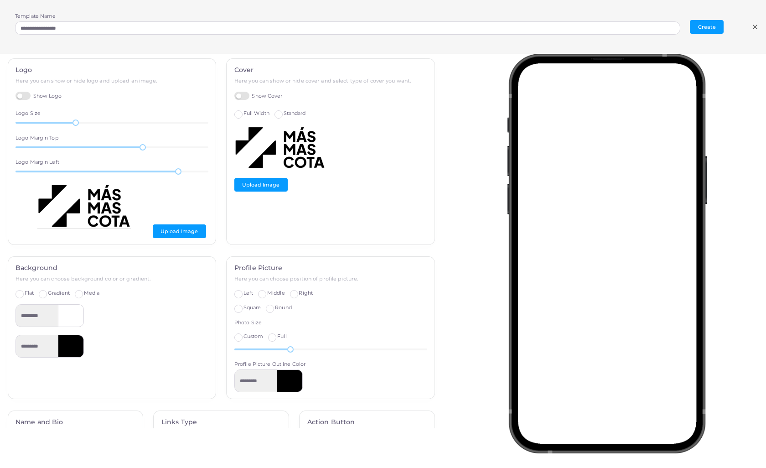
click at [284, 113] on label "Standard" at bounding box center [295, 113] width 22 height 7
click at [238, 96] on label "Show Cover" at bounding box center [258, 96] width 48 height 9
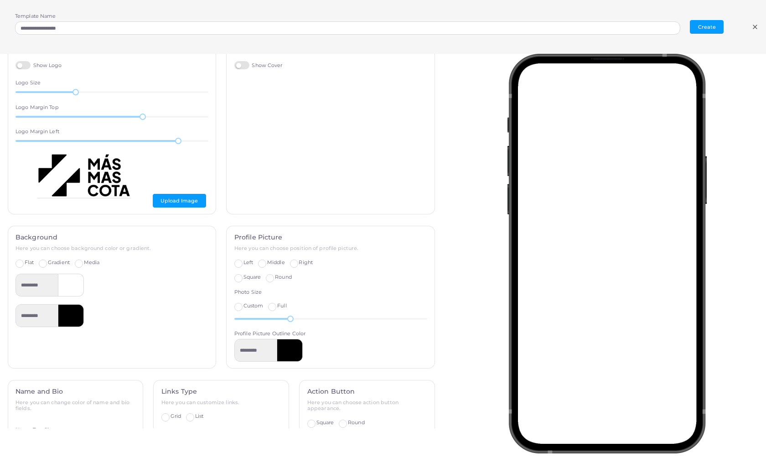
scroll to position [33, 0]
click at [244, 264] on label "Left" at bounding box center [249, 263] width 10 height 7
click at [299, 261] on label "Right" at bounding box center [306, 263] width 14 height 7
click at [267, 262] on label "Middle" at bounding box center [276, 263] width 18 height 7
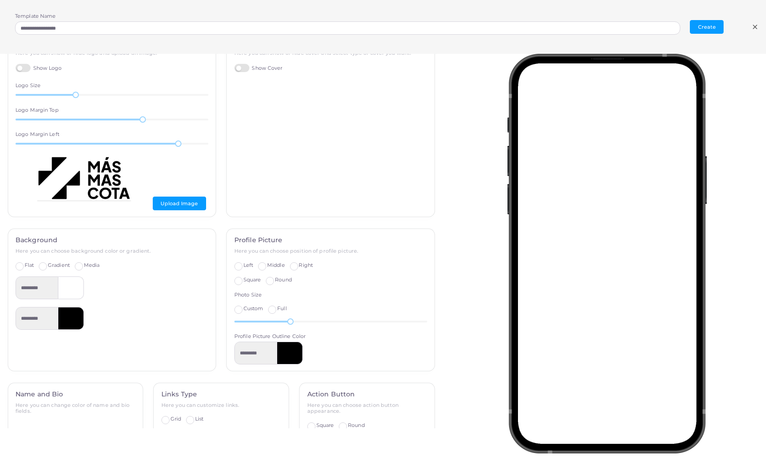
click at [244, 280] on label "Square" at bounding box center [253, 279] width 18 height 7
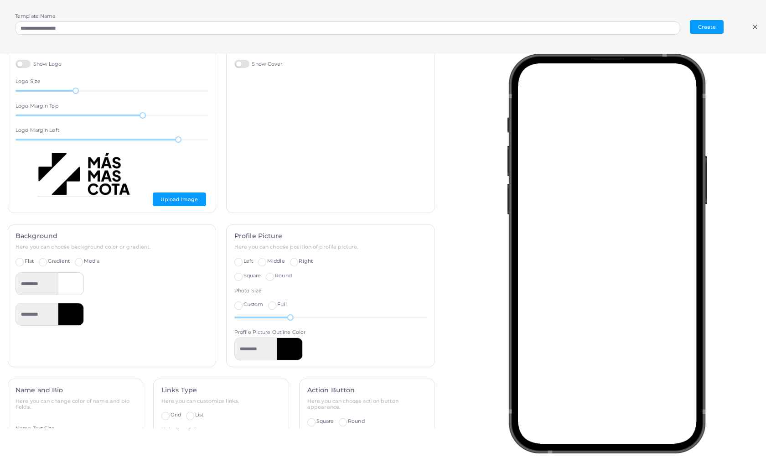
scroll to position [0, 0]
drag, startPoint x: 291, startPoint y: 315, endPoint x: 265, endPoint y: 317, distance: 25.6
click at [265, 317] on div at bounding box center [265, 317] width 6 height 6
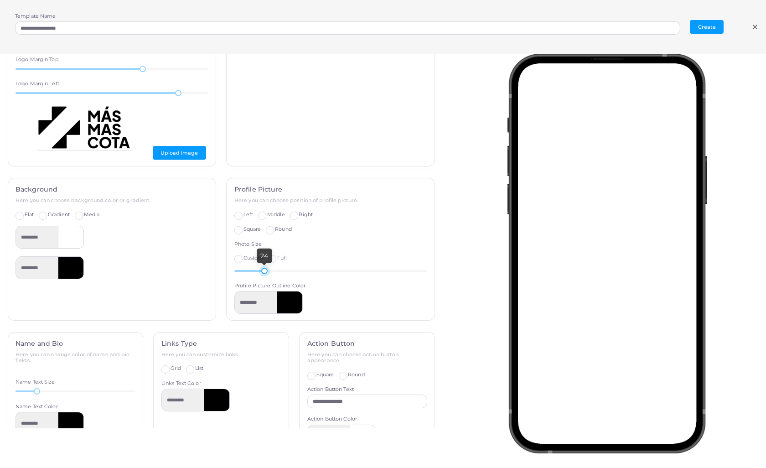
scroll to position [82, 0]
drag, startPoint x: 43, startPoint y: 388, endPoint x: 47, endPoint y: 393, distance: 6.5
click at [39, 388] on div at bounding box center [39, 391] width 6 height 6
click at [195, 366] on label "List" at bounding box center [199, 367] width 8 height 7
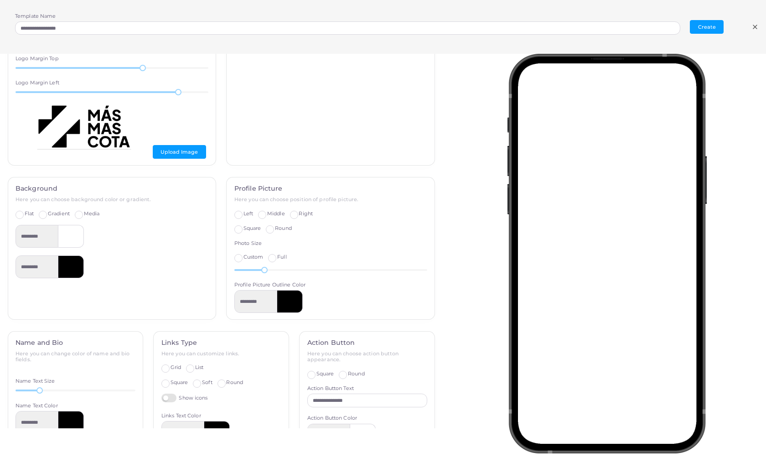
click at [171, 379] on label "Square" at bounding box center [180, 382] width 18 height 7
click at [226, 380] on label "Round" at bounding box center [234, 382] width 17 height 7
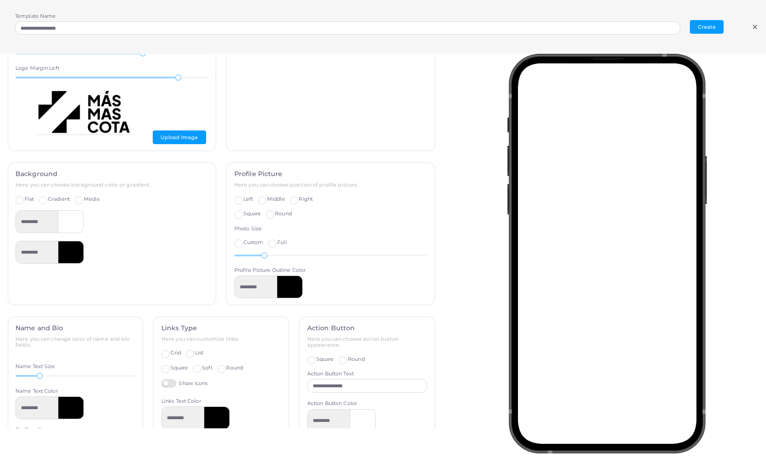
scroll to position [100, 0]
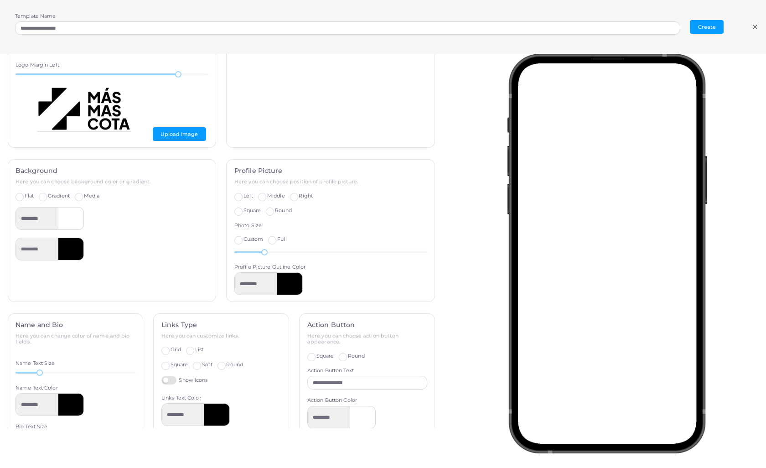
click at [174, 379] on label "Show icons" at bounding box center [184, 380] width 47 height 9
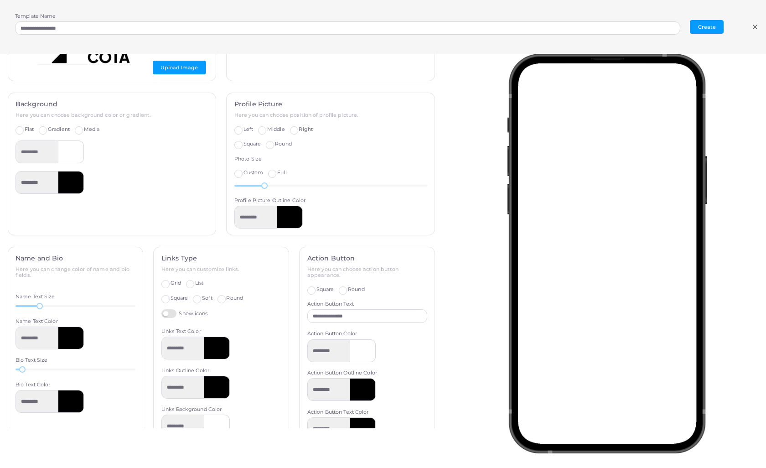
scroll to position [170, 0]
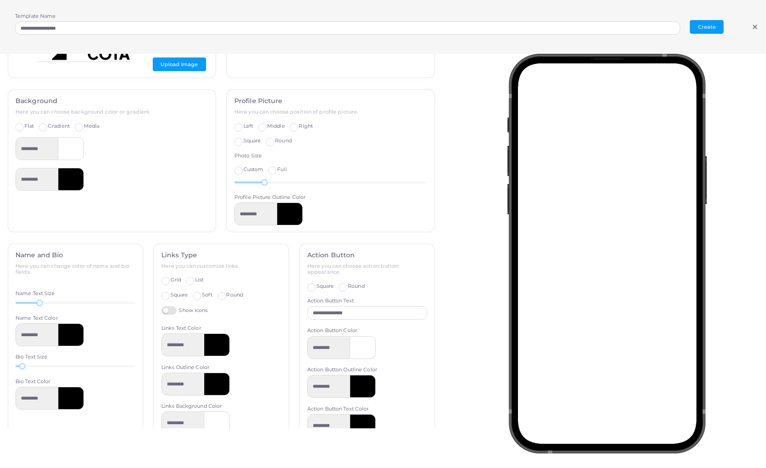
click at [202, 292] on label "Soft" at bounding box center [207, 294] width 10 height 7
click at [171, 291] on label "Square" at bounding box center [180, 294] width 18 height 7
click at [171, 279] on label "Grid" at bounding box center [176, 279] width 10 height 7
type input "*********"
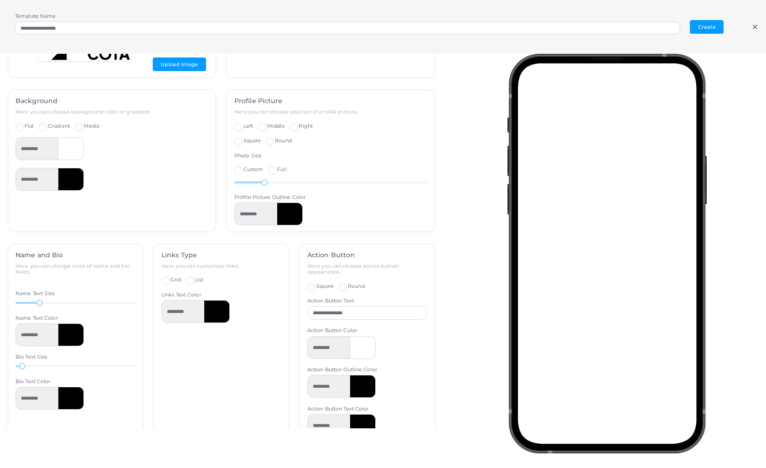
click at [195, 278] on label "List" at bounding box center [199, 279] width 8 height 7
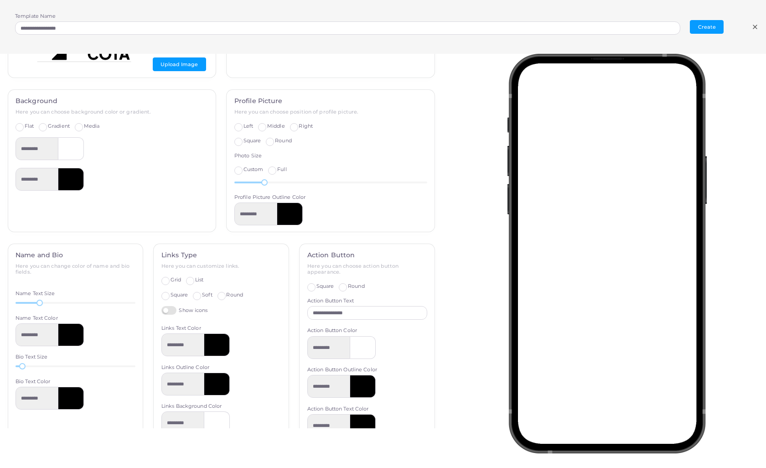
click at [195, 278] on label "List" at bounding box center [199, 279] width 8 height 7
click at [171, 277] on label "Grid" at bounding box center [176, 279] width 10 height 7
type input "*********"
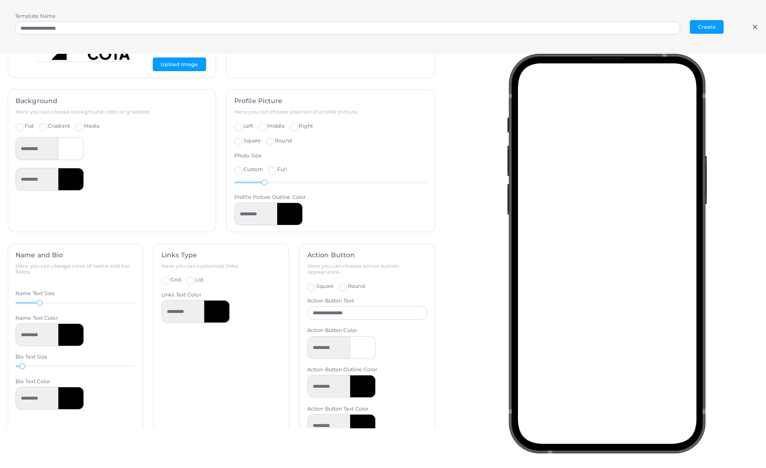
click at [317, 285] on label "Square" at bounding box center [326, 286] width 18 height 7
click at [348, 285] on label "Round" at bounding box center [356, 286] width 17 height 7
drag, startPoint x: 367, startPoint y: 314, endPoint x: 292, endPoint y: 311, distance: 74.8
click at [292, 311] on div "**********" at bounding box center [222, 350] width 438 height 212
type input "*"
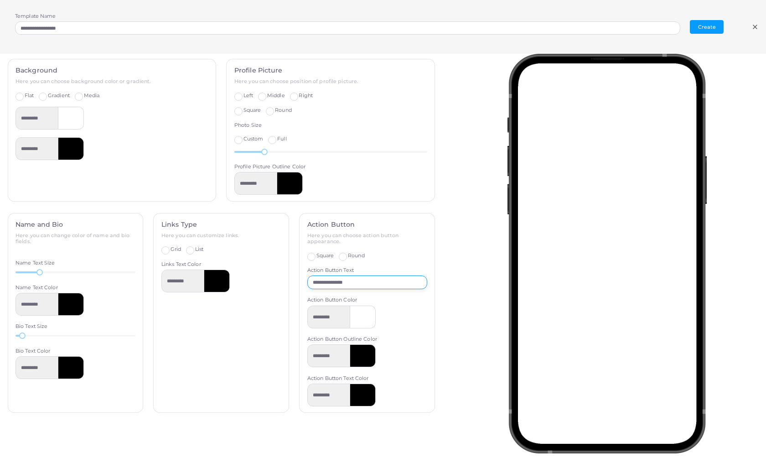
scroll to position [200, 0]
type input "**********"
click at [195, 246] on label "List" at bounding box center [199, 249] width 8 height 7
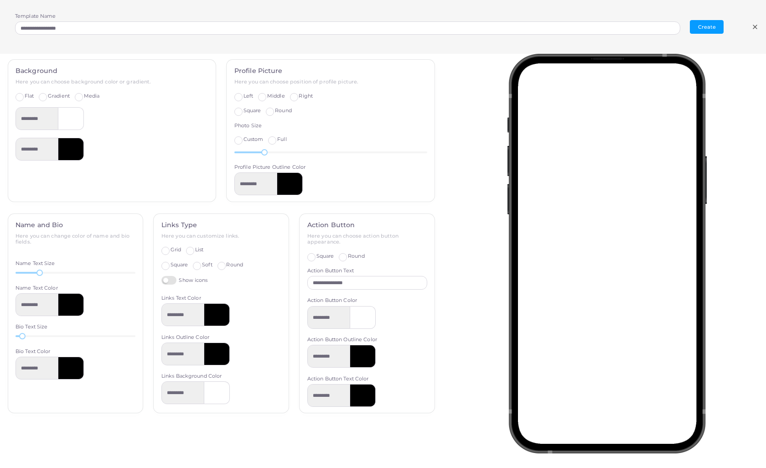
click at [202, 264] on label "Soft" at bounding box center [207, 264] width 10 height 7
click at [226, 265] on label "Round" at bounding box center [234, 264] width 17 height 7
click at [171, 247] on label "Grid" at bounding box center [176, 249] width 10 height 7
type input "*********"
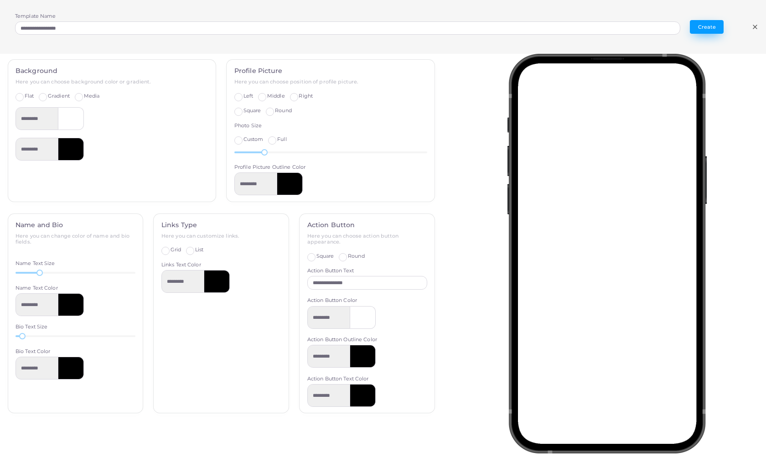
click at [713, 30] on button "Create" at bounding box center [707, 27] width 34 height 14
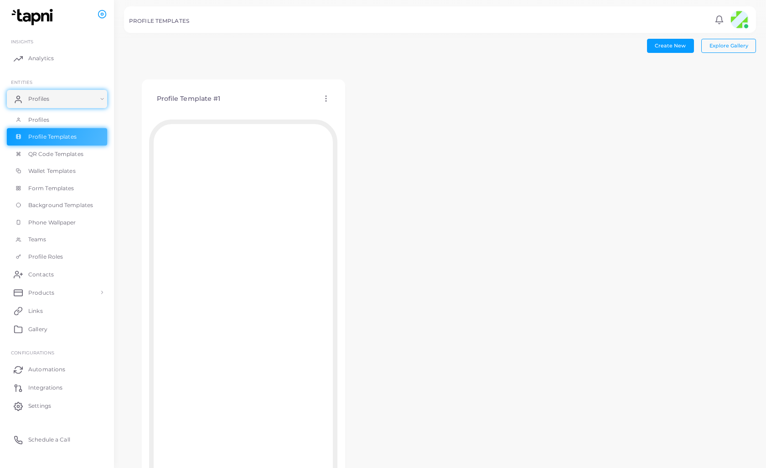
click at [325, 104] on div "Profile Template #1 Edit Template Assign template Duplicate Template Delete Tem…" at bounding box center [243, 98] width 188 height 23
click at [325, 101] on icon at bounding box center [326, 98] width 8 height 8
click at [325, 101] on icon at bounding box center [326, 97] width 8 height 8
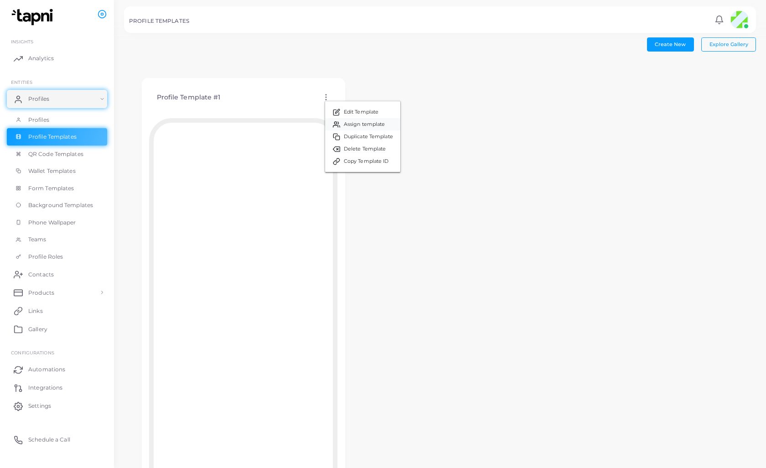
click at [342, 125] on link "Assign template" at bounding box center [362, 124] width 75 height 12
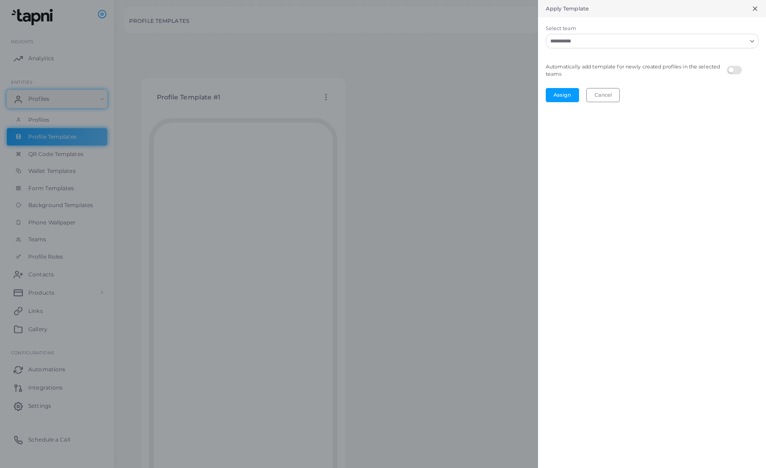
click at [566, 45] on input "Select team" at bounding box center [646, 41] width 199 height 10
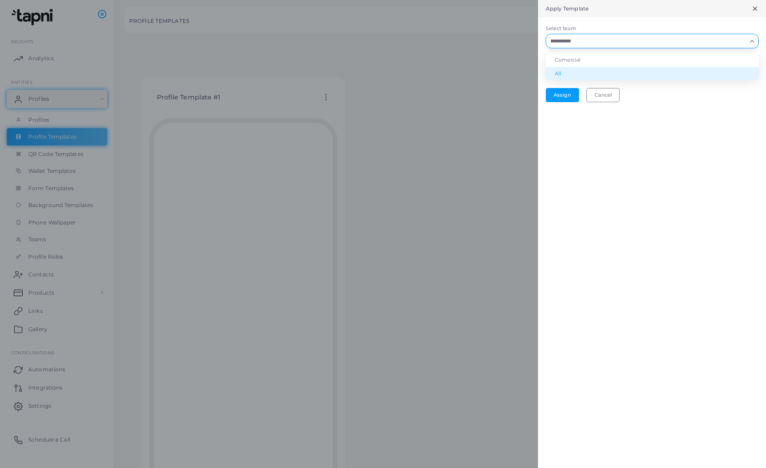
click at [555, 72] on li "All" at bounding box center [652, 74] width 213 height 14
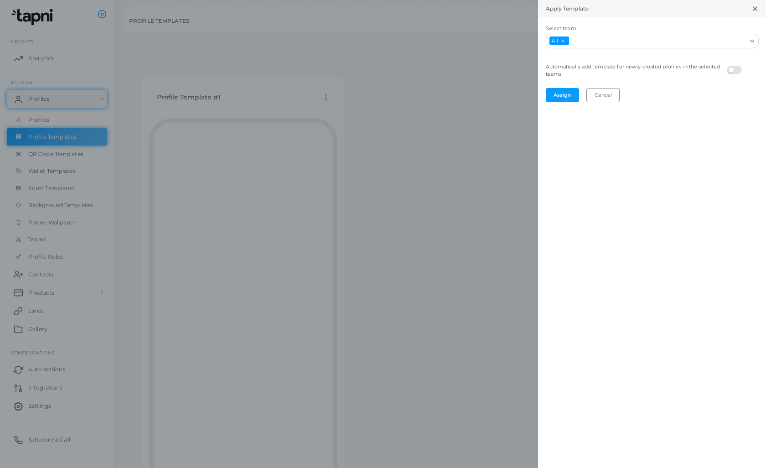
click at [729, 66] on label at bounding box center [736, 66] width 18 height 0
click at [569, 92] on button "Assign" at bounding box center [562, 95] width 33 height 14
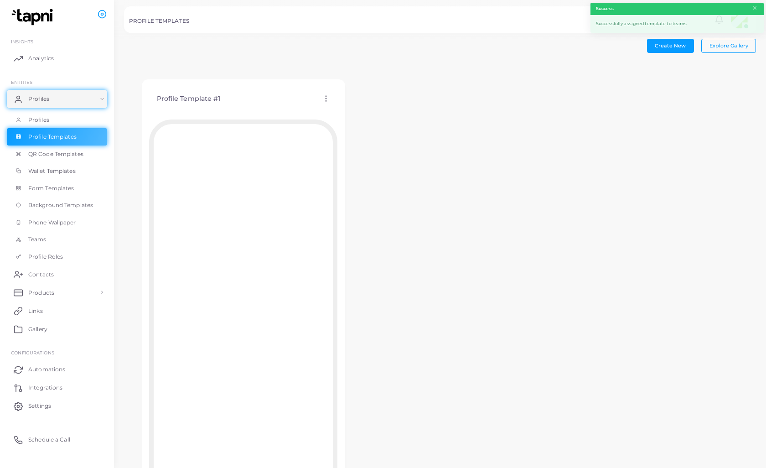
scroll to position [0, 0]
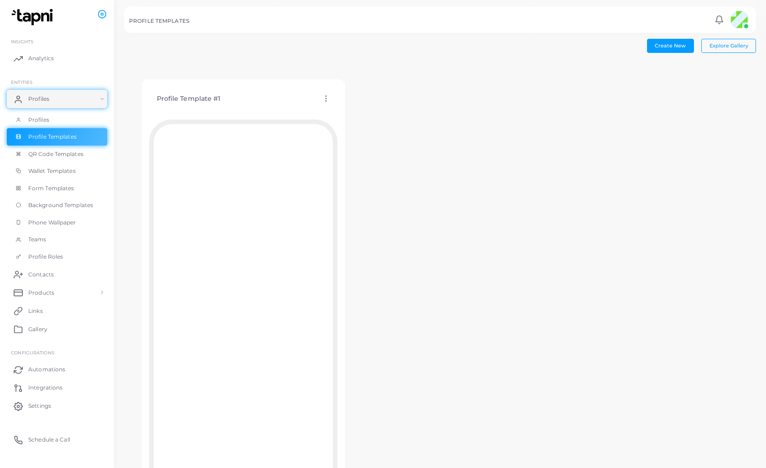
drag, startPoint x: 221, startPoint y: 96, endPoint x: 206, endPoint y: 99, distance: 14.9
click at [221, 96] on div "Profile Template #1 Edit Template Assign template Duplicate Template Delete Tem…" at bounding box center [243, 98] width 188 height 23
click at [205, 99] on h4 "Profile Template #1" at bounding box center [189, 99] width 64 height 8
click at [324, 99] on icon at bounding box center [326, 98] width 8 height 8
click at [346, 113] on span "Edit Template" at bounding box center [360, 110] width 35 height 7
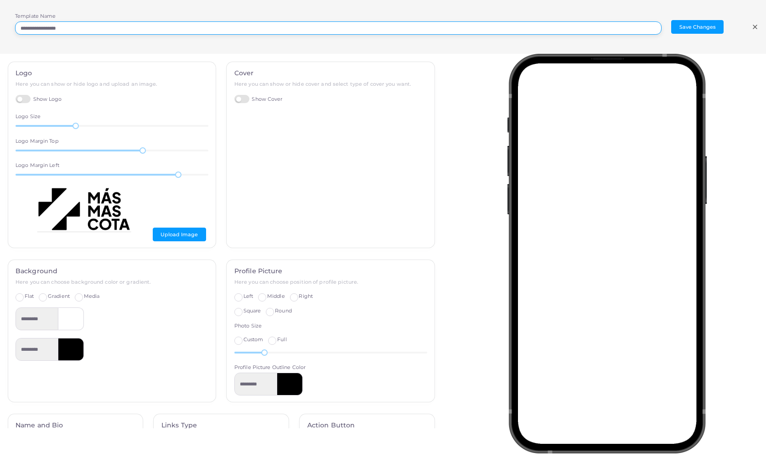
drag, startPoint x: 70, startPoint y: 27, endPoint x: 11, endPoint y: 29, distance: 58.4
click at [11, 29] on div "**********" at bounding box center [383, 27] width 766 height 54
type input "**********"
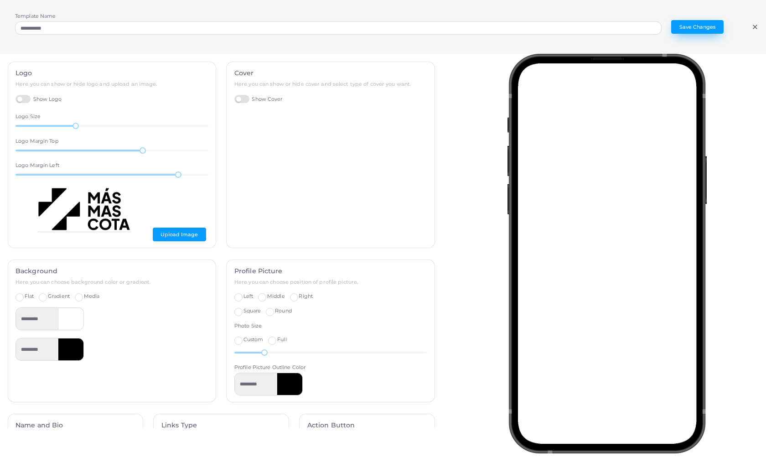
click at [695, 25] on button "Save Changes" at bounding box center [697, 27] width 52 height 14
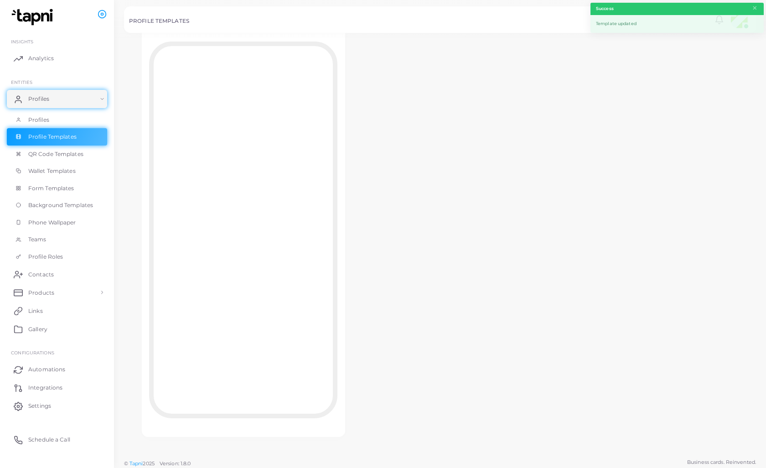
scroll to position [79, 0]
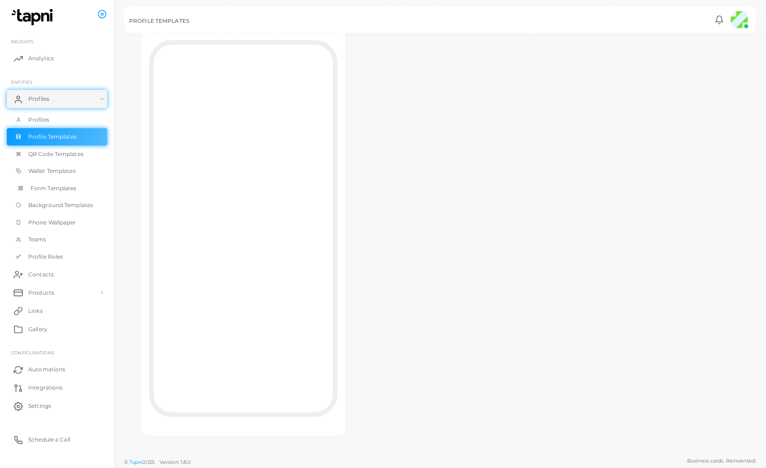
click at [51, 186] on span "Form Templates" at bounding box center [54, 188] width 46 height 8
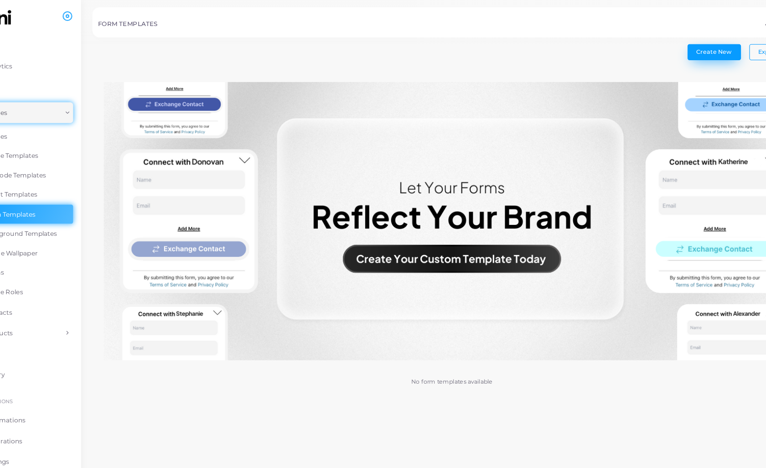
click at [647, 43] on button "Create New" at bounding box center [670, 46] width 47 height 14
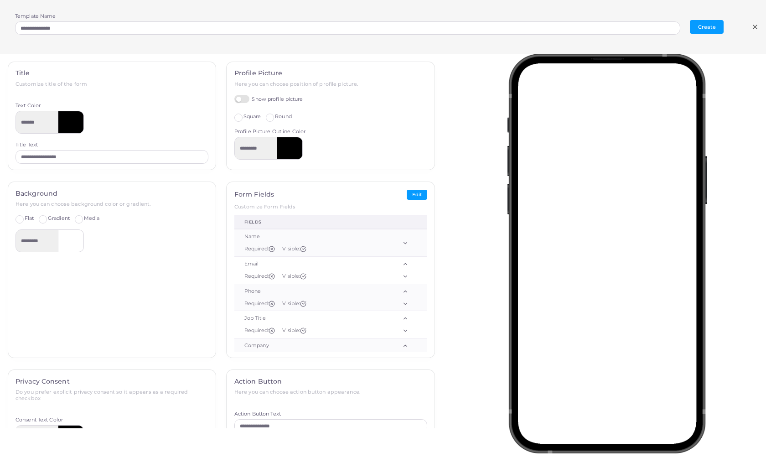
click at [49, 218] on span "Gradient" at bounding box center [59, 218] width 22 height 6
click at [25, 218] on label "Flat" at bounding box center [29, 218] width 9 height 7
click at [84, 218] on label "Media" at bounding box center [92, 218] width 16 height 7
click at [25, 217] on label "Flat" at bounding box center [29, 218] width 9 height 7
click at [48, 219] on label "Gradient" at bounding box center [59, 218] width 22 height 7
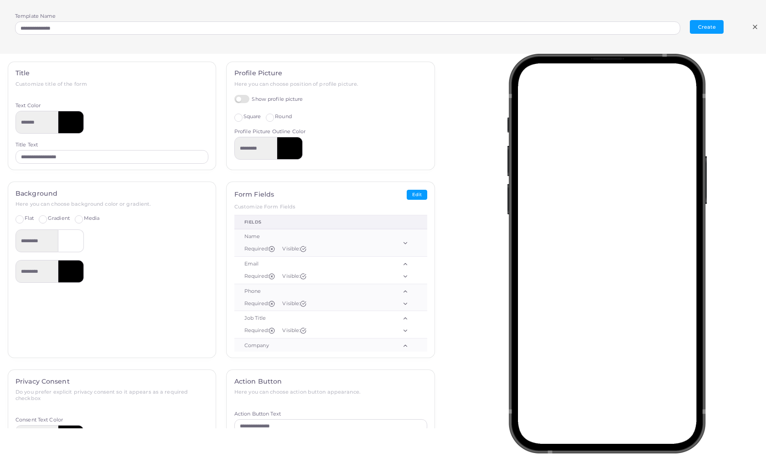
click at [25, 218] on label "Flat" at bounding box center [29, 218] width 9 height 7
click at [36, 121] on input "*******" at bounding box center [37, 122] width 43 height 23
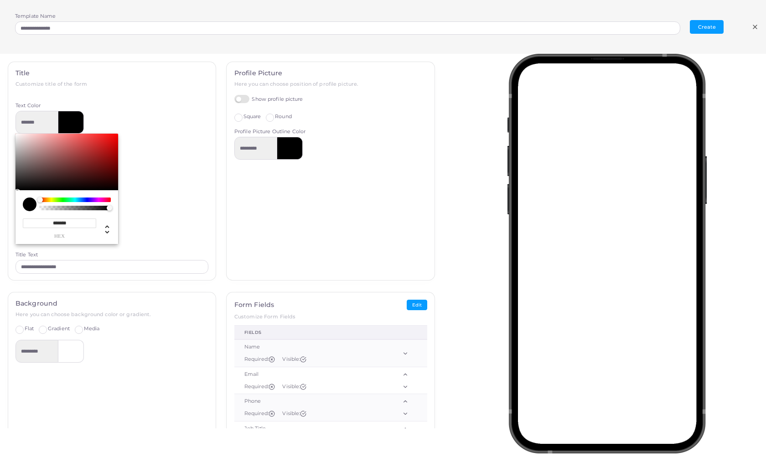
type input "*********"
click at [44, 198] on div "Chrome color picker" at bounding box center [42, 200] width 5 height 6
click at [110, 123] on div "********* ******* hex * r * g * b * a * h ** s ** l * a" at bounding box center [112, 177] width 193 height 133
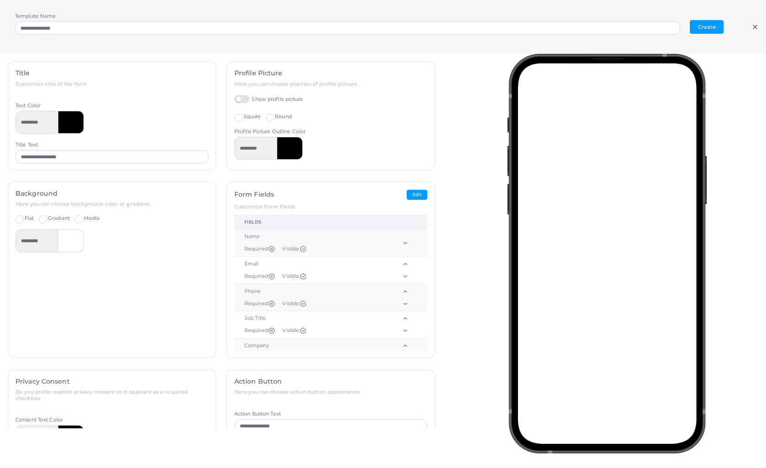
click at [245, 97] on label "Show profile picture" at bounding box center [268, 99] width 69 height 9
click at [244, 117] on label "Square" at bounding box center [253, 116] width 18 height 7
click at [275, 117] on label "Round" at bounding box center [283, 116] width 17 height 7
click at [229, 116] on div "Profile Picture Here you can choose position of profile picture. Show profile p…" at bounding box center [331, 116] width 208 height 108
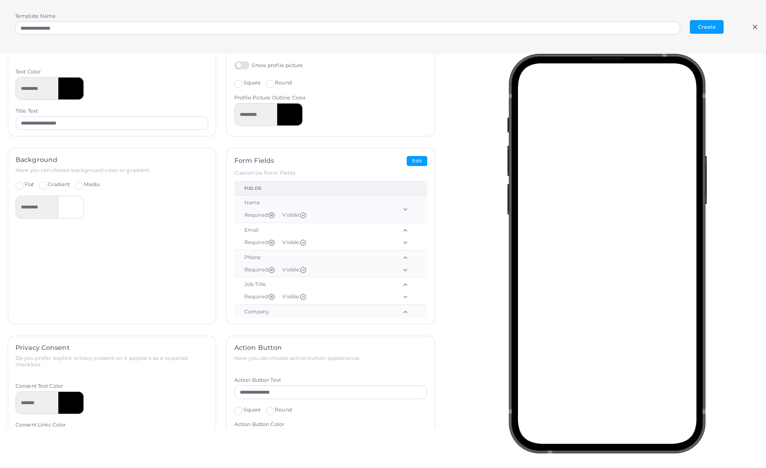
scroll to position [45, 0]
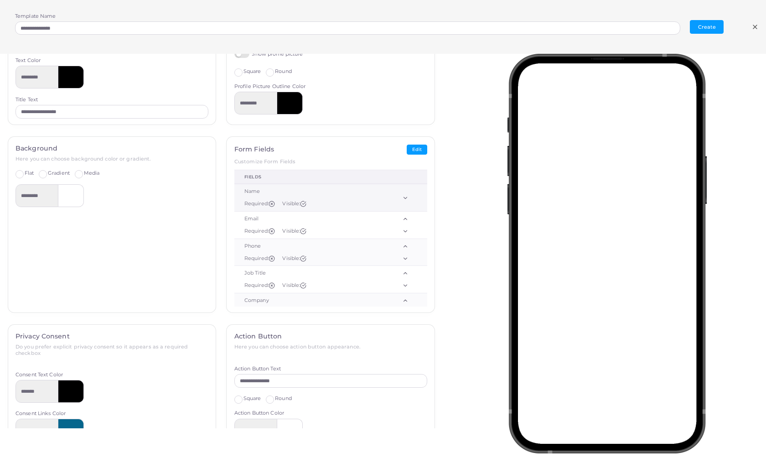
click at [273, 203] on line at bounding box center [272, 204] width 2 height 2
click at [417, 145] on button "Edit" at bounding box center [417, 150] width 21 height 10
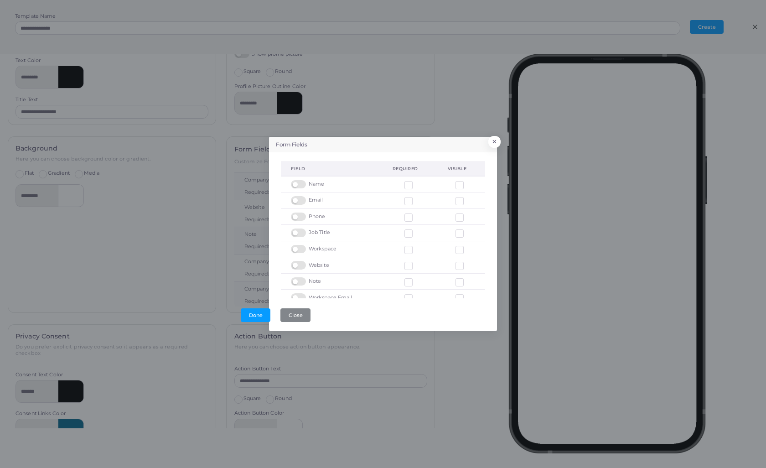
click at [301, 228] on label at bounding box center [300, 228] width 18 height 0
click at [298, 245] on label at bounding box center [300, 245] width 18 height 0
click at [300, 260] on label at bounding box center [300, 260] width 18 height 0
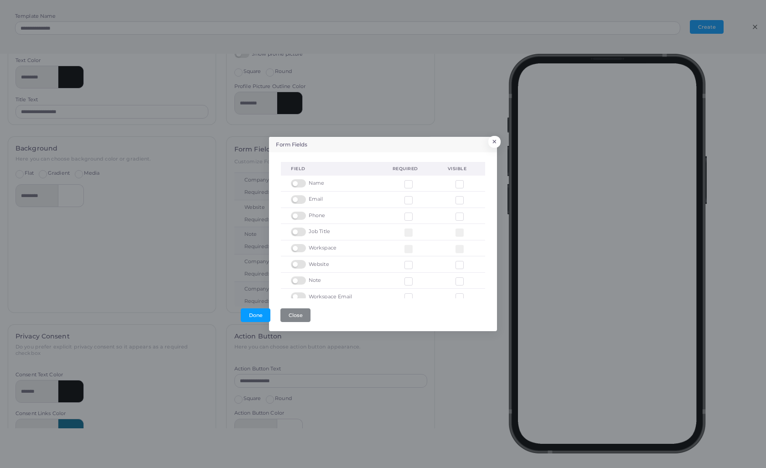
click at [300, 260] on label at bounding box center [300, 260] width 18 height 0
click at [302, 293] on label at bounding box center [300, 293] width 18 height 0
click at [302, 277] on label at bounding box center [300, 277] width 18 height 0
click at [297, 245] on label at bounding box center [300, 245] width 18 height 0
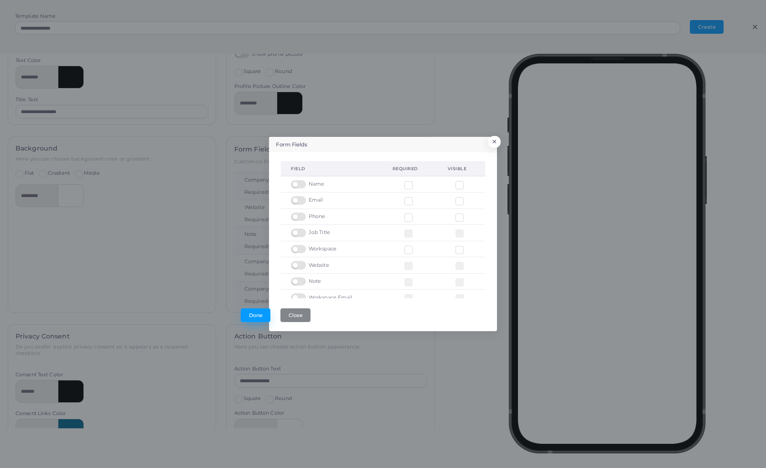
click at [254, 316] on button "Done" at bounding box center [256, 315] width 30 height 14
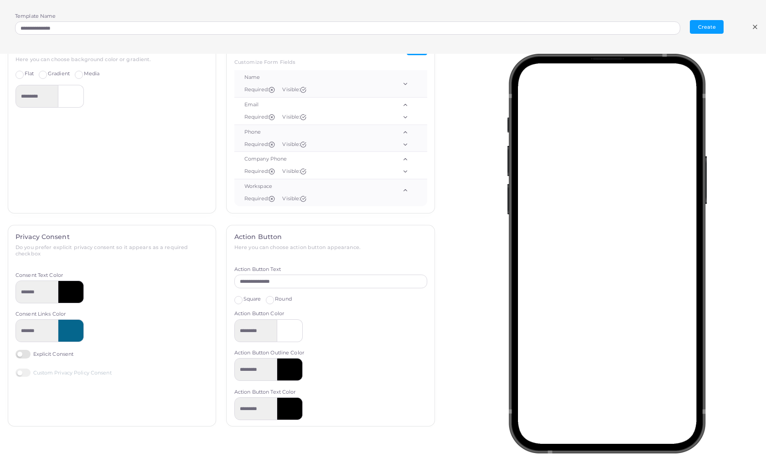
scroll to position [146, 0]
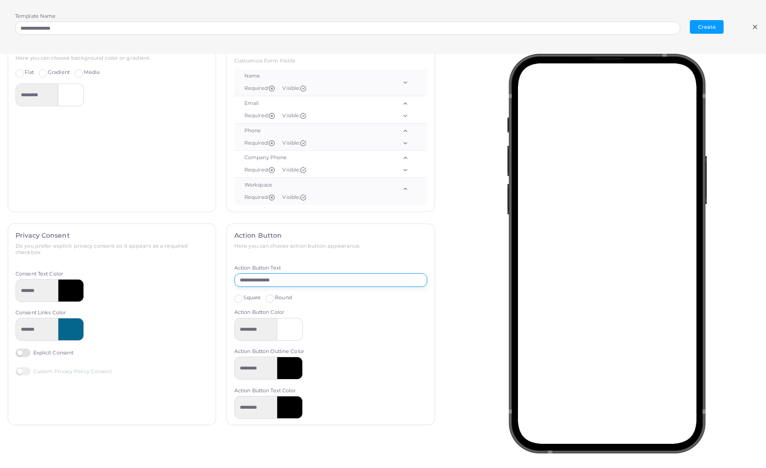
click at [289, 281] on input "**********" at bounding box center [330, 280] width 193 height 14
drag, startPoint x: 285, startPoint y: 278, endPoint x: 228, endPoint y: 274, distance: 56.7
click at [228, 274] on div "**********" at bounding box center [331, 324] width 208 height 201
type input "**********"
click at [244, 298] on label "Square" at bounding box center [253, 297] width 18 height 7
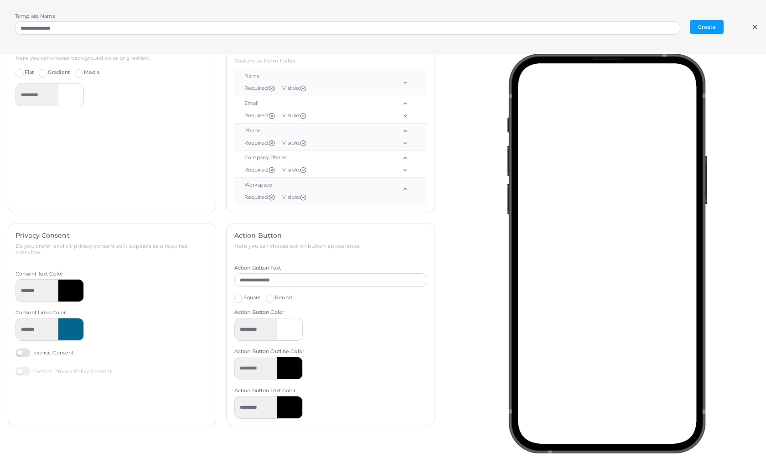
click at [275, 296] on label "Round" at bounding box center [283, 297] width 17 height 7
click at [258, 332] on input "*********" at bounding box center [255, 329] width 43 height 23
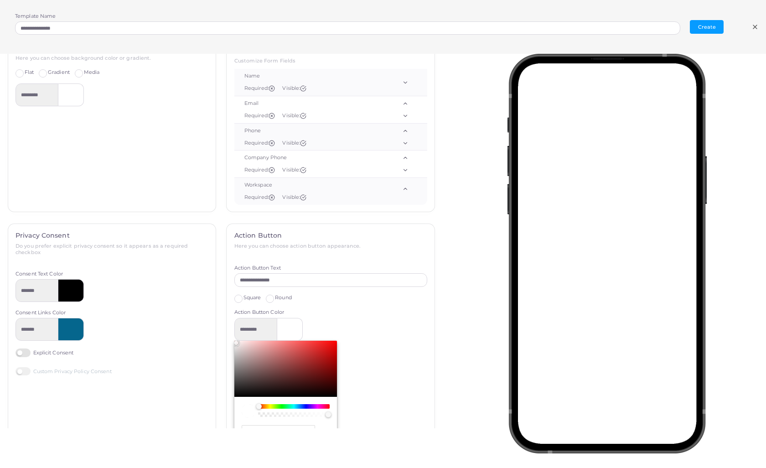
click at [190, 334] on div "*******" at bounding box center [112, 329] width 193 height 23
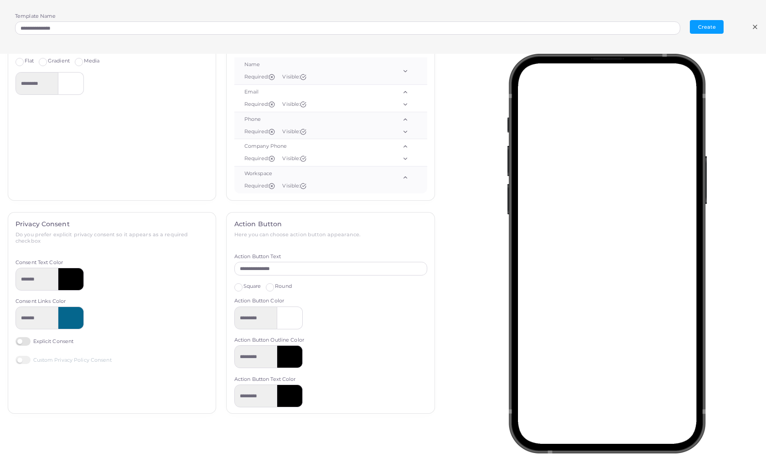
scroll to position [158, 0]
click at [27, 338] on label "Explicit Consent" at bounding box center [45, 340] width 58 height 9
click at [26, 338] on label "Explicit Consent" at bounding box center [45, 340] width 58 height 9
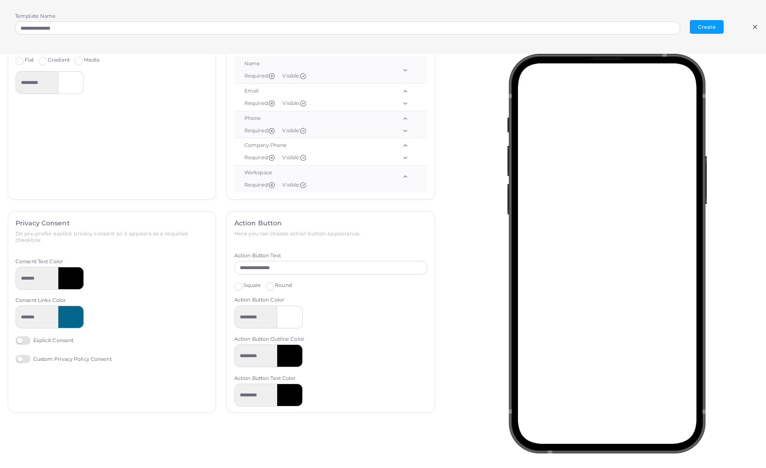
click at [24, 358] on label "Custom Privacy Policy Consent" at bounding box center [64, 359] width 96 height 9
click at [19, 337] on label "Explicit Consent" at bounding box center [45, 340] width 58 height 9
click at [700, 26] on button "Create" at bounding box center [707, 27] width 34 height 14
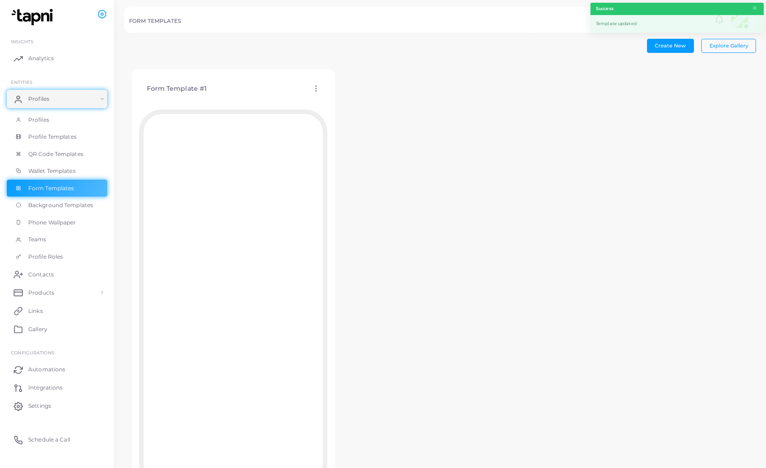
click at [316, 91] on circle at bounding box center [316, 91] width 1 height 1
click at [338, 114] on span "Assign template" at bounding box center [356, 114] width 42 height 7
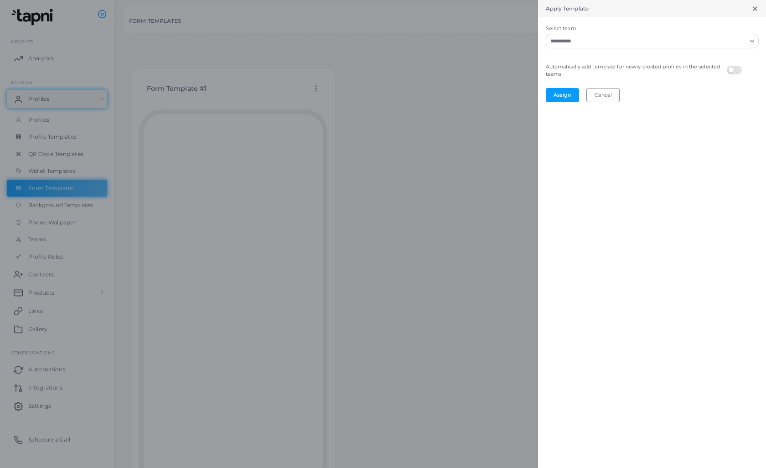
click at [586, 41] on input "Select team" at bounding box center [646, 41] width 199 height 10
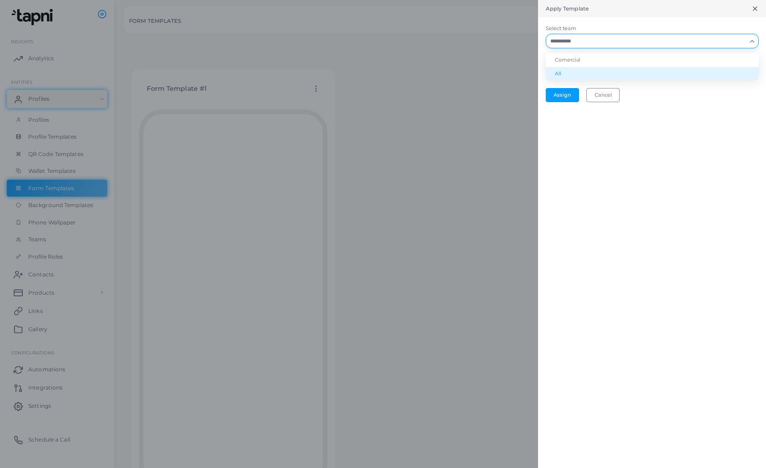
click at [561, 71] on li "All" at bounding box center [652, 74] width 213 height 14
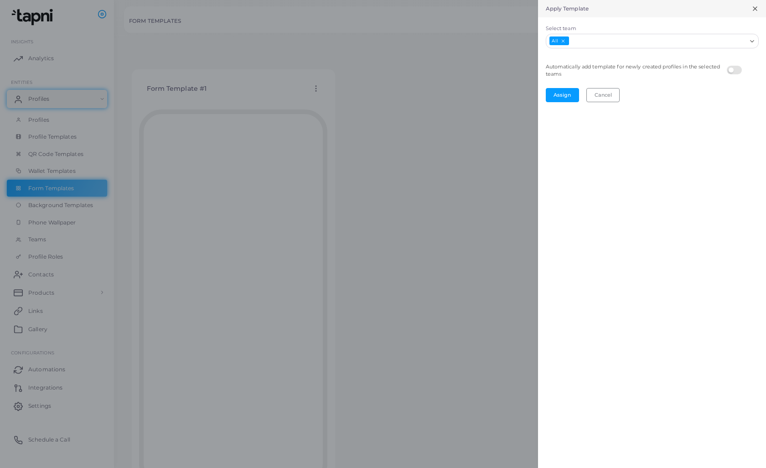
click at [731, 66] on label at bounding box center [736, 66] width 18 height 0
click at [564, 93] on button "Assign" at bounding box center [562, 95] width 33 height 14
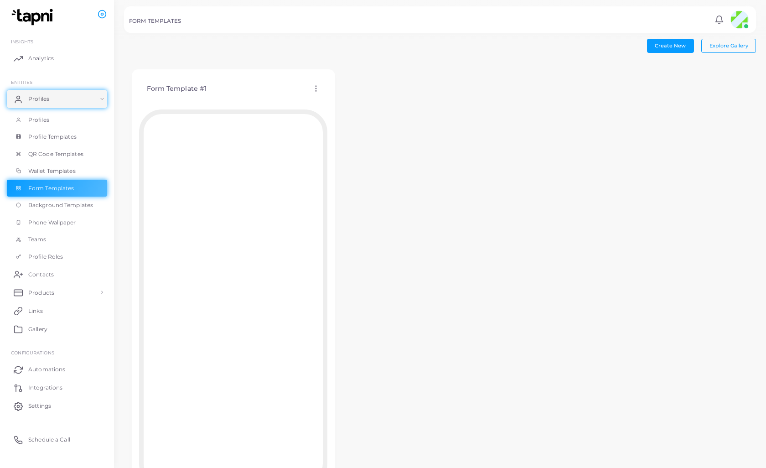
click at [315, 88] on icon at bounding box center [316, 88] width 8 height 8
click at [343, 100] on span "Edit Template" at bounding box center [351, 99] width 35 height 7
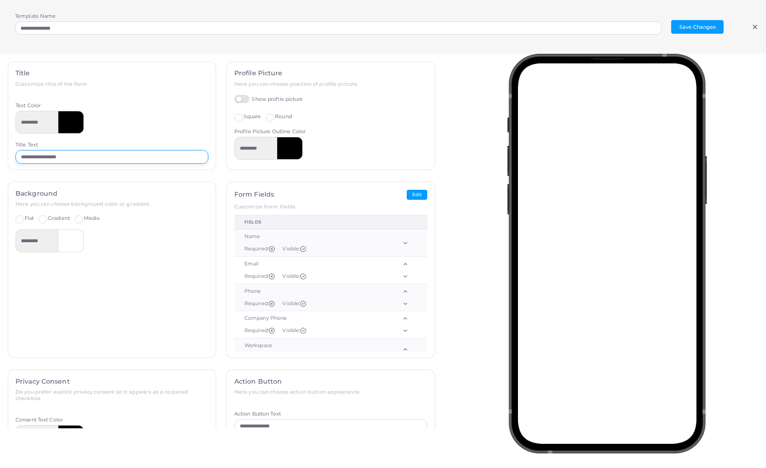
click at [64, 157] on input "**********" at bounding box center [112, 157] width 193 height 14
click at [171, 159] on input "**********" at bounding box center [112, 157] width 193 height 14
click at [64, 128] on div at bounding box center [71, 122] width 26 height 23
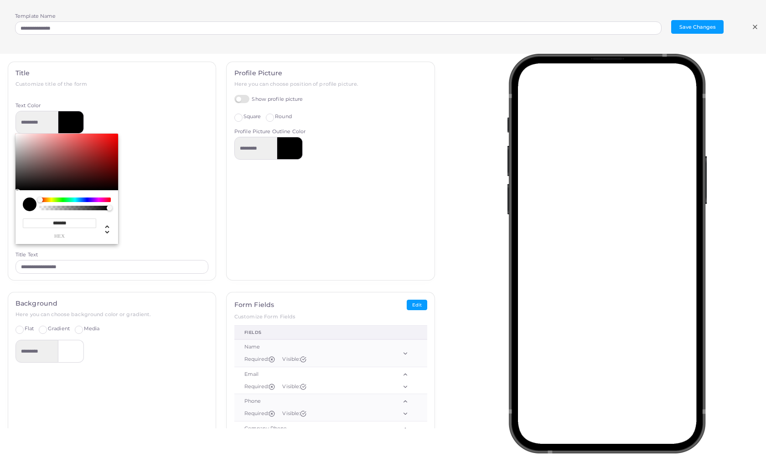
click at [64, 128] on div at bounding box center [71, 122] width 26 height 23
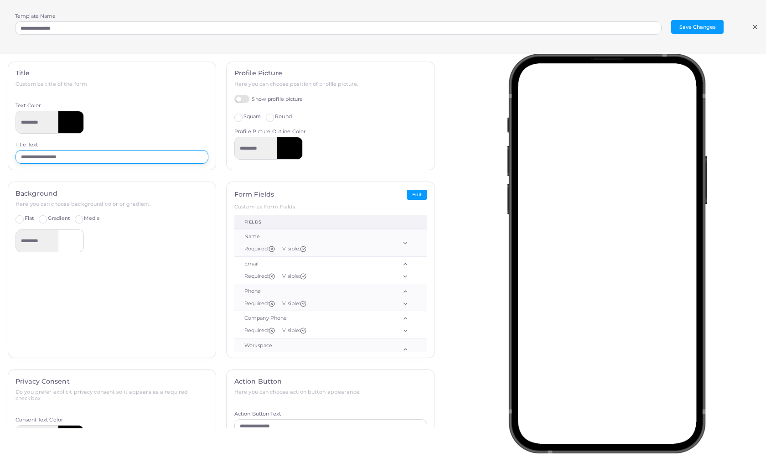
click at [58, 157] on input "**********" at bounding box center [112, 157] width 193 height 14
click at [100, 160] on input "**********" at bounding box center [112, 157] width 193 height 14
click at [151, 260] on div "Background Here you can choose background color or gradient. Flat Gradient Medi…" at bounding box center [112, 270] width 208 height 176
click at [708, 27] on button "Save Changes" at bounding box center [697, 27] width 52 height 14
